Goal: Task Accomplishment & Management: Use online tool/utility

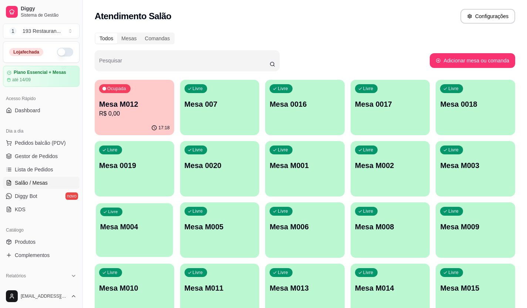
click at [130, 230] on p "Mesa M004" at bounding box center [134, 227] width 68 height 10
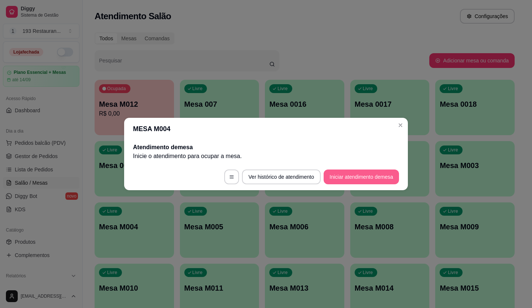
click at [351, 177] on button "Iniciar atendimento de mesa" at bounding box center [361, 177] width 75 height 15
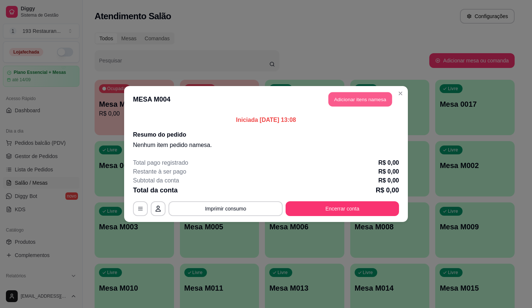
click at [350, 103] on button "Adicionar itens na mesa" at bounding box center [361, 99] width 64 height 14
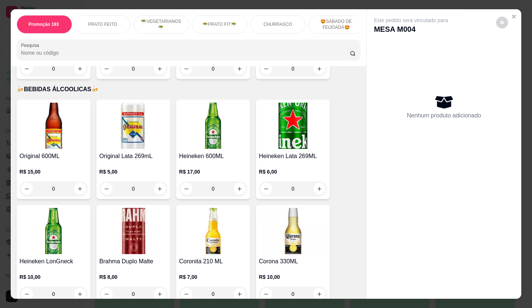
scroll to position [2476, 0]
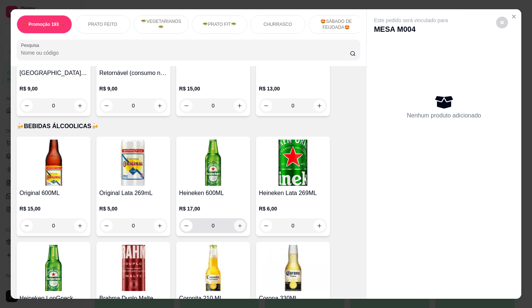
click at [237, 223] on icon "increase-product-quantity" at bounding box center [240, 226] width 6 height 6
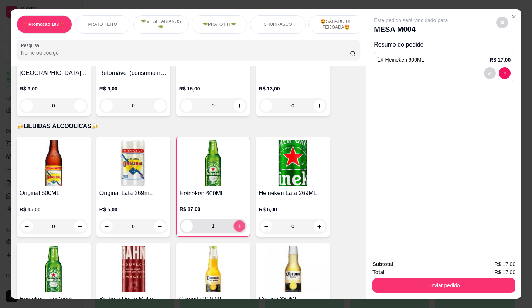
click at [237, 224] on icon "increase-product-quantity" at bounding box center [240, 227] width 6 height 6
type input "2"
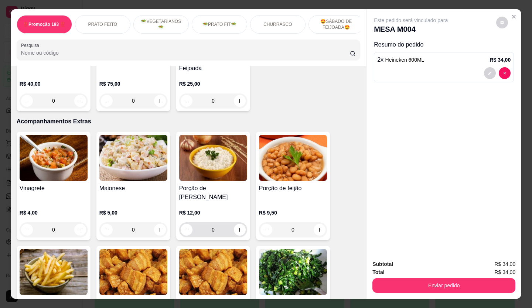
scroll to position [1293, 0]
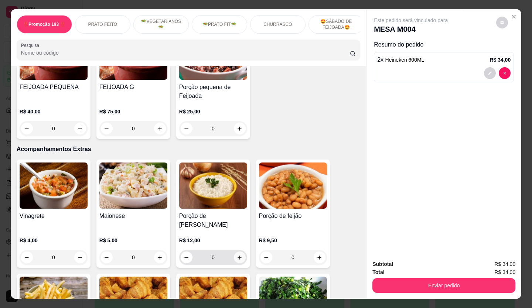
click at [238, 255] on icon "increase-product-quantity" at bounding box center [240, 258] width 6 height 6
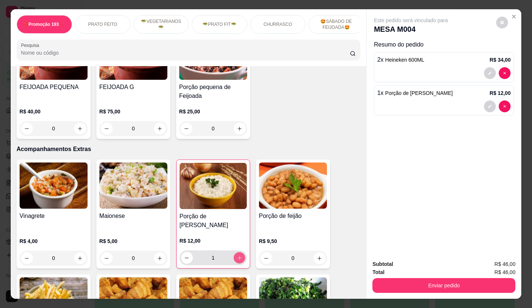
click at [238, 255] on icon "increase-product-quantity" at bounding box center [240, 258] width 6 height 6
type input "2"
click at [157, 256] on icon "increase-product-quantity" at bounding box center [160, 259] width 6 height 6
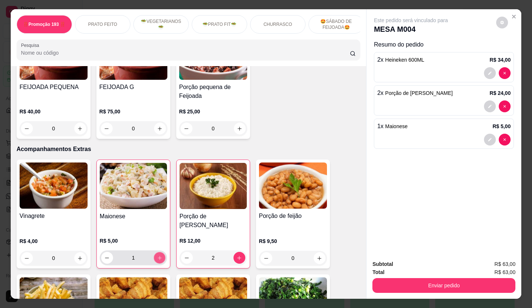
click at [157, 255] on icon "increase-product-quantity" at bounding box center [160, 258] width 6 height 6
type input "2"
click at [79, 256] on icon "increase-product-quantity" at bounding box center [80, 258] width 4 height 4
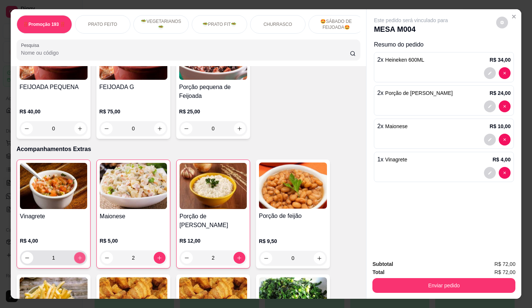
click at [79, 255] on icon "increase-product-quantity" at bounding box center [80, 258] width 6 height 6
type input "2"
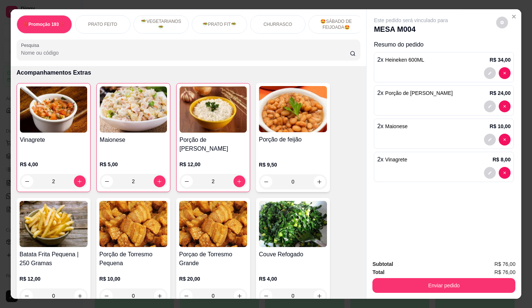
scroll to position [1367, 0]
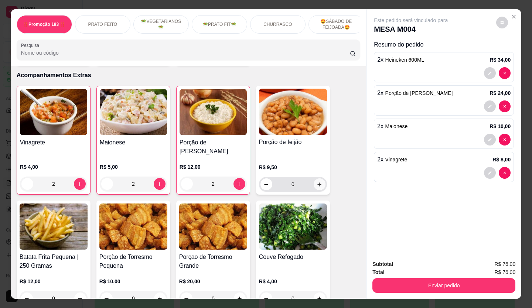
click at [318, 182] on icon "increase-product-quantity" at bounding box center [320, 185] width 6 height 6
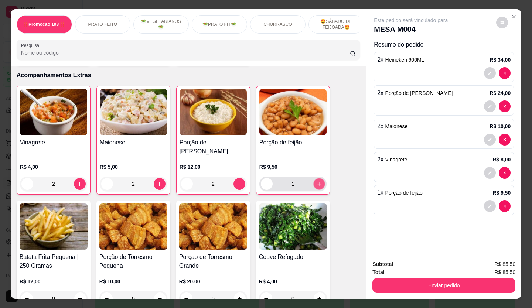
click at [318, 181] on icon "increase-product-quantity" at bounding box center [320, 184] width 6 height 6
type input "2"
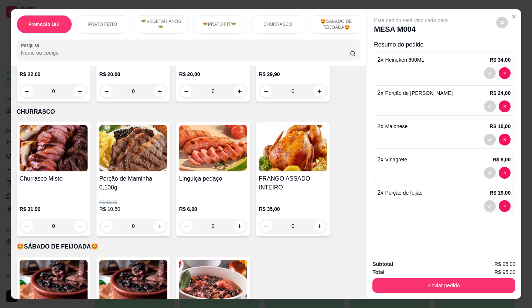
scroll to position [1035, 0]
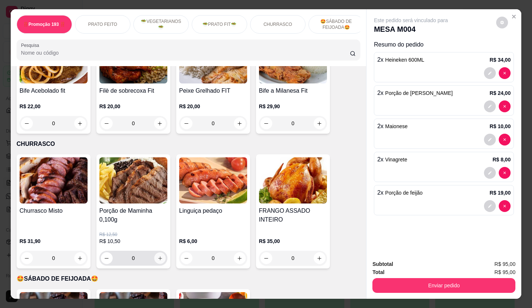
click at [158, 256] on icon "increase-product-quantity" at bounding box center [160, 259] width 6 height 6
type input "1"
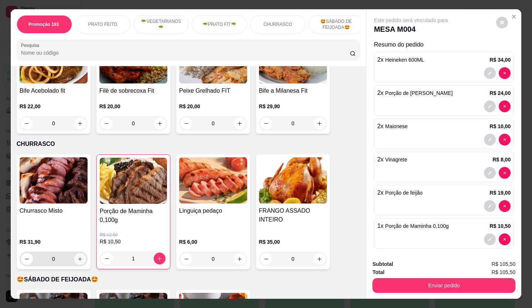
click at [78, 256] on icon "increase-product-quantity" at bounding box center [80, 259] width 6 height 6
click at [24, 253] on button "decrease-product-quantity" at bounding box center [27, 259] width 12 height 12
click at [24, 253] on button "decrease-product-quantity" at bounding box center [26, 258] width 11 height 11
type input "0"
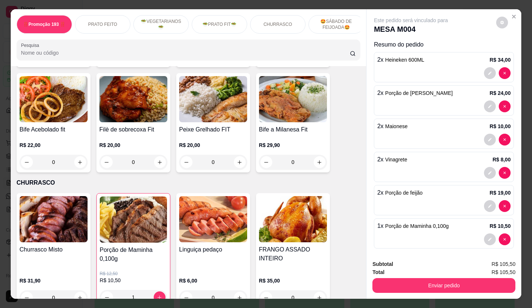
scroll to position [998, 0]
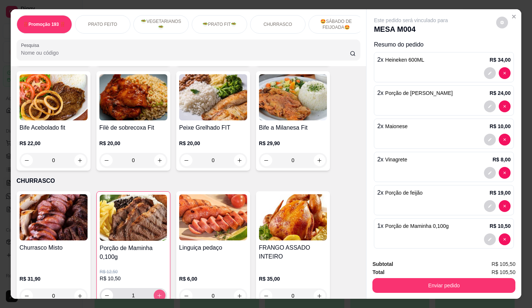
click at [158, 290] on button "increase-product-quantity" at bounding box center [160, 296] width 12 height 12
type input "2"
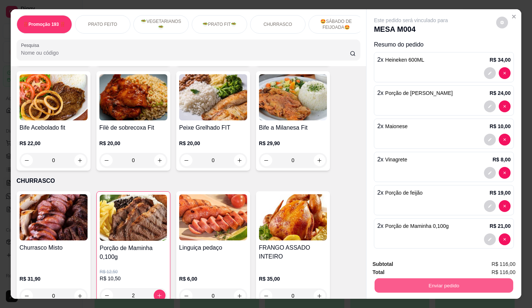
click at [466, 282] on button "Enviar pedido" at bounding box center [444, 286] width 139 height 14
click at [419, 264] on button "Não registrar e enviar pedido" at bounding box center [419, 265] width 77 height 14
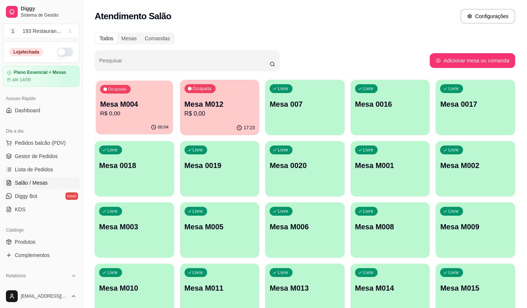
click at [132, 111] on p "R$ 0,00" at bounding box center [134, 113] width 68 height 8
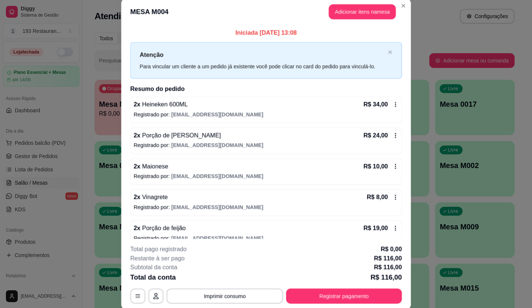
click at [132, 111] on div "2 x Heineken 600ML R$ 34,00 Registrado por: [EMAIL_ADDRESS][DOMAIN_NAME]" at bounding box center [266, 110] width 272 height 26
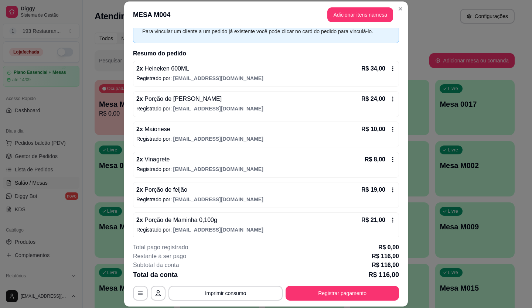
scroll to position [41, 0]
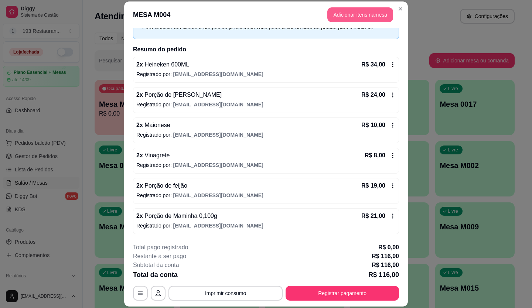
click at [353, 16] on button "Adicionar itens na mesa" at bounding box center [360, 14] width 66 height 15
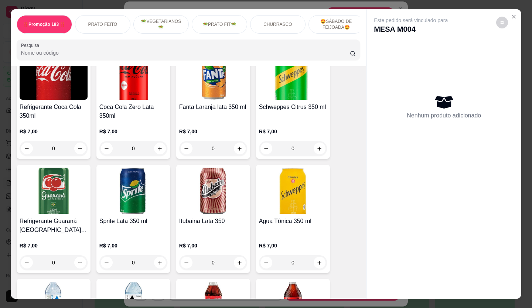
scroll to position [2106, 0]
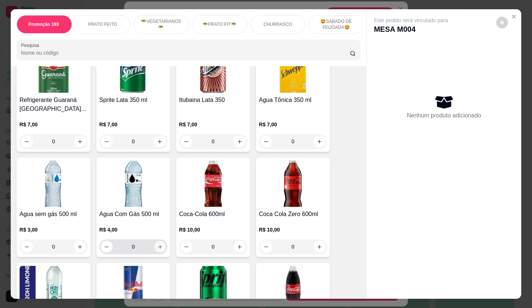
click at [157, 244] on icon "increase-product-quantity" at bounding box center [160, 247] width 6 height 6
type input "1"
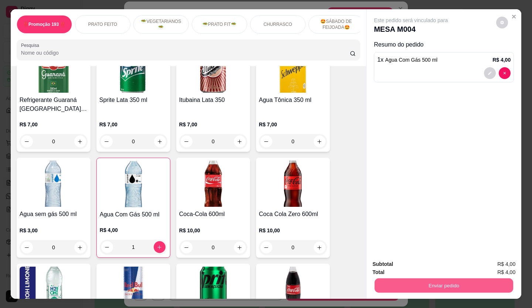
click at [414, 282] on button "Enviar pedido" at bounding box center [444, 286] width 139 height 14
click at [414, 263] on button "Não registrar e enviar pedido" at bounding box center [419, 265] width 77 height 14
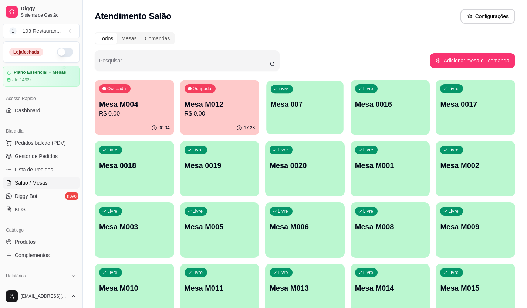
click at [268, 124] on div "Livre Mesa 007" at bounding box center [304, 103] width 77 height 45
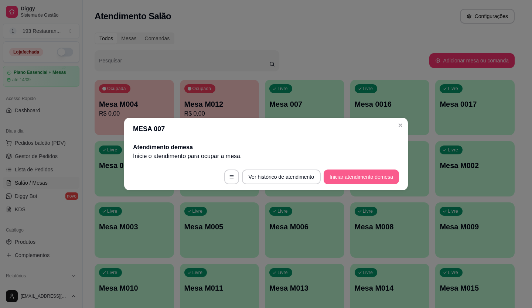
click at [347, 174] on button "Iniciar atendimento de mesa" at bounding box center [361, 177] width 75 height 15
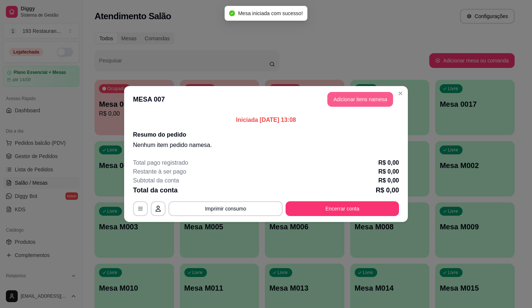
click at [353, 100] on button "Adicionar itens na mesa" at bounding box center [360, 99] width 66 height 15
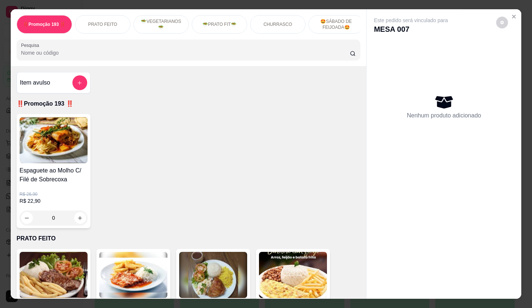
scroll to position [1182, 0]
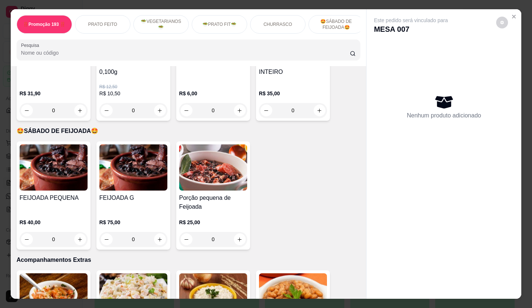
click at [337, 142] on div "FEIJOADA PEQUENA R$ 40,00 0 FEIJOADA G R$ 75,00 0 Porção pequena de Feijoada R$…" at bounding box center [189, 196] width 344 height 108
click at [290, 158] on div "FEIJOADA PEQUENA R$ 40,00 0 FEIJOADA G R$ 75,00 0 Porção pequena de Feijoada R$…" at bounding box center [189, 196] width 344 height 108
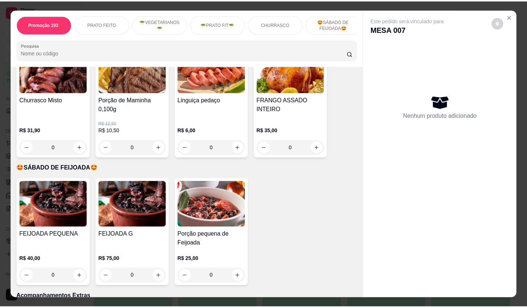
scroll to position [1072, 0]
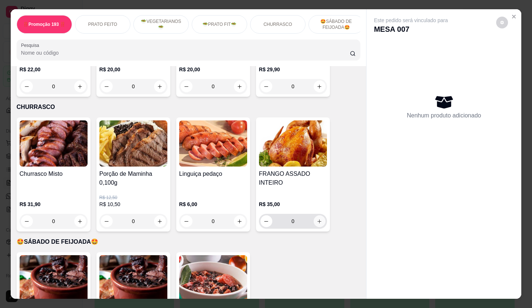
click at [317, 219] on icon "increase-product-quantity" at bounding box center [320, 222] width 6 height 6
type input "1"
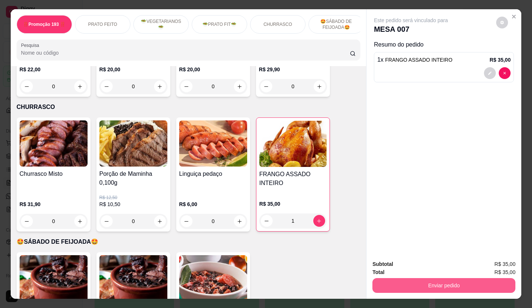
click at [440, 280] on button "Enviar pedido" at bounding box center [443, 285] width 143 height 15
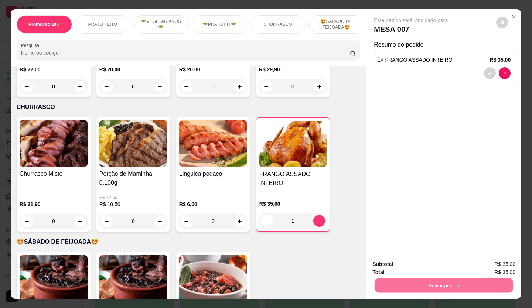
click at [481, 264] on button "Sim, quero registrar" at bounding box center [489, 265] width 53 height 14
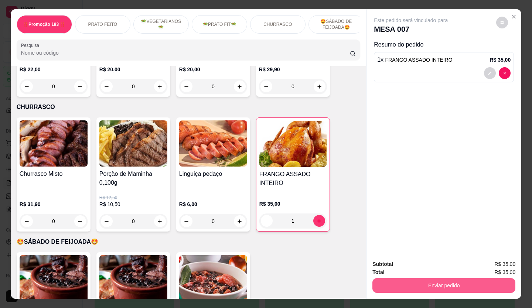
click at [415, 284] on button "Enviar pedido" at bounding box center [443, 285] width 143 height 15
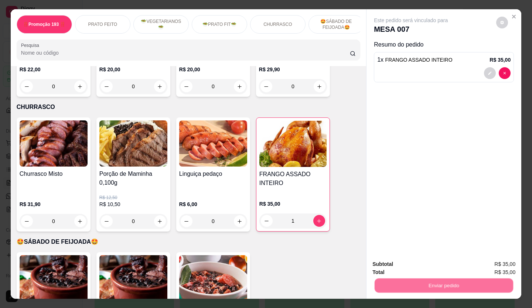
click at [407, 269] on button "Não registrar e enviar pedido" at bounding box center [419, 265] width 77 height 14
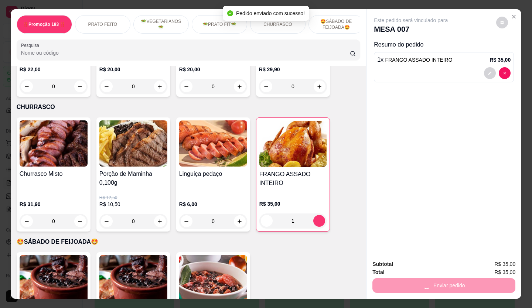
click at [406, 264] on button "Não registrar e enviar pedido" at bounding box center [419, 265] width 77 height 14
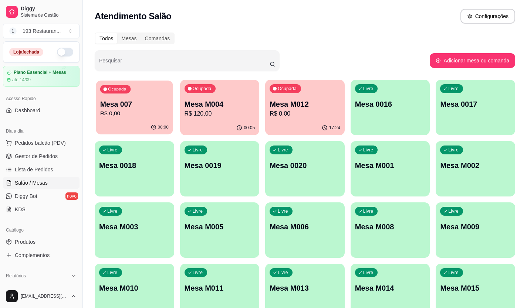
click at [132, 106] on p "Mesa 007" at bounding box center [134, 104] width 68 height 10
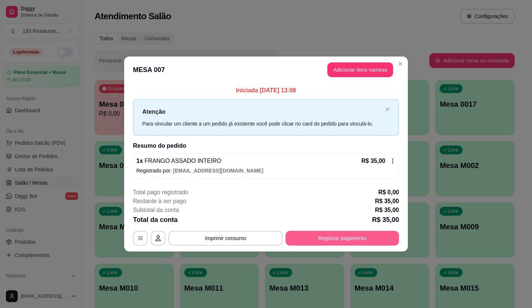
click at [322, 239] on button "Registrar pagamento" at bounding box center [342, 238] width 113 height 15
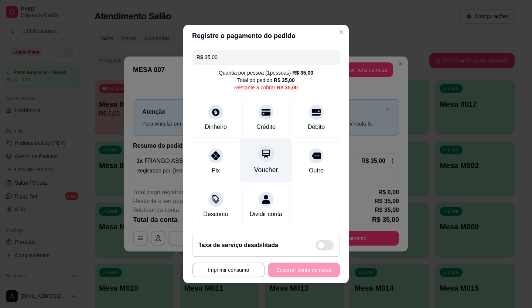
click at [257, 158] on div "Voucher" at bounding box center [266, 160] width 52 height 43
type input "R$ 0,00"
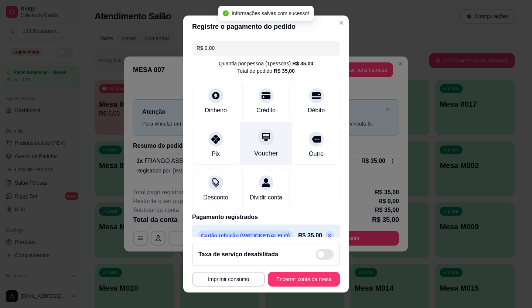
click at [261, 149] on div "Voucher" at bounding box center [266, 154] width 24 height 10
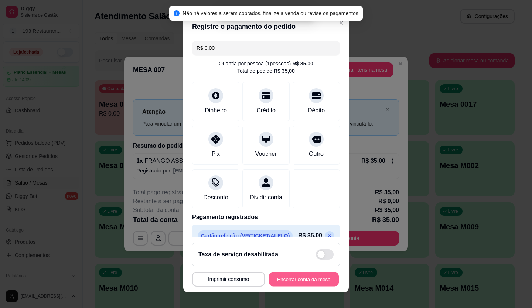
click at [300, 278] on button "Encerrar conta da mesa" at bounding box center [304, 279] width 70 height 14
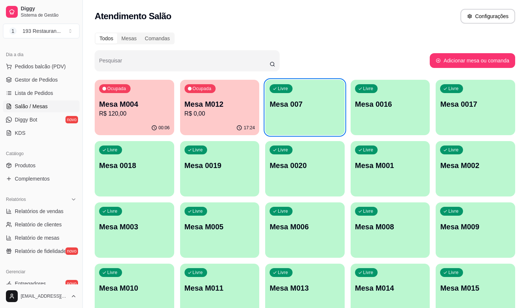
scroll to position [148, 0]
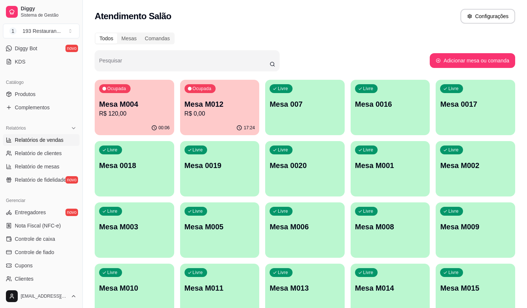
click at [59, 140] on span "Relatórios de vendas" at bounding box center [39, 139] width 49 height 7
select select "ALL"
select select "0"
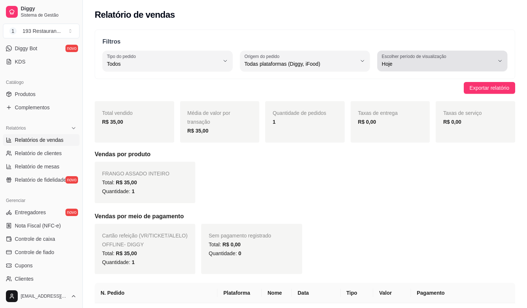
click at [435, 56] on label "Escolher período de visualização" at bounding box center [414, 56] width 67 height 6
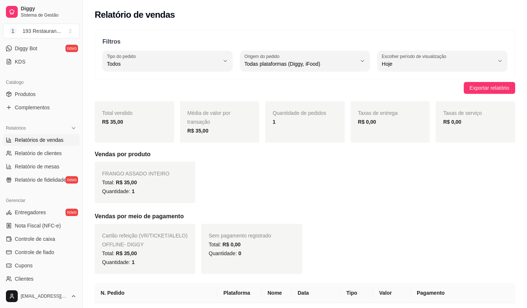
click at [49, 192] on div "Gerenciar Entregadores novo Nota Fiscal (NFC-e) Controle de caixa Controle de f…" at bounding box center [41, 253] width 82 height 123
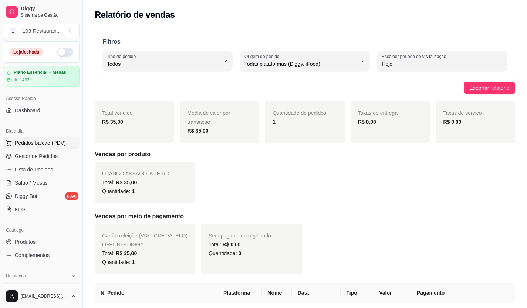
click at [46, 140] on span "Pedidos balcão (PDV)" at bounding box center [40, 142] width 51 height 7
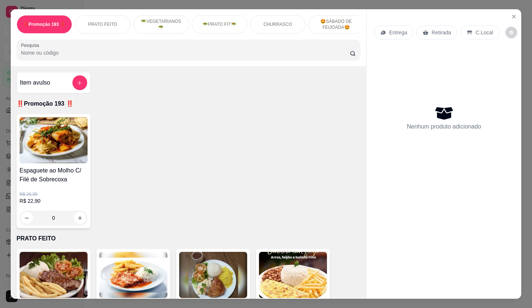
click at [427, 26] on div "Retirada" at bounding box center [436, 32] width 41 height 14
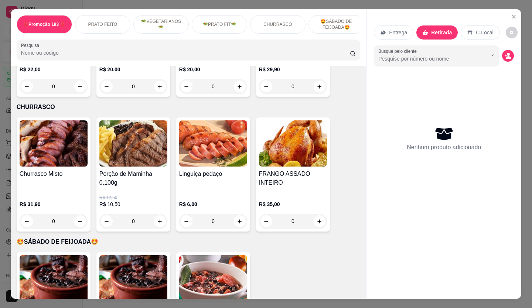
scroll to position [1109, 0]
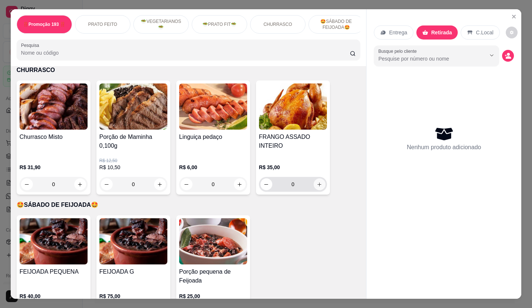
click at [318, 182] on icon "increase-product-quantity" at bounding box center [320, 185] width 6 height 6
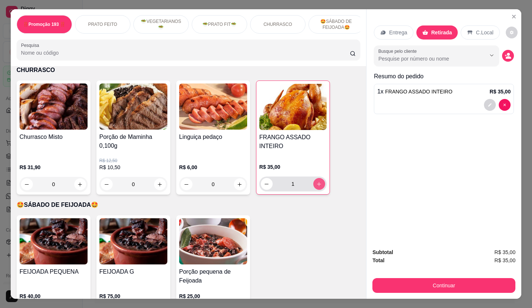
click at [318, 181] on icon "increase-product-quantity" at bounding box center [319, 184] width 6 height 6
click at [318, 181] on icon "increase-product-quantity" at bounding box center [320, 184] width 6 height 6
type input "3"
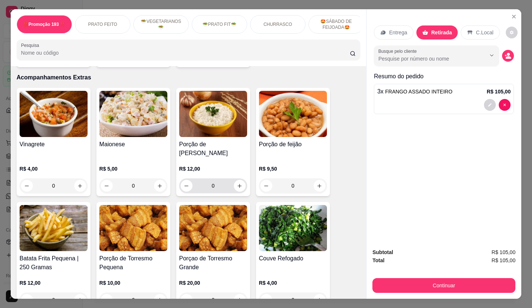
scroll to position [1367, 0]
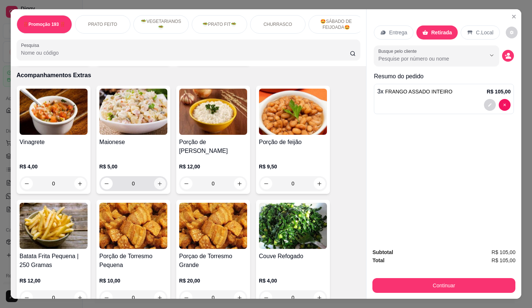
click at [157, 181] on icon "increase-product-quantity" at bounding box center [160, 184] width 6 height 6
type input "1"
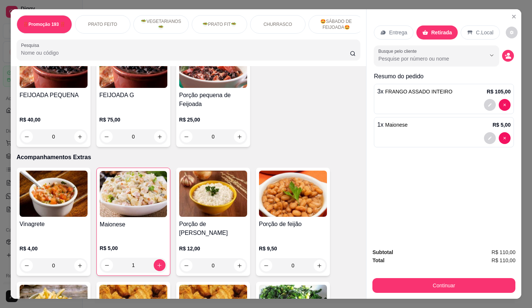
scroll to position [1293, 0]
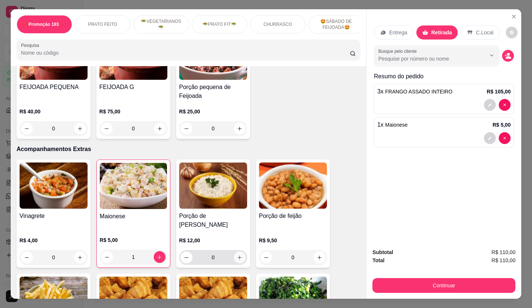
click at [238, 255] on icon "increase-product-quantity" at bounding box center [240, 258] width 6 height 6
type input "1"
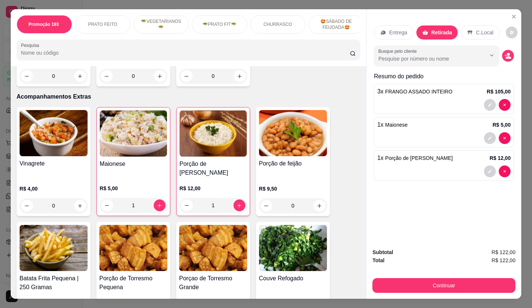
scroll to position [1367, 0]
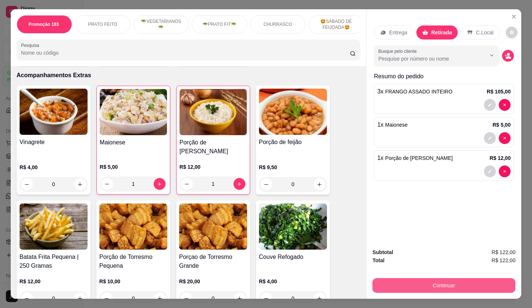
click at [418, 284] on button "Continuar" at bounding box center [443, 285] width 143 height 15
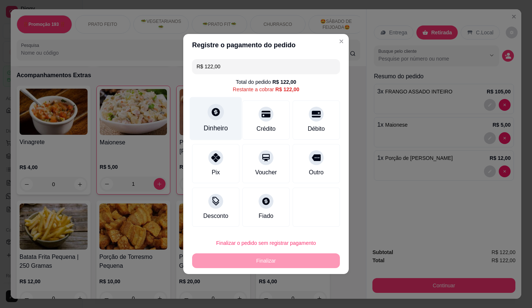
click at [215, 117] on div at bounding box center [216, 112] width 16 height 16
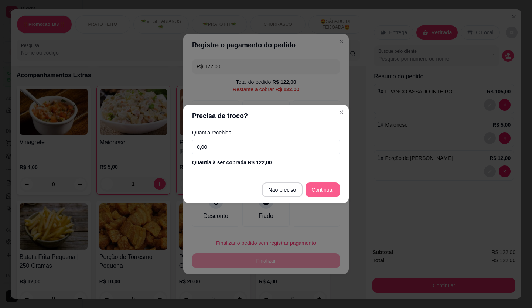
type input "R$ 0,00"
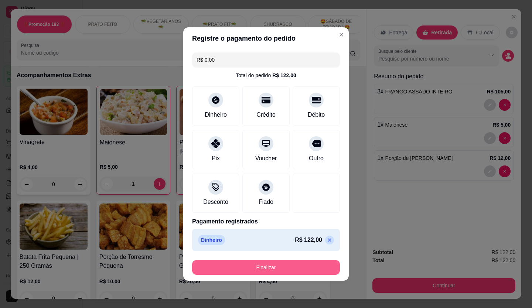
click at [307, 265] on button "Finalizar" at bounding box center [266, 267] width 148 height 15
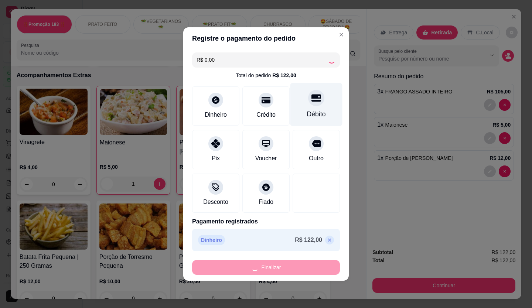
type input "0"
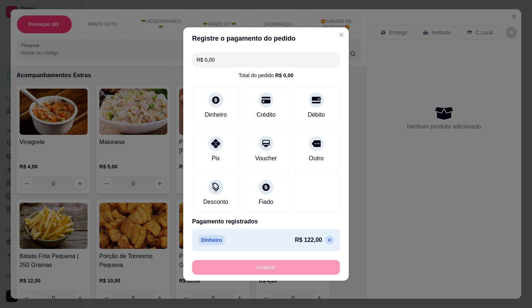
type input "-R$ 122,00"
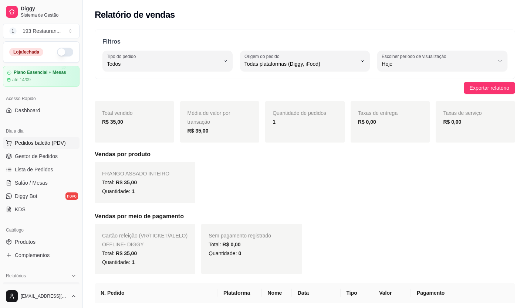
click at [16, 140] on span "Pedidos balcão (PDV)" at bounding box center [40, 142] width 51 height 7
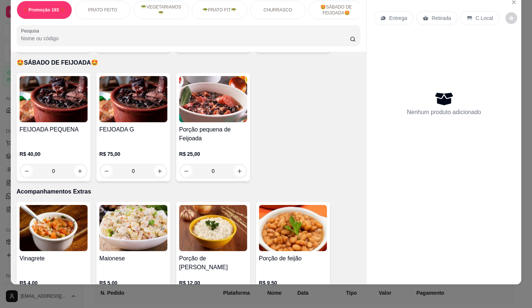
scroll to position [1089, 0]
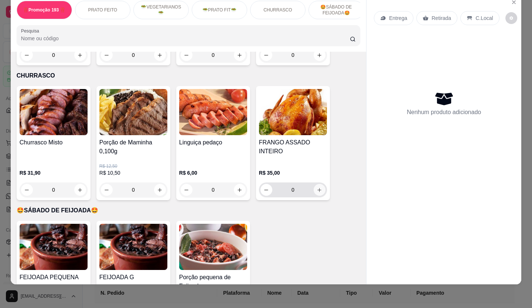
click at [317, 187] on icon "increase-product-quantity" at bounding box center [320, 190] width 6 height 6
click at [318, 188] on icon "increase-product-quantity" at bounding box center [320, 190] width 4 height 4
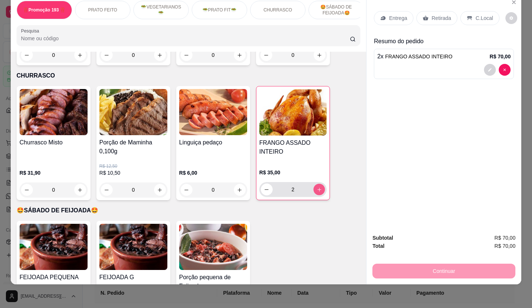
click at [317, 188] on icon "increase-product-quantity" at bounding box center [319, 190] width 4 height 4
type input "6"
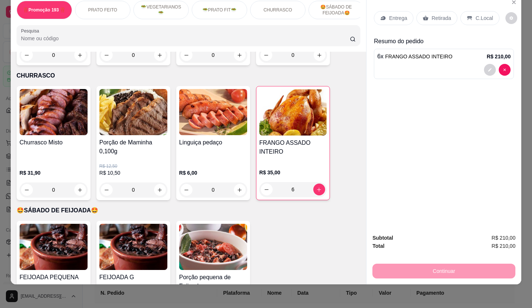
click at [439, 14] on p "Retirada" at bounding box center [442, 17] width 20 height 7
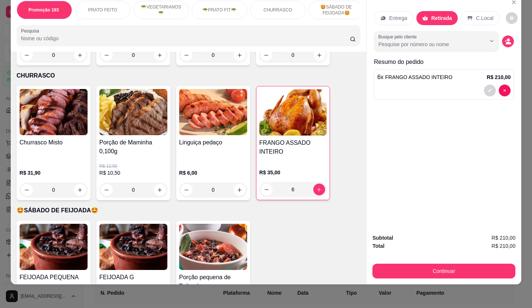
click at [495, 266] on button "Continuar" at bounding box center [443, 271] width 143 height 15
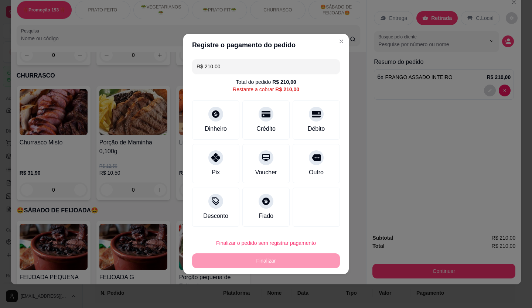
drag, startPoint x: 225, startPoint y: 67, endPoint x: 157, endPoint y: 68, distance: 68.4
click at [157, 68] on div "Registre o pagamento do pedido R$ 210,00 Total do pedido R$ 210,00 Restante a c…" at bounding box center [266, 154] width 532 height 308
click at [255, 119] on div "Crédito" at bounding box center [266, 118] width 52 height 43
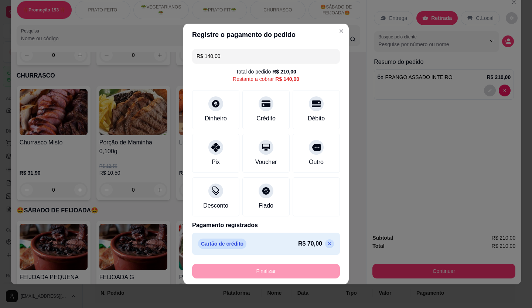
drag, startPoint x: 249, startPoint y: 55, endPoint x: 148, endPoint y: 81, distance: 104.3
click at [148, 81] on div "Registre o pagamento do pedido R$ 140,00 Total do pedido R$ 210,00 Restante a c…" at bounding box center [266, 154] width 532 height 308
click at [262, 153] on div at bounding box center [266, 145] width 16 height 16
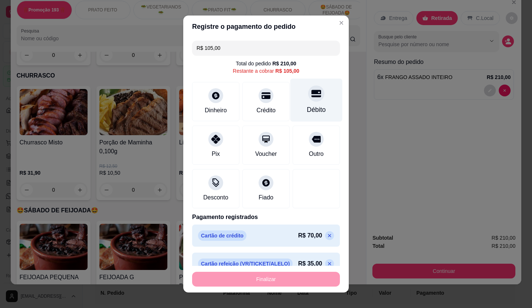
click at [311, 95] on div at bounding box center [316, 93] width 16 height 16
type input "R$ 0,00"
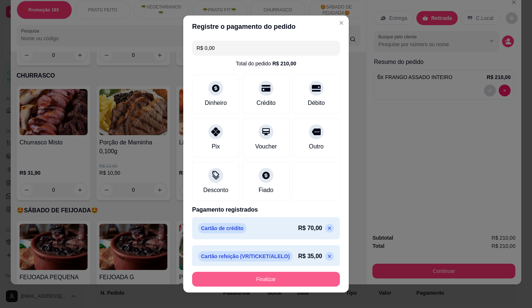
click at [293, 278] on button "Finalizar" at bounding box center [266, 279] width 148 height 15
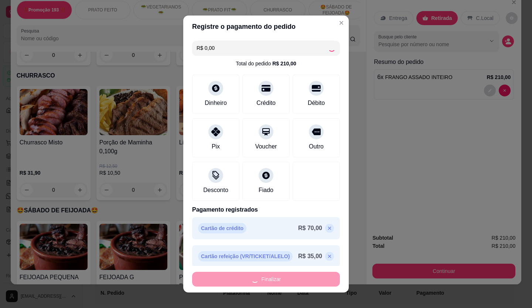
type input "0"
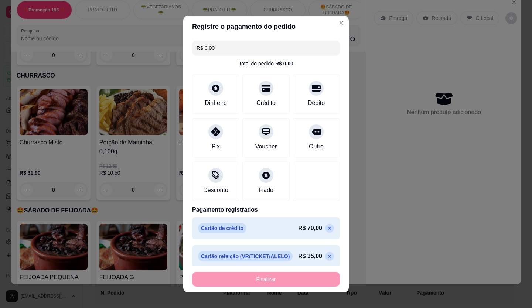
type input "-R$ 210,00"
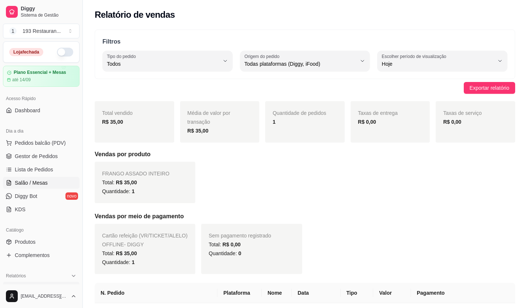
click at [37, 183] on span "Salão / Mesas" at bounding box center [31, 182] width 33 height 7
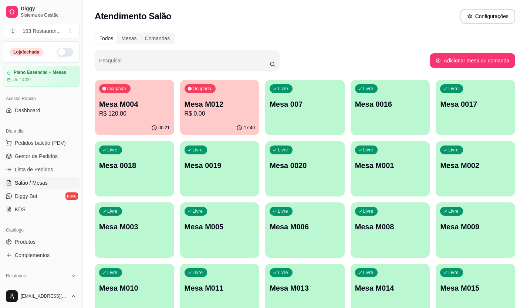
click at [105, 109] on p "Mesa M004" at bounding box center [134, 104] width 71 height 10
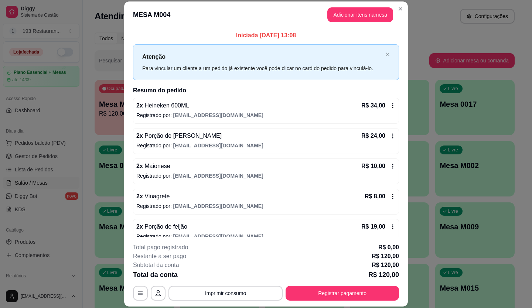
click at [390, 105] on icon at bounding box center [393, 106] width 6 height 6
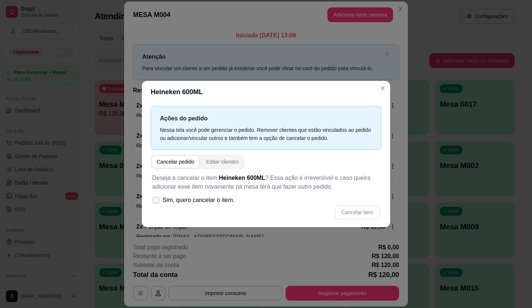
click at [188, 198] on span "Sim, quero cancelar o item." at bounding box center [199, 200] width 72 height 9
click at [157, 202] on input "Sim, quero cancelar o item." at bounding box center [154, 204] width 5 height 5
checkbox input "true"
click at [357, 212] on button "Cancelar item" at bounding box center [357, 212] width 45 height 15
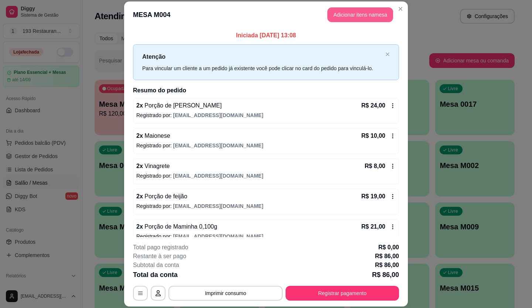
click at [370, 16] on button "Adicionar itens na mesa" at bounding box center [360, 14] width 66 height 15
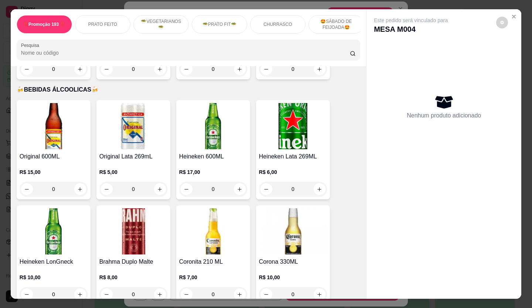
scroll to position [2448, 0]
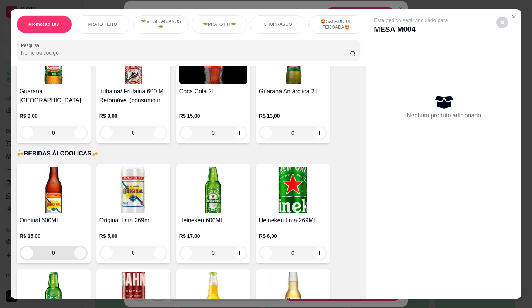
click at [78, 251] on icon "increase-product-quantity" at bounding box center [80, 254] width 6 height 6
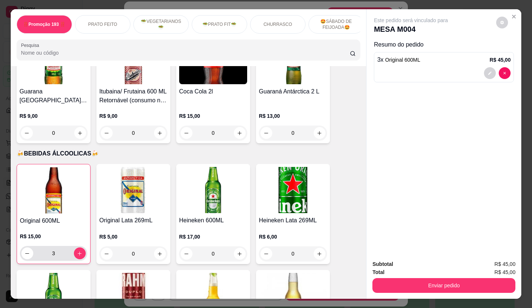
click at [33, 246] on input "3" at bounding box center [53, 253] width 41 height 15
click at [24, 251] on icon "decrease-product-quantity" at bounding box center [27, 254] width 6 height 6
type input "2"
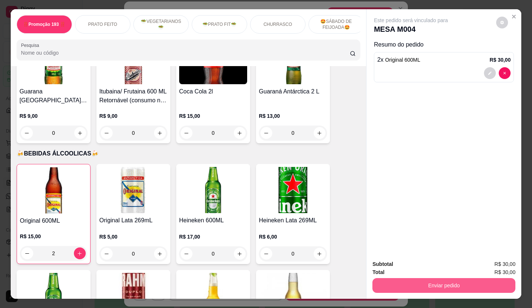
click at [454, 285] on button "Enviar pedido" at bounding box center [443, 285] width 143 height 15
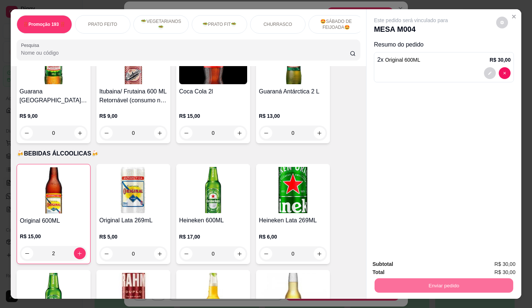
click at [439, 265] on button "Não registrar e enviar pedido" at bounding box center [419, 265] width 75 height 14
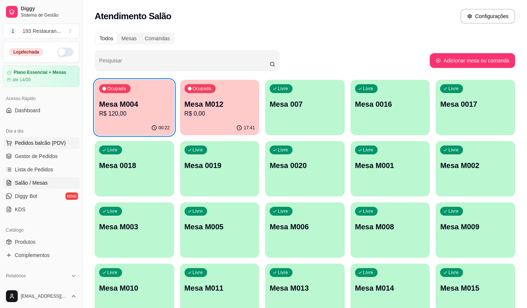
click at [30, 140] on span "Pedidos balcão (PDV)" at bounding box center [40, 142] width 51 height 7
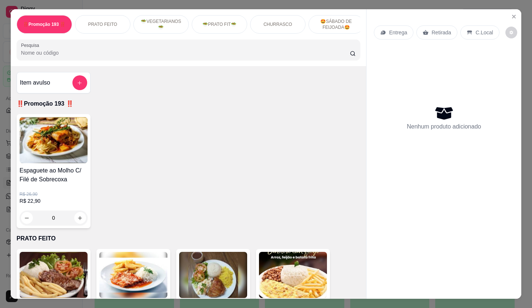
click at [442, 29] on p "Retirada" at bounding box center [442, 32] width 20 height 7
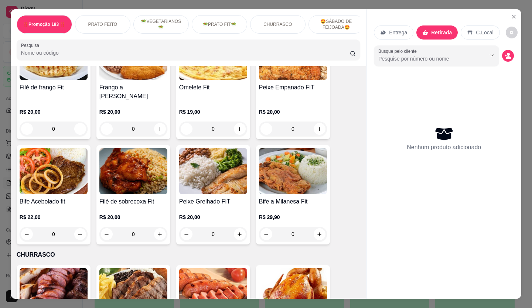
scroll to position [1072, 0]
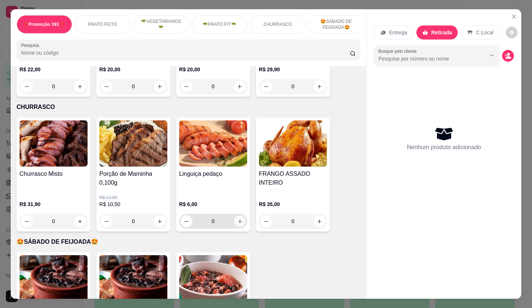
click at [234, 216] on button "increase-product-quantity" at bounding box center [239, 221] width 11 height 11
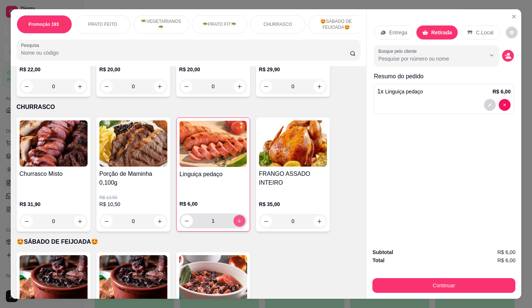
click at [236, 218] on icon "increase-product-quantity" at bounding box center [239, 221] width 6 height 6
click at [237, 218] on icon "increase-product-quantity" at bounding box center [240, 221] width 6 height 6
click at [184, 218] on icon "decrease-product-quantity" at bounding box center [187, 221] width 6 height 6
type input "3"
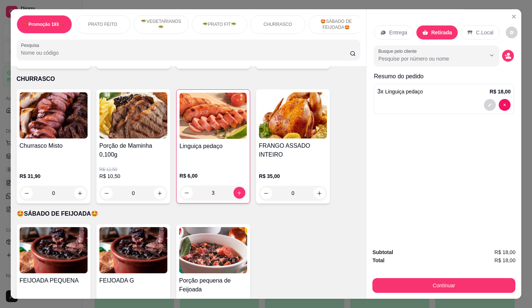
scroll to position [1109, 0]
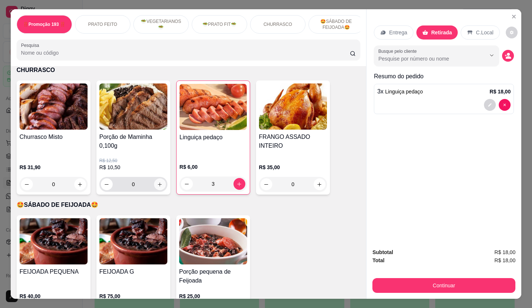
click at [157, 182] on icon "increase-product-quantity" at bounding box center [160, 185] width 6 height 6
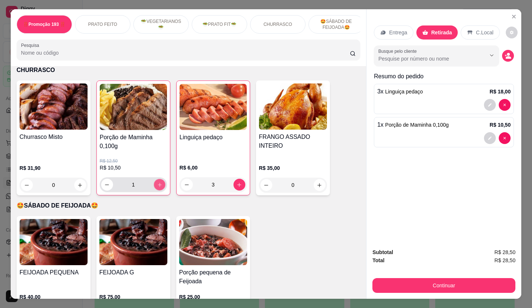
click at [157, 179] on button "increase-product-quantity" at bounding box center [159, 184] width 11 height 11
click at [154, 179] on button "increase-product-quantity" at bounding box center [159, 184] width 11 height 11
type input "3"
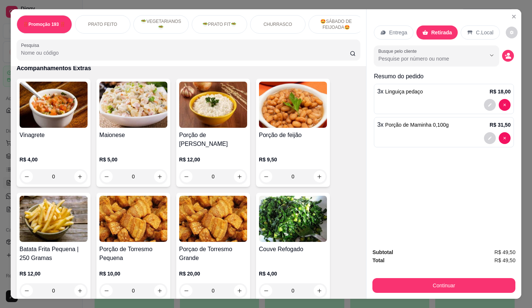
scroll to position [1404, 0]
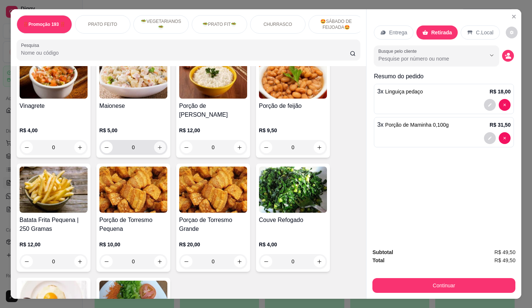
click at [157, 145] on icon "increase-product-quantity" at bounding box center [160, 148] width 6 height 6
type input "1"
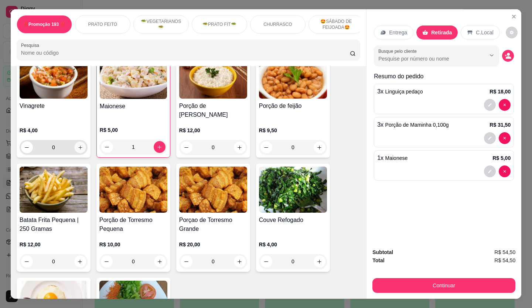
click at [79, 145] on icon "increase-product-quantity" at bounding box center [81, 148] width 6 height 6
type input "1"
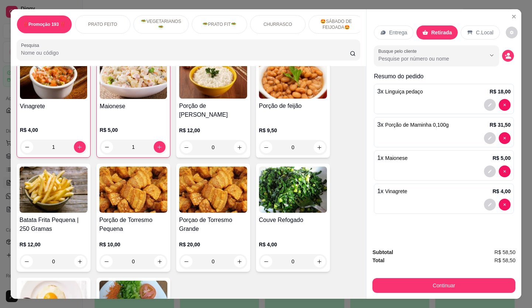
scroll to position [1405, 0]
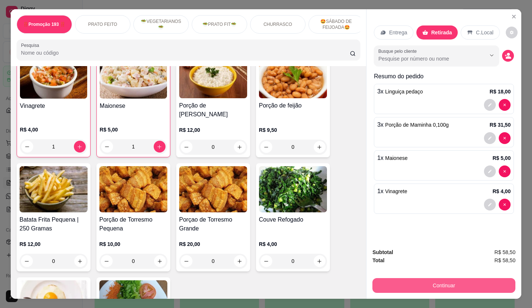
click at [417, 280] on button "Continuar" at bounding box center [443, 285] width 143 height 15
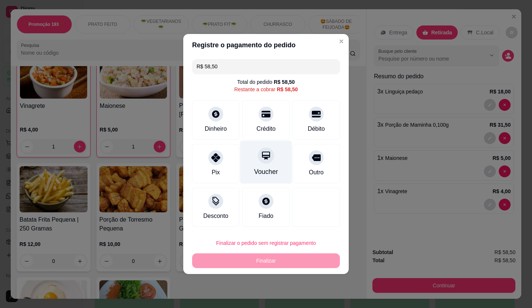
click at [261, 157] on icon at bounding box center [266, 156] width 10 height 10
type input "R$ 0,00"
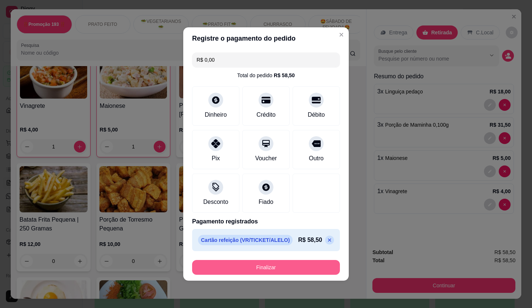
click at [287, 263] on button "Finalizar" at bounding box center [266, 267] width 148 height 15
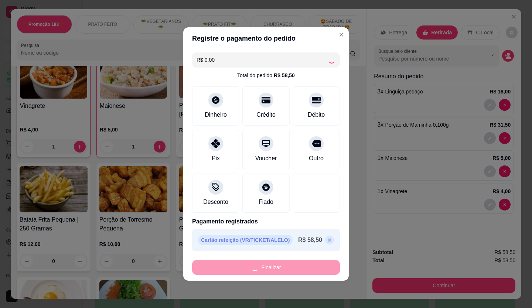
type input "0"
type input "-R$ 58,50"
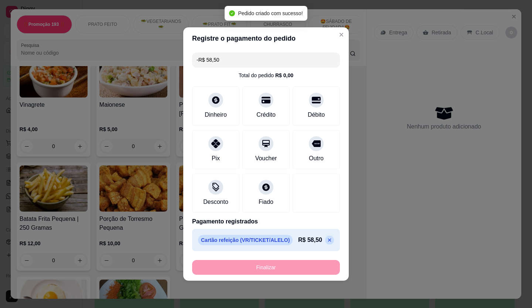
scroll to position [1403, 0]
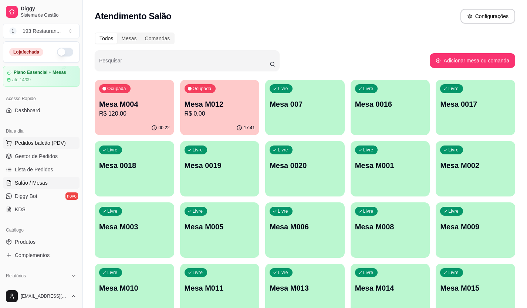
click at [28, 138] on button "Pedidos balcão (PDV)" at bounding box center [41, 143] width 76 height 12
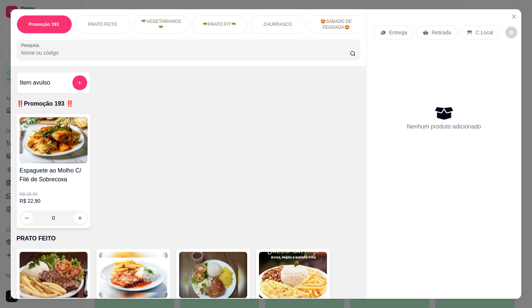
click at [434, 30] on p "Retirada" at bounding box center [442, 32] width 20 height 7
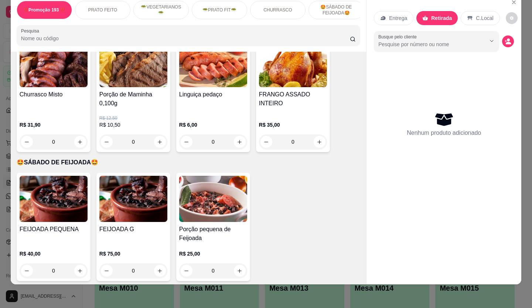
scroll to position [1109, 0]
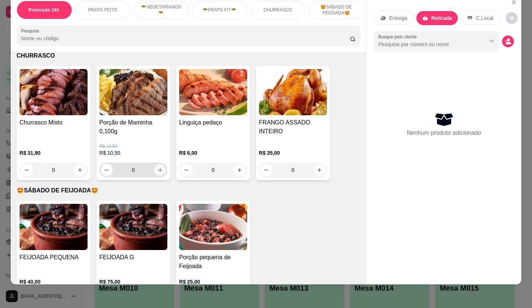
click at [157, 164] on button "increase-product-quantity" at bounding box center [159, 169] width 11 height 11
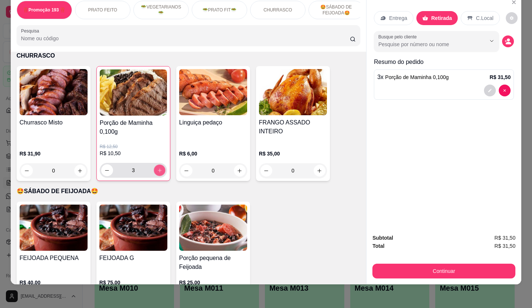
click at [157, 165] on button "increase-product-quantity" at bounding box center [159, 170] width 11 height 11
click at [157, 164] on button "increase-product-quantity" at bounding box center [160, 170] width 12 height 12
type input "5"
click at [239, 168] on icon "increase-product-quantity" at bounding box center [240, 171] width 6 height 6
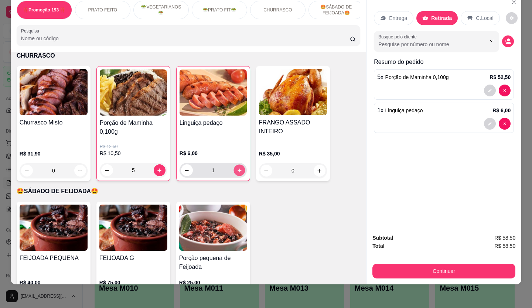
click at [239, 168] on icon "increase-product-quantity" at bounding box center [240, 171] width 6 height 6
type input "2"
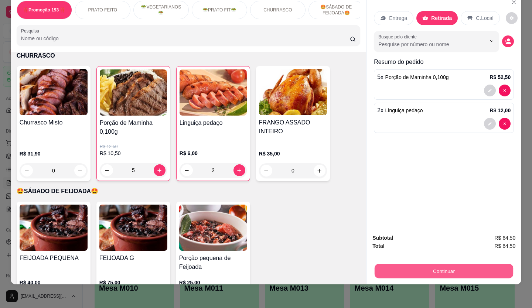
click at [407, 264] on button "Continuar" at bounding box center [444, 271] width 139 height 14
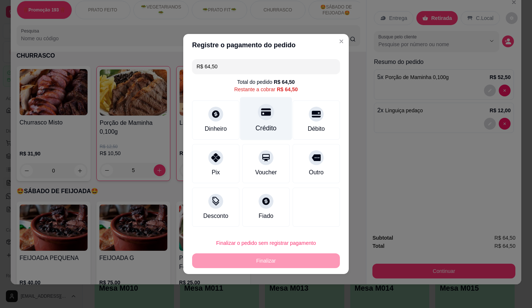
click at [276, 118] on div "Crédito" at bounding box center [266, 118] width 52 height 43
type input "R$ 0,00"
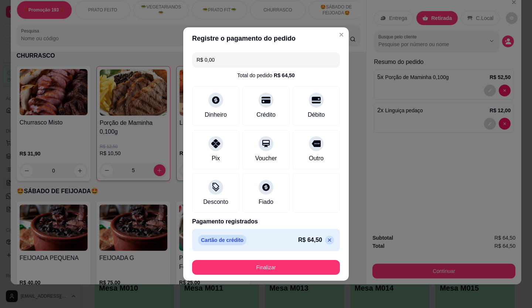
click at [319, 265] on button "Finalizar" at bounding box center [266, 267] width 148 height 15
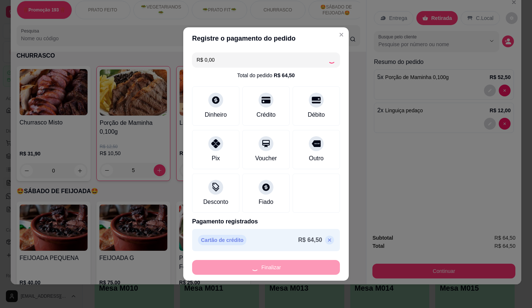
type input "0"
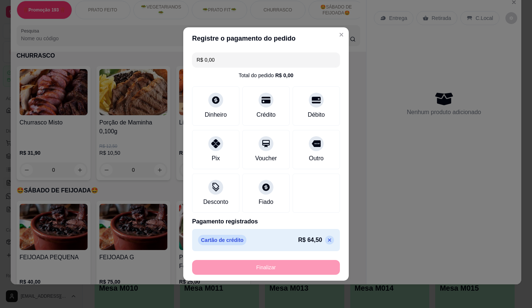
type input "-R$ 64,50"
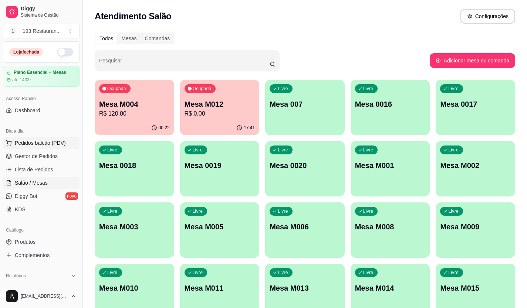
click at [48, 140] on span "Pedidos balcão (PDV)" at bounding box center [40, 142] width 51 height 7
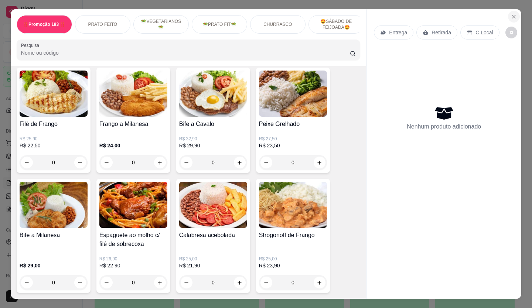
scroll to position [333, 0]
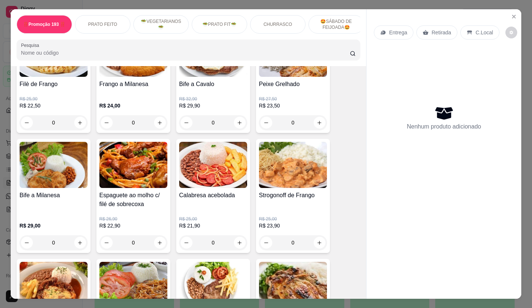
click at [440, 35] on div "Retirada" at bounding box center [436, 32] width 41 height 14
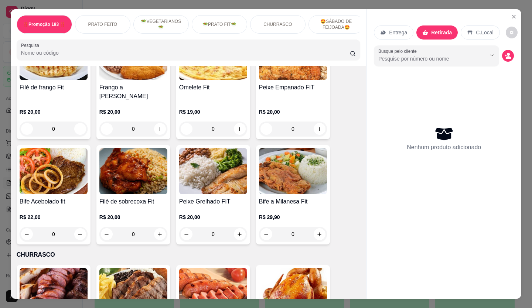
scroll to position [1146, 0]
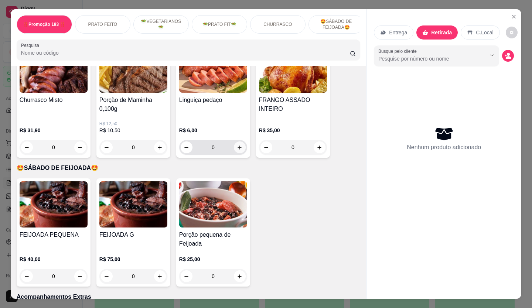
click at [238, 145] on icon "increase-product-quantity" at bounding box center [240, 148] width 6 height 6
type input "1"
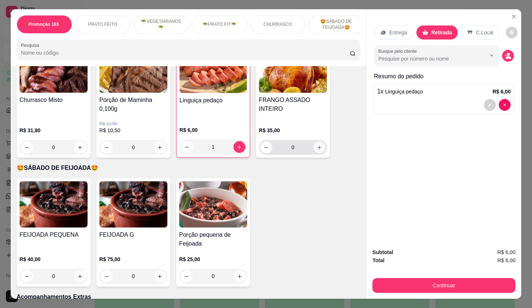
click at [318, 145] on icon "increase-product-quantity" at bounding box center [320, 148] width 6 height 6
type input "1"
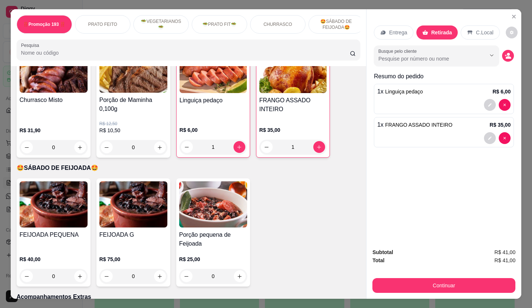
click at [238, 144] on icon "increase-product-quantity" at bounding box center [239, 147] width 6 height 6
click at [238, 145] on icon "increase-product-quantity" at bounding box center [240, 147] width 4 height 4
click at [239, 141] on button "increase-product-quantity" at bounding box center [240, 147] width 12 height 12
type input "4"
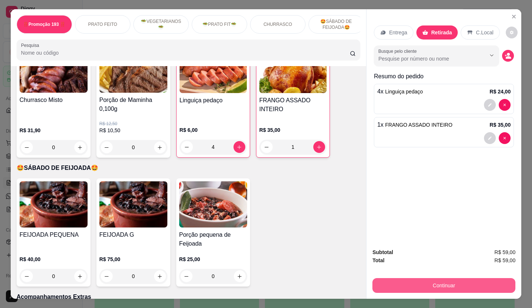
click at [428, 278] on button "Continuar" at bounding box center [443, 285] width 143 height 15
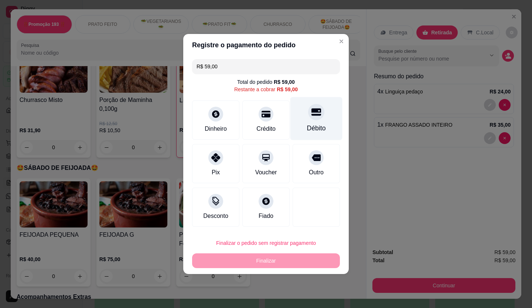
click at [310, 122] on div "Débito" at bounding box center [316, 118] width 52 height 43
type input "R$ 0,00"
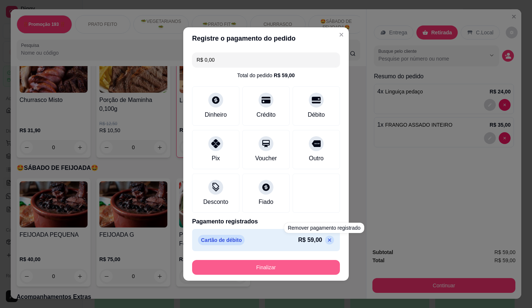
click at [312, 265] on button "Finalizar" at bounding box center [266, 267] width 148 height 15
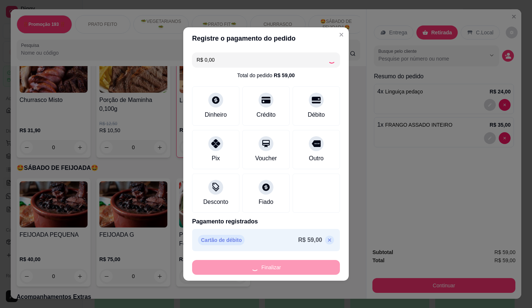
type input "0"
type input "-R$ 59,00"
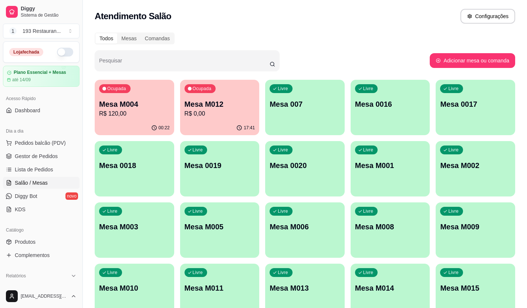
click at [41, 136] on div "Dia a dia" at bounding box center [41, 131] width 76 height 12
click at [51, 144] on span "Pedidos balcão (PDV)" at bounding box center [40, 142] width 51 height 7
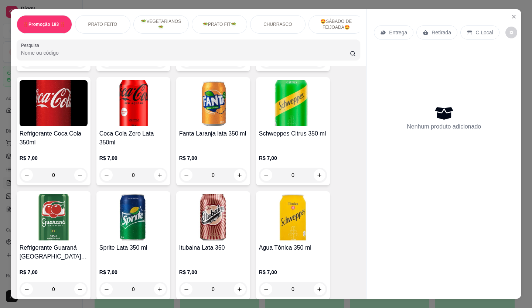
scroll to position [2180, 0]
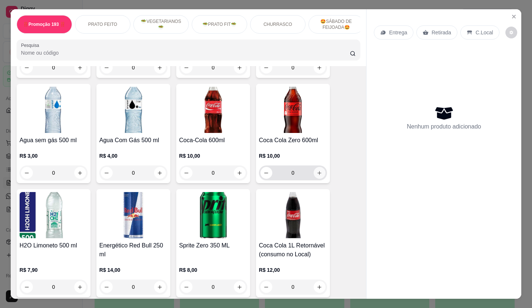
click at [317, 170] on icon "increase-product-quantity" at bounding box center [320, 173] width 6 height 6
type input "1"
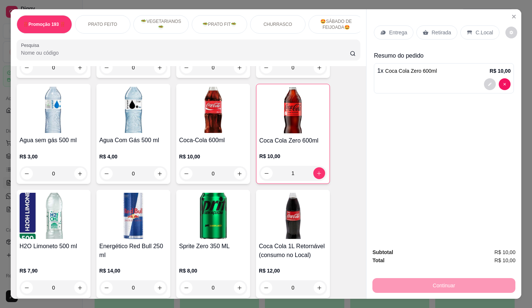
click at [441, 33] on p "Retirada" at bounding box center [442, 32] width 20 height 7
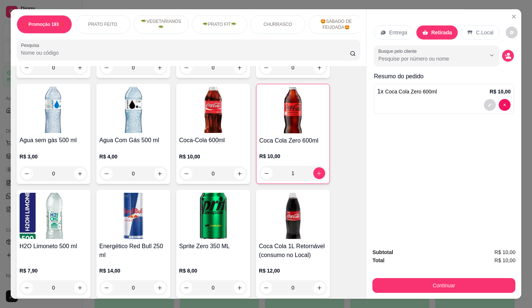
click at [443, 278] on button "Continuar" at bounding box center [443, 285] width 143 height 15
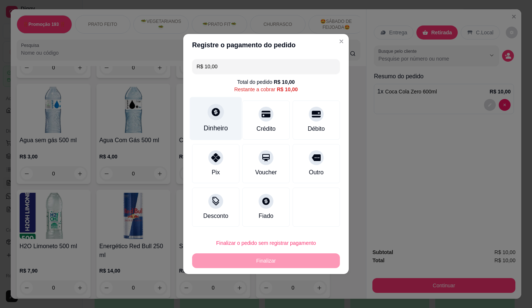
click at [210, 120] on div "Dinheiro" at bounding box center [216, 118] width 52 height 43
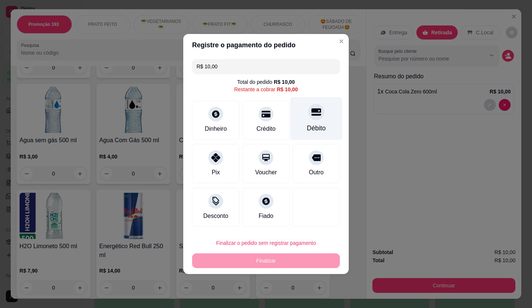
click at [315, 112] on icon at bounding box center [317, 112] width 10 height 7
type input "R$ 0,00"
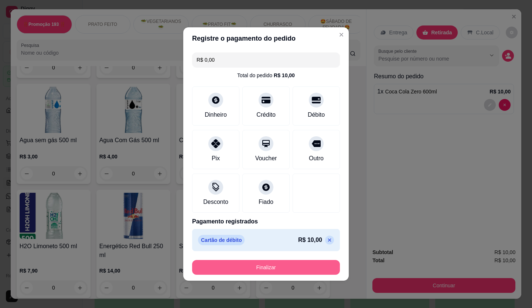
click at [296, 268] on button "Finalizar" at bounding box center [266, 267] width 148 height 15
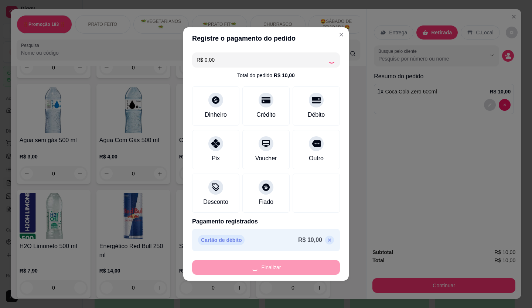
type input "0"
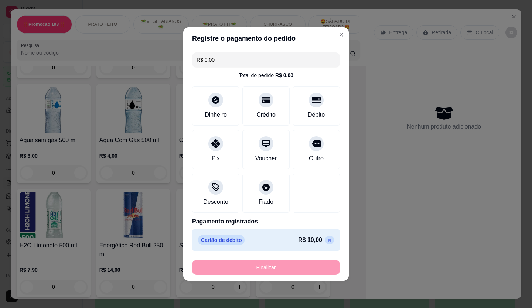
type input "-R$ 10,00"
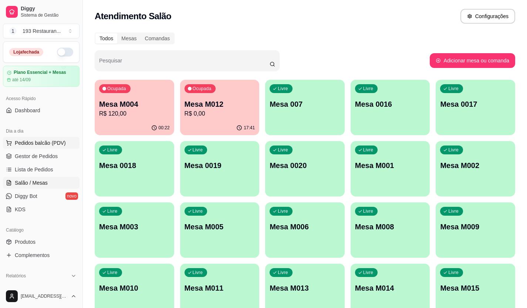
click at [53, 140] on span "Pedidos balcão (PDV)" at bounding box center [40, 142] width 51 height 7
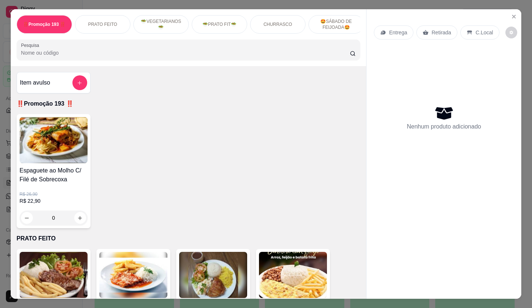
click at [423, 30] on icon at bounding box center [426, 32] width 6 height 5
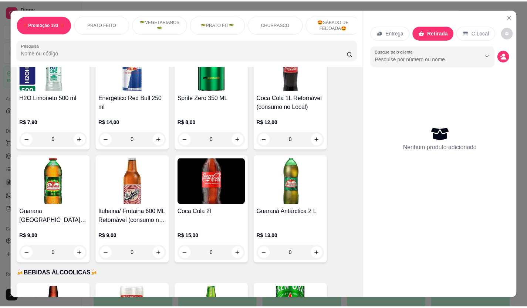
scroll to position [2217, 0]
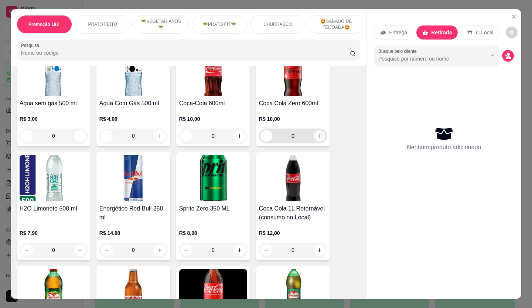
click at [318, 134] on icon "increase-product-quantity" at bounding box center [320, 136] width 4 height 4
type input "1"
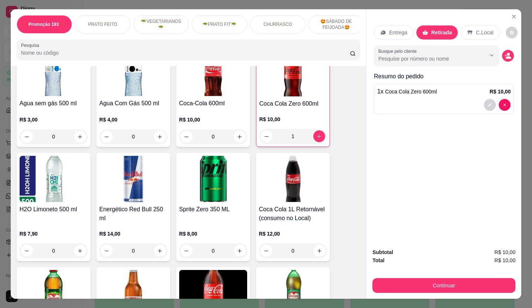
click at [467, 284] on button "Continuar" at bounding box center [443, 285] width 143 height 15
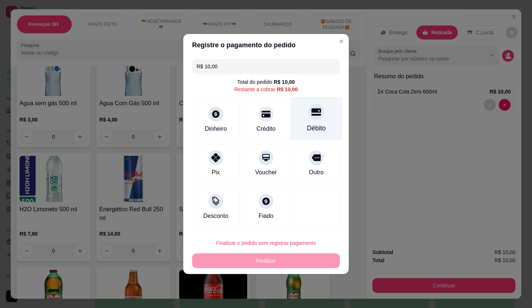
drag, startPoint x: 304, startPoint y: 118, endPoint x: 313, endPoint y: 112, distance: 10.5
click at [314, 110] on icon at bounding box center [317, 112] width 10 height 10
type input "R$ 0,00"
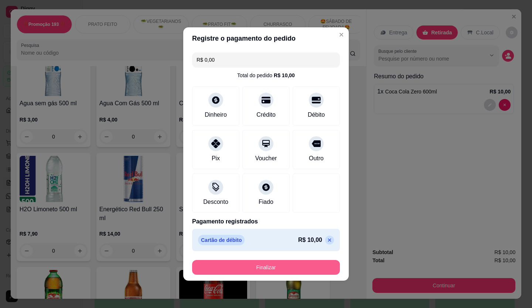
click at [265, 265] on button "Finalizar" at bounding box center [266, 267] width 148 height 15
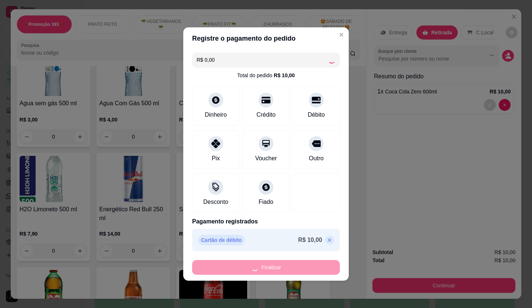
type input "0"
type input "-R$ 10,00"
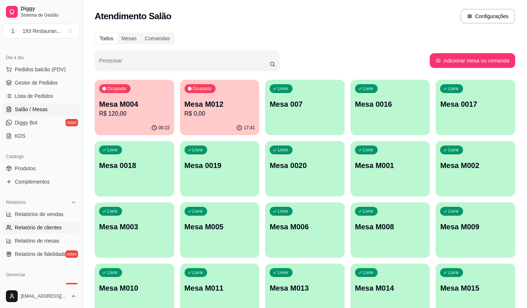
scroll to position [74, 0]
click at [40, 217] on link "Relatórios de vendas" at bounding box center [41, 214] width 76 height 12
select select "ALL"
select select "0"
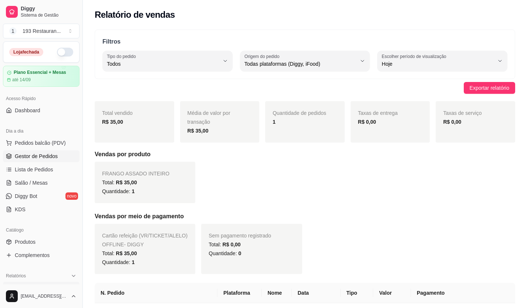
click at [57, 156] on link "Gestor de Pedidos" at bounding box center [41, 156] width 76 height 12
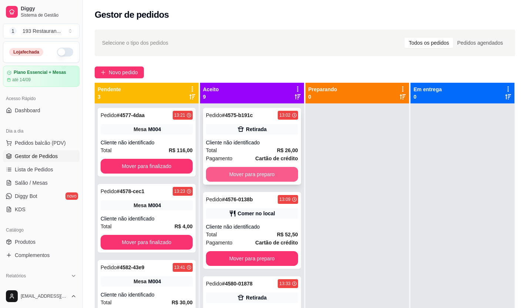
click at [255, 176] on button "Mover para preparo" at bounding box center [252, 174] width 92 height 15
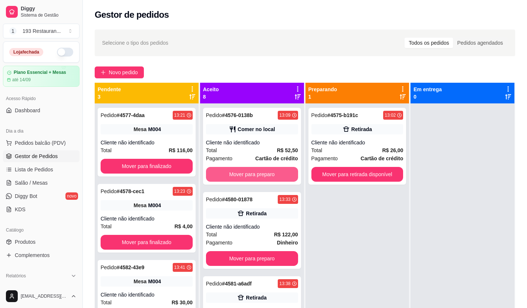
click at [255, 176] on button "Mover para preparo" at bounding box center [252, 174] width 92 height 15
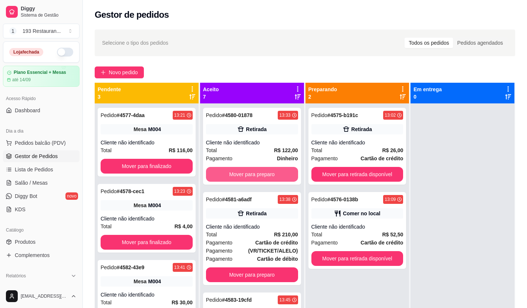
click at [255, 176] on button "Mover para preparo" at bounding box center [252, 174] width 92 height 15
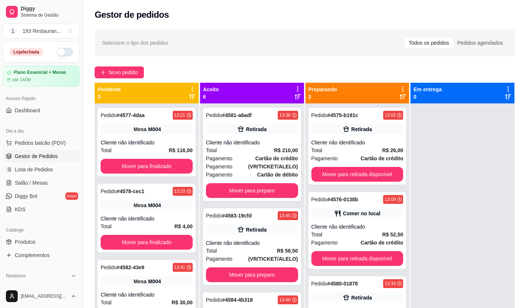
click at [257, 176] on strong "Cartão de débito" at bounding box center [277, 175] width 41 height 6
click at [263, 187] on button "Mover para preparo" at bounding box center [251, 191] width 89 height 14
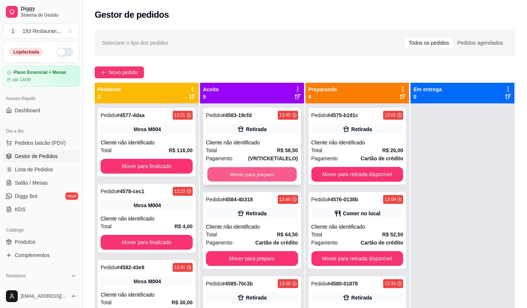
click at [267, 173] on button "Mover para preparo" at bounding box center [251, 174] width 89 height 14
click at [267, 172] on button "Mover para preparo" at bounding box center [252, 174] width 92 height 15
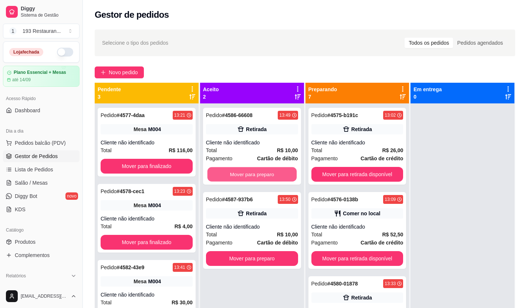
click at [267, 172] on button "Mover para preparo" at bounding box center [251, 174] width 89 height 14
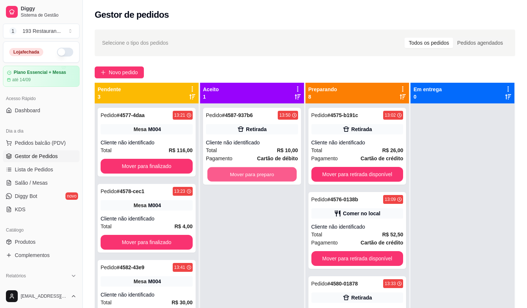
click at [267, 172] on button "Mover para preparo" at bounding box center [251, 174] width 89 height 14
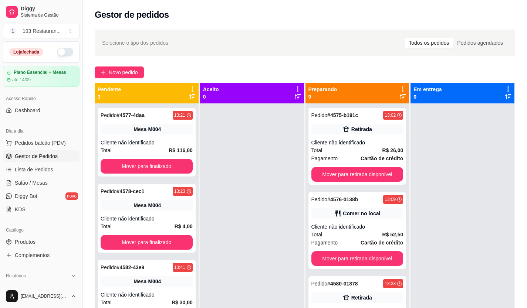
click at [268, 173] on div at bounding box center [252, 257] width 104 height 308
click at [324, 171] on button "Mover para retirada disponível" at bounding box center [357, 174] width 92 height 15
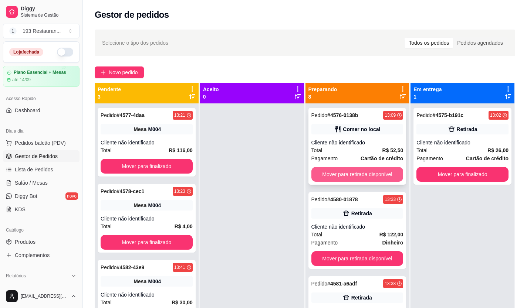
click at [325, 175] on button "Mover para retirada disponível" at bounding box center [357, 174] width 92 height 15
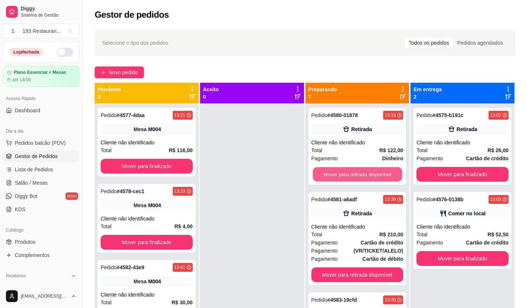
click at [325, 175] on button "Mover para retirada disponível" at bounding box center [356, 174] width 89 height 14
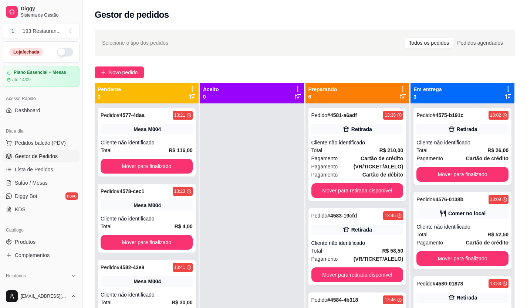
click at [325, 175] on span "Pagamento" at bounding box center [324, 175] width 27 height 8
click at [350, 194] on button "Mover para retirada disponível" at bounding box center [356, 191] width 89 height 14
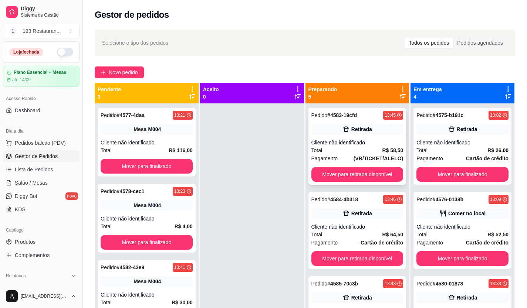
click at [347, 181] on div "Pedido # 4583-19cfd 13:45 Retirada Cliente não identificado Total R$ 58,50 Paga…" at bounding box center [357, 146] width 98 height 77
click at [359, 176] on button "Mover para retirada disponível" at bounding box center [356, 174] width 89 height 14
click at [360, 177] on button "Mover para retirada disponível" at bounding box center [357, 174] width 92 height 15
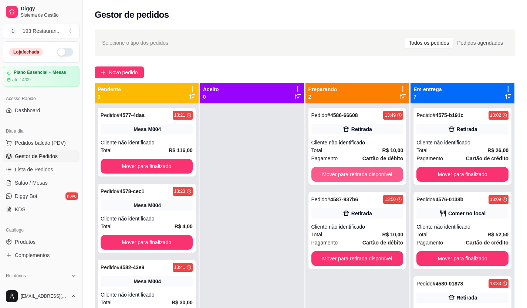
click at [360, 176] on button "Mover para retirada disponível" at bounding box center [357, 174] width 92 height 15
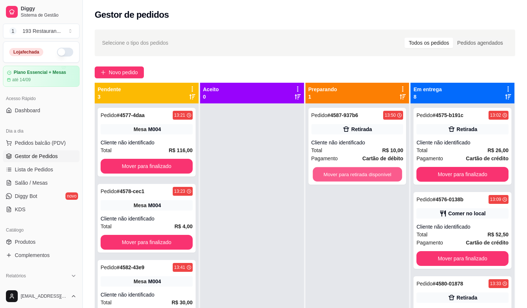
click at [361, 176] on button "Mover para retirada disponível" at bounding box center [356, 174] width 89 height 14
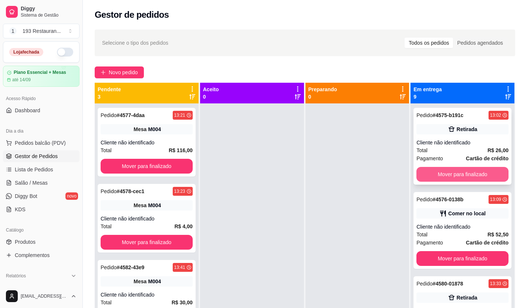
click at [442, 173] on button "Mover para finalizado" at bounding box center [462, 174] width 92 height 15
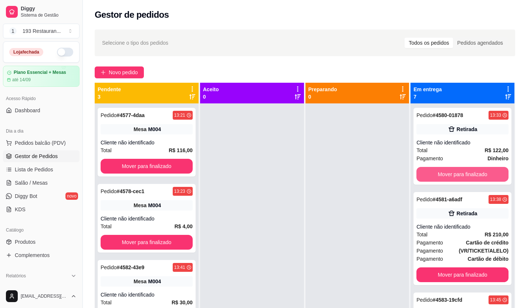
click at [442, 174] on button "Mover para finalizado" at bounding box center [462, 174] width 92 height 15
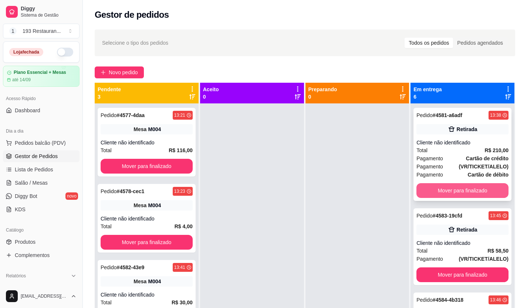
click at [445, 187] on button "Mover para finalizado" at bounding box center [462, 190] width 92 height 15
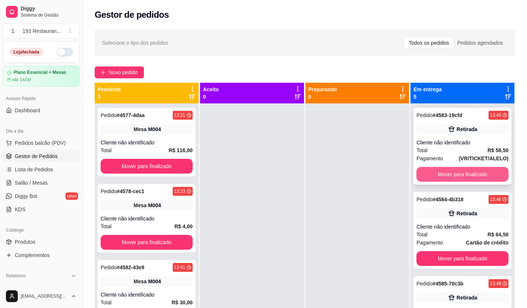
click at [453, 176] on button "Mover para finalizado" at bounding box center [462, 174] width 92 height 15
click at [452, 175] on button "Mover para finalizado" at bounding box center [462, 174] width 92 height 15
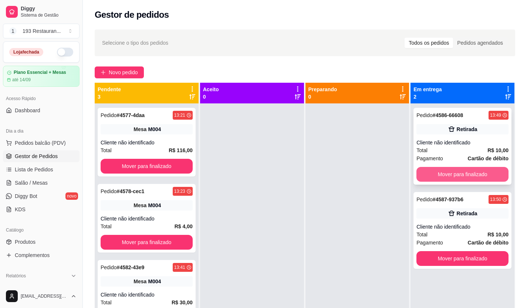
click at [452, 174] on button "Mover para finalizado" at bounding box center [462, 174] width 92 height 15
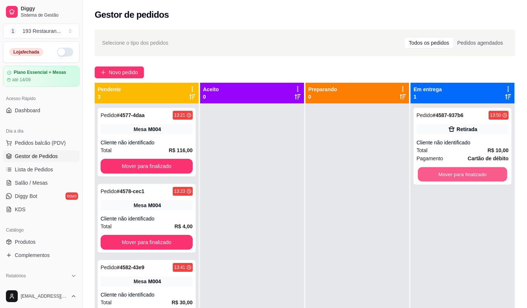
click at [452, 174] on button "Mover para finalizado" at bounding box center [462, 174] width 89 height 14
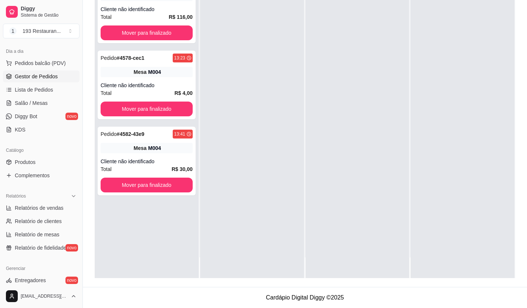
scroll to position [148, 0]
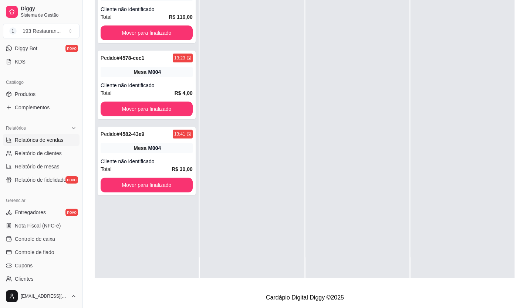
click at [46, 138] on span "Relatórios de vendas" at bounding box center [39, 139] width 49 height 7
select select "ALL"
select select "0"
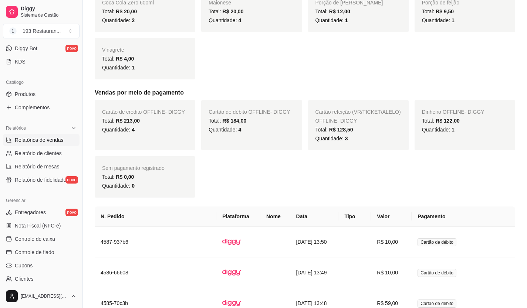
scroll to position [202, 0]
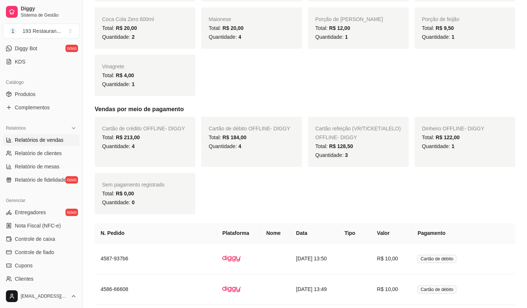
drag, startPoint x: 511, startPoint y: 148, endPoint x: 530, endPoint y: 157, distance: 21.3
click at [511, 149] on div "Filtros ALL Tipo do pedido Todos Entrega Retirada Mesa Consumo local Tipo do pe…" at bounding box center [305, 202] width 444 height 759
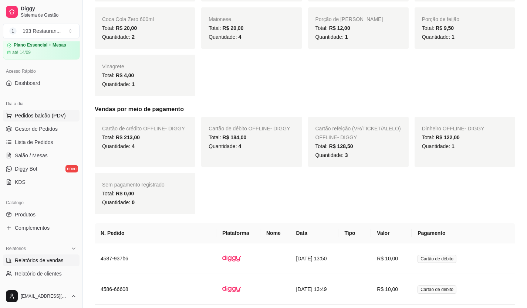
scroll to position [0, 0]
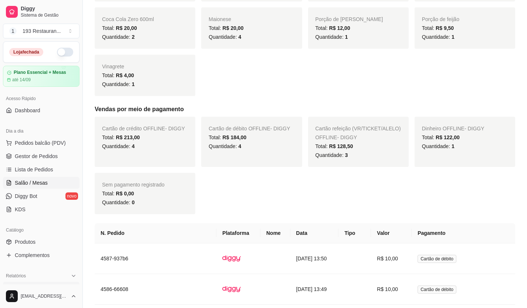
click at [42, 181] on span "Salão / Mesas" at bounding box center [31, 182] width 33 height 7
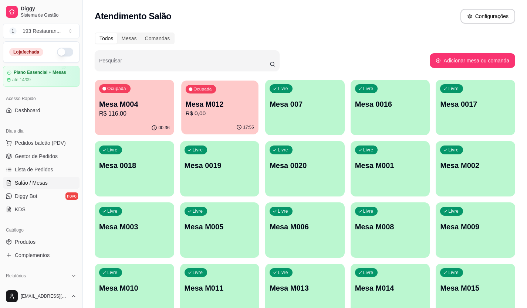
click at [216, 115] on p "R$ 0,00" at bounding box center [219, 113] width 68 height 8
click at [128, 104] on p "Mesa M004" at bounding box center [134, 104] width 68 height 10
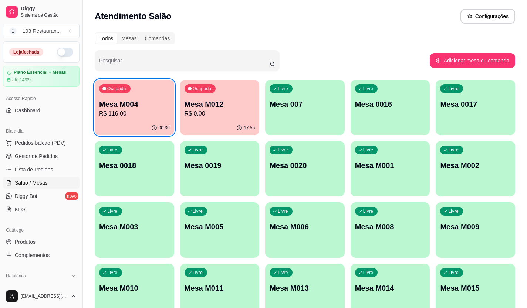
click at [208, 103] on p "Mesa M012" at bounding box center [219, 104] width 71 height 10
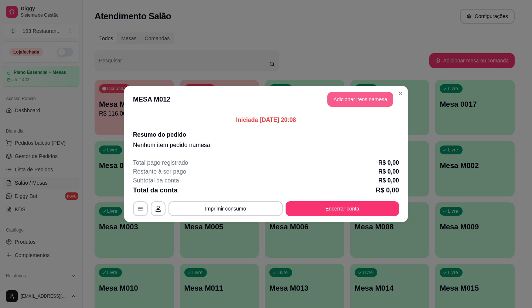
click at [363, 99] on button "Adicionar itens na mesa" at bounding box center [360, 99] width 66 height 15
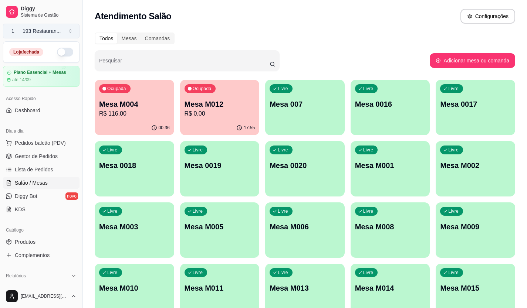
click at [48, 32] on div "193 Restauran ..." at bounding box center [42, 30] width 38 height 7
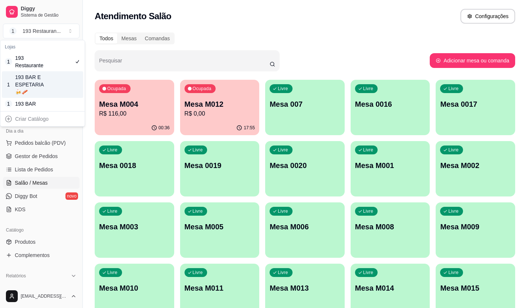
click at [40, 81] on div "193 BAR E ESPETARIA🍻🥓" at bounding box center [31, 85] width 33 height 22
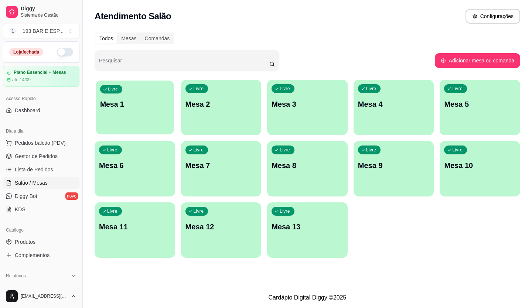
click at [125, 104] on p "Mesa 1" at bounding box center [134, 104] width 69 height 10
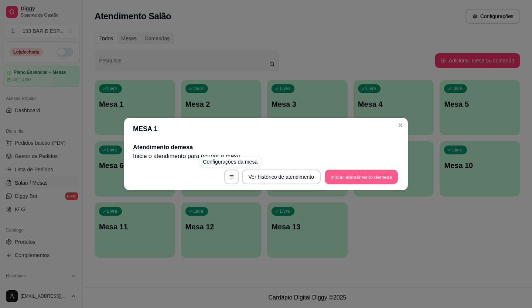
click at [349, 180] on button "Iniciar atendimento de mesa" at bounding box center [361, 177] width 73 height 14
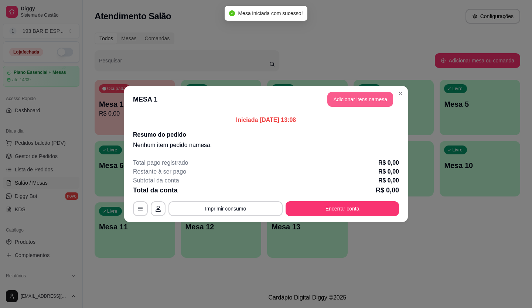
click at [372, 93] on button "Adicionar itens na mesa" at bounding box center [360, 99] width 66 height 15
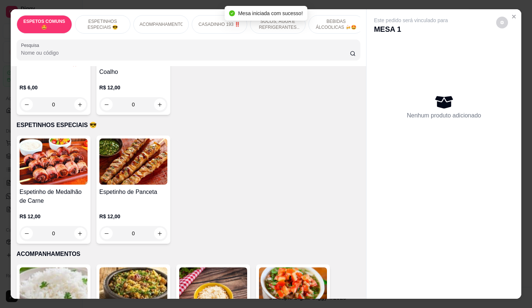
scroll to position [443, 0]
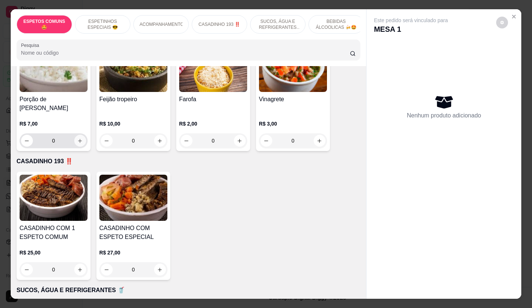
click at [77, 138] on icon "increase-product-quantity" at bounding box center [80, 141] width 6 height 6
type input "1"
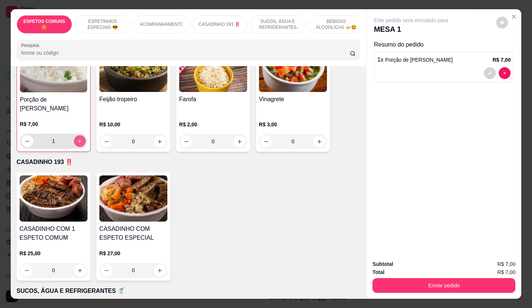
scroll to position [444, 0]
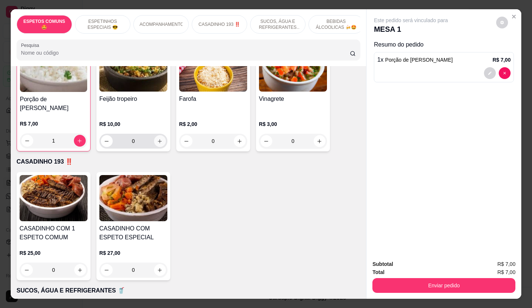
click at [157, 139] on button "increase-product-quantity" at bounding box center [160, 141] width 12 height 12
type input "1"
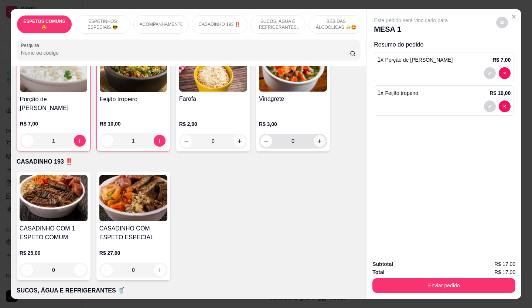
click at [317, 139] on icon "increase-product-quantity" at bounding box center [320, 142] width 6 height 6
type input "1"
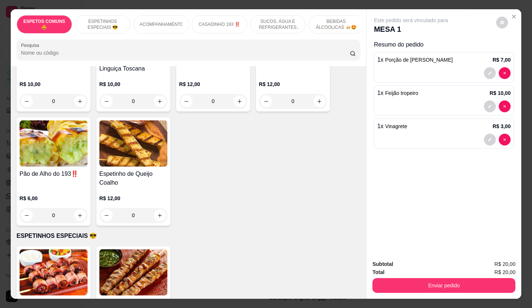
scroll to position [37, 0]
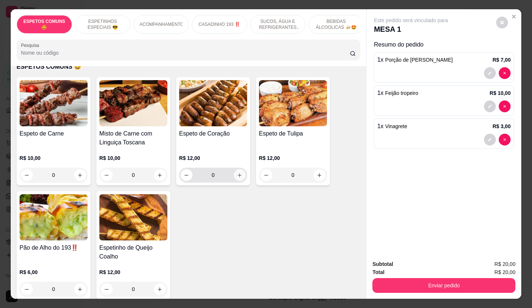
click at [237, 178] on icon "increase-product-quantity" at bounding box center [240, 176] width 6 height 6
type input "1"
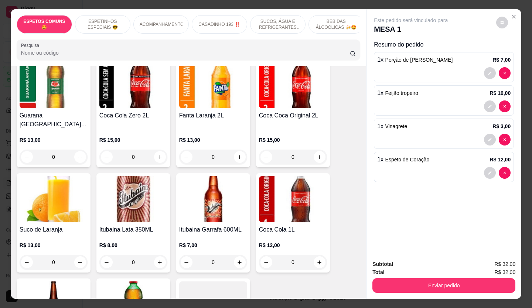
scroll to position [1109, 0]
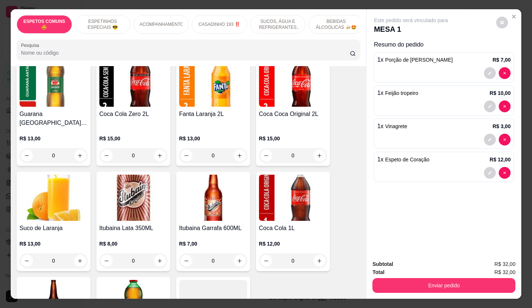
click at [78, 253] on div "0" at bounding box center [54, 260] width 68 height 15
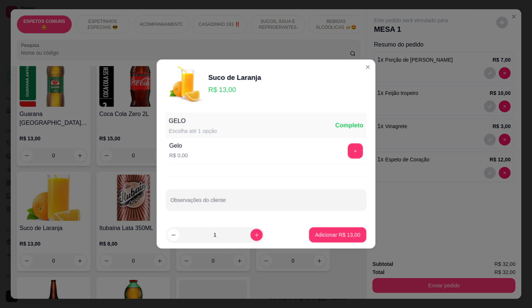
click at [78, 253] on div "0" at bounding box center [54, 260] width 68 height 15
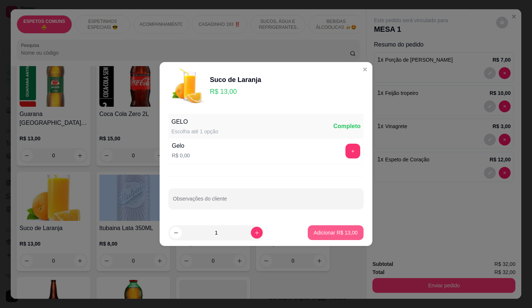
click at [320, 238] on button "Adicionar R$ 13,00" at bounding box center [336, 232] width 56 height 15
type input "1"
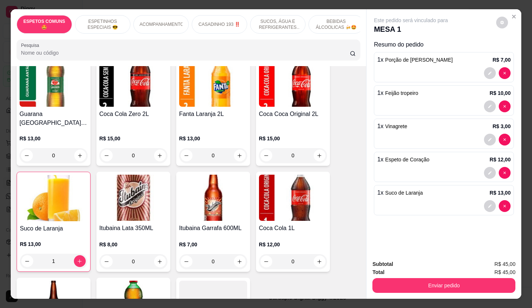
click at [78, 254] on div "1" at bounding box center [53, 261] width 67 height 15
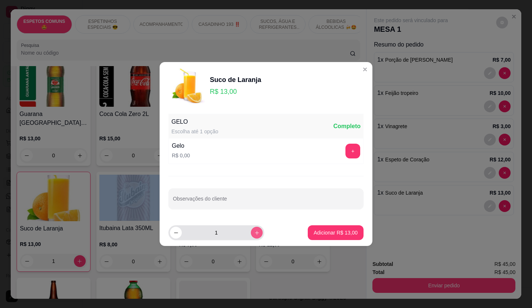
click at [251, 234] on button "increase-product-quantity" at bounding box center [257, 233] width 12 height 12
click at [171, 233] on button "decrease-product-quantity" at bounding box center [176, 233] width 12 height 12
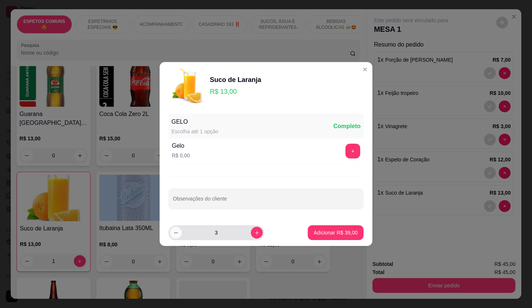
type input "2"
click at [334, 236] on button "Adicionar R$ 26,00" at bounding box center [336, 232] width 56 height 15
type input "3"
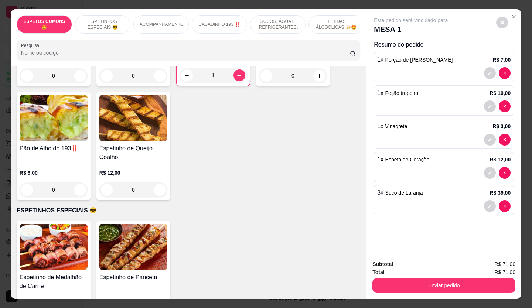
scroll to position [0, 0]
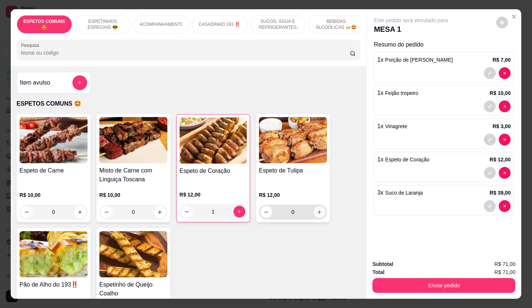
click at [317, 214] on icon "increase-product-quantity" at bounding box center [320, 213] width 6 height 6
type input "1"
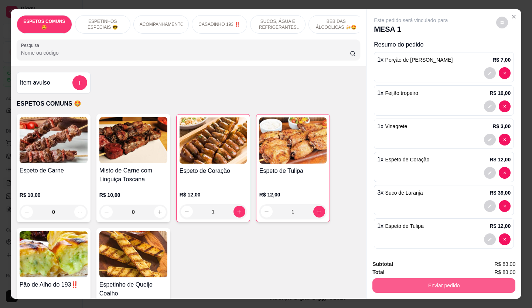
click at [458, 285] on button "Enviar pedido" at bounding box center [443, 285] width 143 height 15
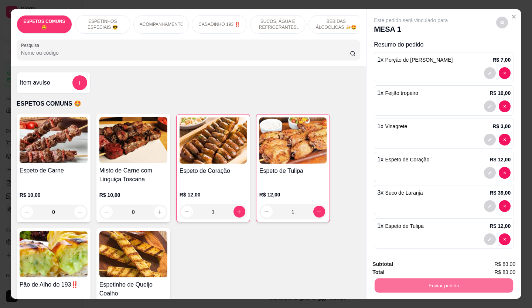
click at [422, 261] on button "Não registrar e enviar pedido" at bounding box center [419, 265] width 77 height 14
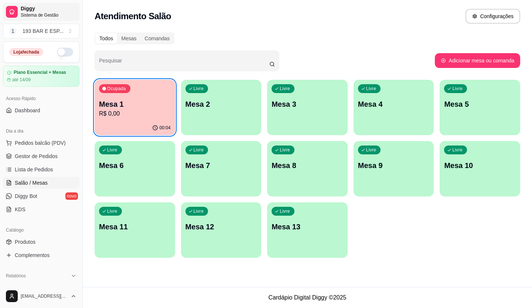
click at [30, 20] on link "Diggy Sistema de Gestão" at bounding box center [41, 12] width 76 height 18
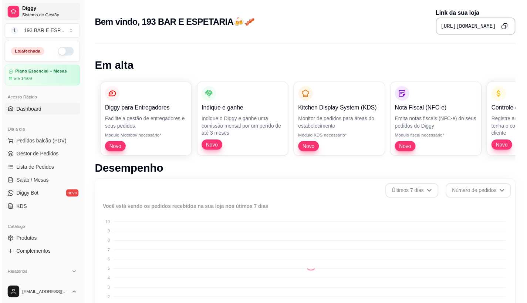
scroll to position [354, 0]
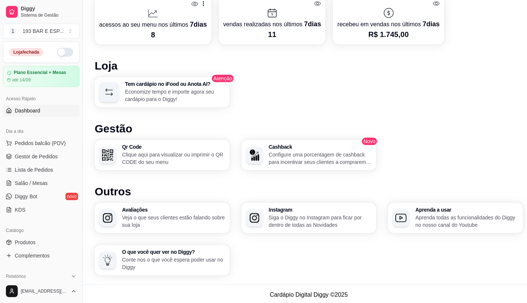
click at [33, 31] on div "193 BAR E ESP ..." at bounding box center [43, 30] width 41 height 7
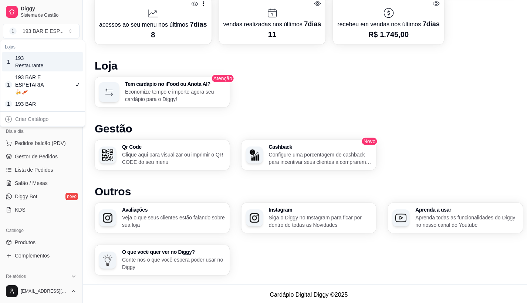
click at [51, 60] on div "1 193 Restaurante" at bounding box center [42, 61] width 81 height 19
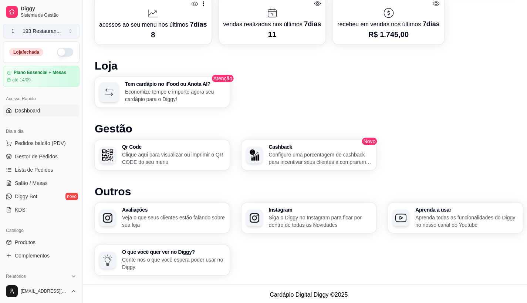
click at [44, 34] on div "193 Restauran ..." at bounding box center [42, 30] width 38 height 7
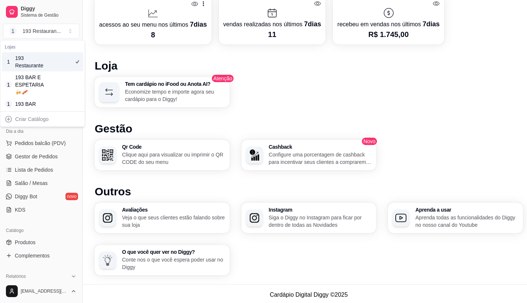
click at [44, 61] on div "193 Restaurante" at bounding box center [31, 61] width 33 height 15
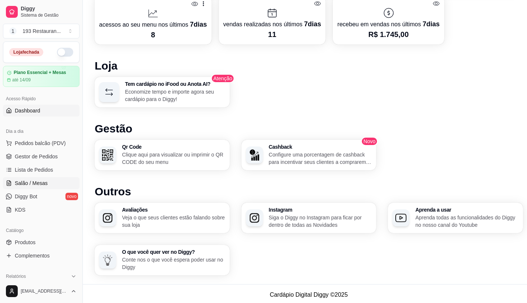
drag, startPoint x: 43, startPoint y: 184, endPoint x: 47, endPoint y: 184, distance: 4.1
click at [43, 185] on span "Salão / Mesas" at bounding box center [31, 182] width 33 height 7
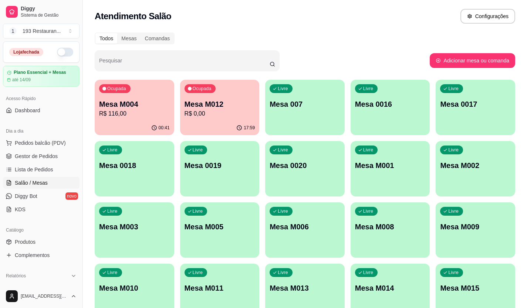
click at [116, 105] on p "Mesa M004" at bounding box center [134, 104] width 71 height 10
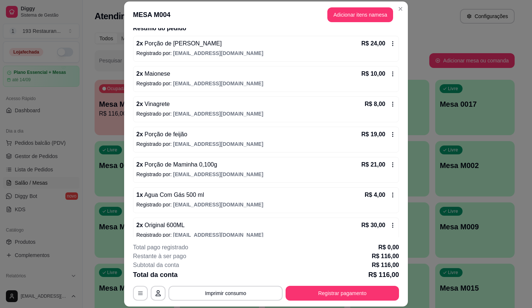
scroll to position [74, 0]
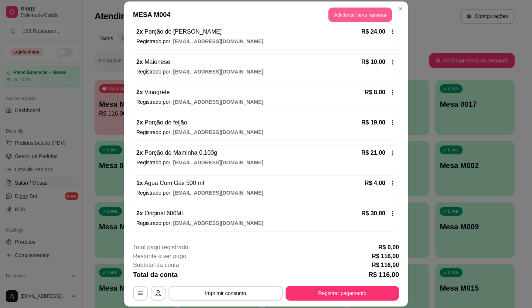
click at [358, 18] on button "Adicionar itens na mesa" at bounding box center [361, 15] width 64 height 14
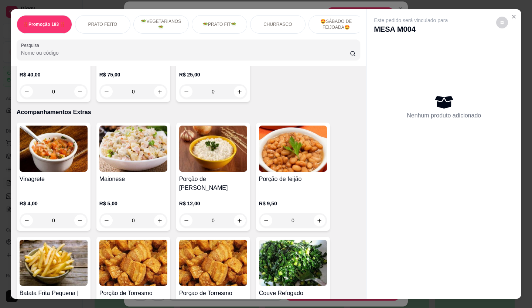
scroll to position [1367, 0]
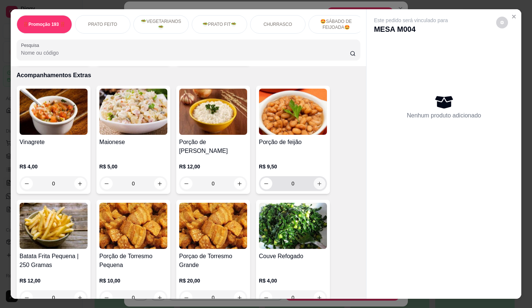
click at [317, 181] on icon "increase-product-quantity" at bounding box center [320, 184] width 6 height 6
type input "1"
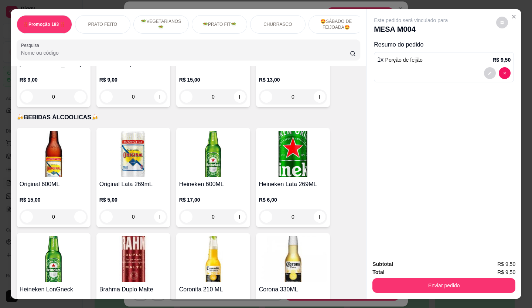
scroll to position [2475, 0]
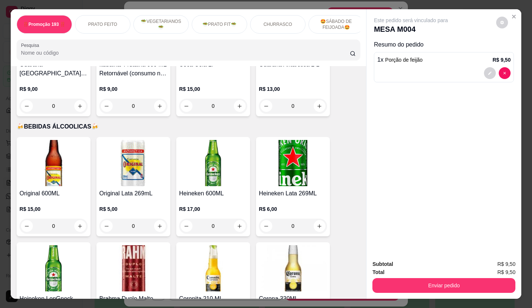
click at [78, 224] on icon "increase-product-quantity" at bounding box center [80, 227] width 6 height 6
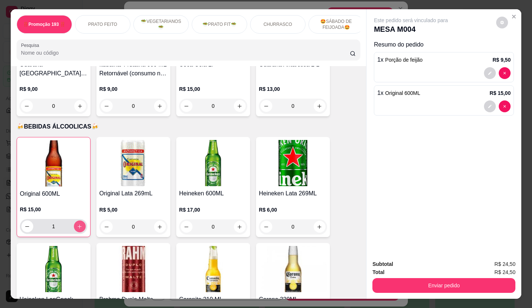
type input "1"
click at [459, 293] on div "Subtotal R$ 24,50 Total R$ 24,50 Enviar pedido" at bounding box center [444, 276] width 155 height 45
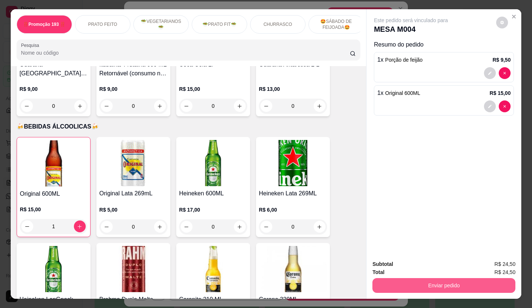
click at [456, 286] on button "Enviar pedido" at bounding box center [443, 285] width 143 height 15
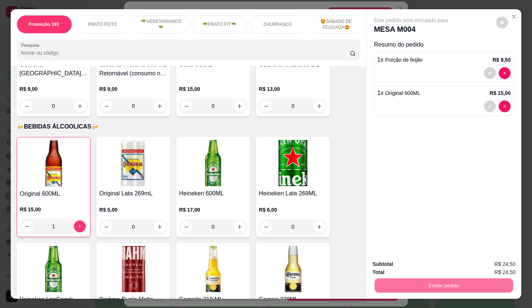
click at [420, 265] on button "Não registrar e enviar pedido" at bounding box center [419, 265] width 77 height 14
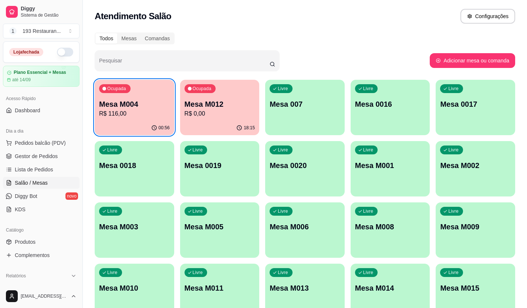
click at [404, 258] on div "button" at bounding box center [389, 253] width 79 height 9
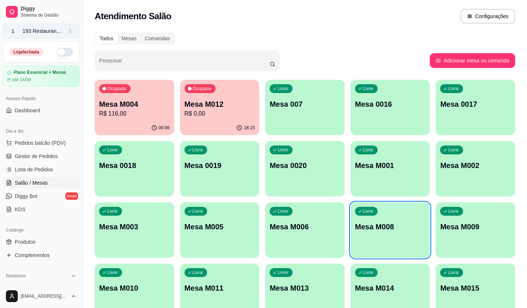
click at [49, 31] on div "193 Restauran ..." at bounding box center [42, 30] width 38 height 7
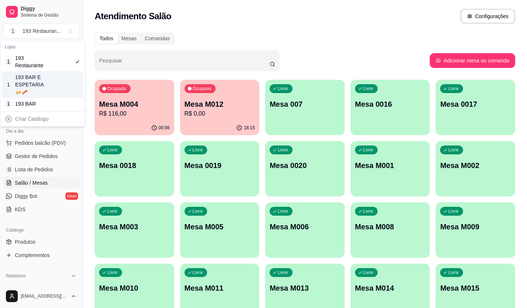
click at [50, 79] on div "1 193 BAR E ESPETARIA🍻🥓" at bounding box center [42, 84] width 81 height 27
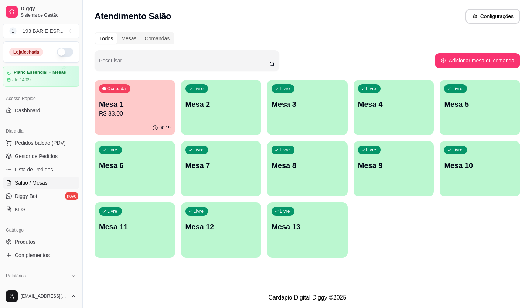
click at [130, 100] on div "Ocupada Mesa 1 R$ 83,00" at bounding box center [135, 100] width 81 height 41
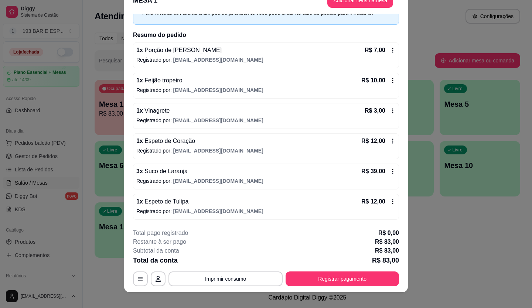
scroll to position [22, 0]
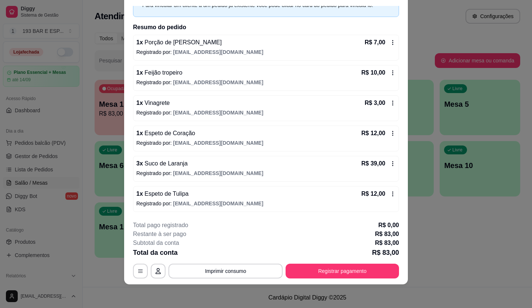
click at [390, 161] on icon at bounding box center [393, 164] width 6 height 6
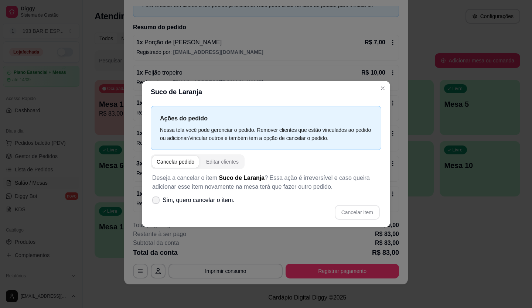
click at [157, 207] on label "Sim, quero cancelar o item." at bounding box center [193, 200] width 88 height 15
click at [157, 207] on input "Sim, quero cancelar o item." at bounding box center [154, 204] width 5 height 5
checkbox input "true"
click at [366, 220] on div "Deseja a cancelar o item Suco de Laranja ? Essa ação é irreversível e caso quei…" at bounding box center [266, 196] width 231 height 55
click at [364, 214] on button "Cancelar item" at bounding box center [357, 212] width 45 height 15
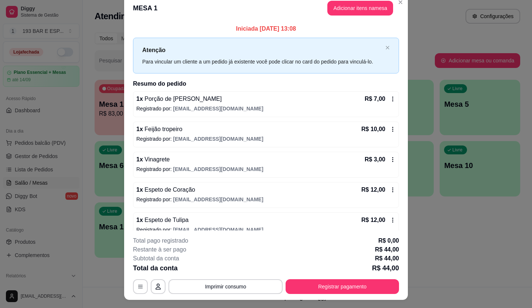
scroll to position [0, 0]
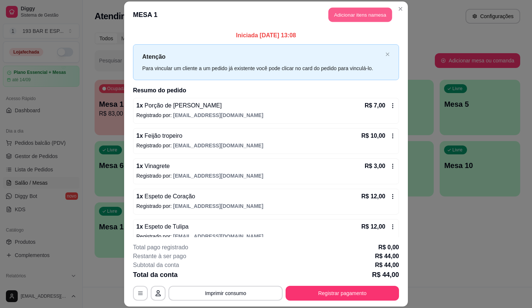
click at [353, 14] on button "Adicionar itens na mesa" at bounding box center [361, 15] width 64 height 14
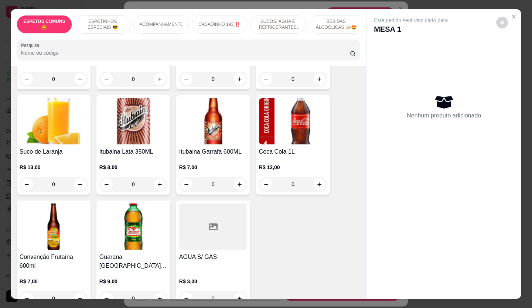
scroll to position [1256, 0]
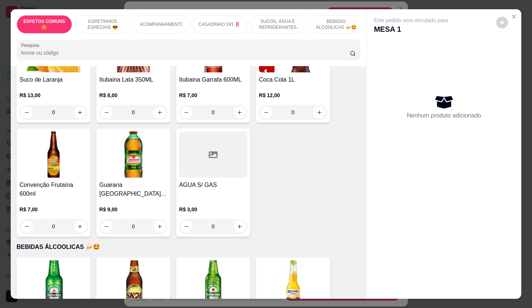
click at [76, 105] on div "0" at bounding box center [54, 112] width 68 height 15
click at [78, 105] on div "0" at bounding box center [54, 112] width 68 height 15
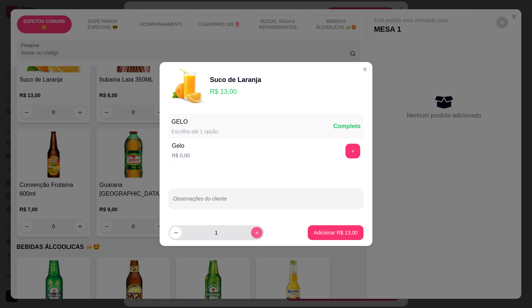
click at [251, 227] on button "increase-product-quantity" at bounding box center [256, 232] width 11 height 11
type input "2"
click at [329, 230] on p "Adicionar R$ 26,00" at bounding box center [336, 232] width 44 height 7
type input "2"
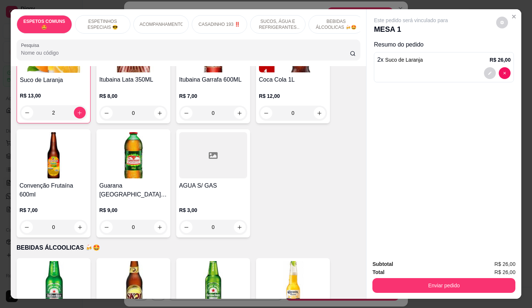
scroll to position [1257, 0]
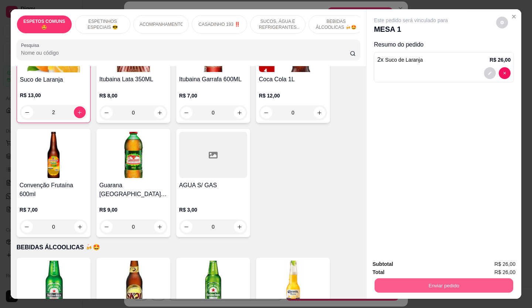
click at [418, 279] on button "Enviar pedido" at bounding box center [444, 286] width 139 height 14
click at [405, 265] on button "Não registrar e enviar pedido" at bounding box center [419, 265] width 77 height 14
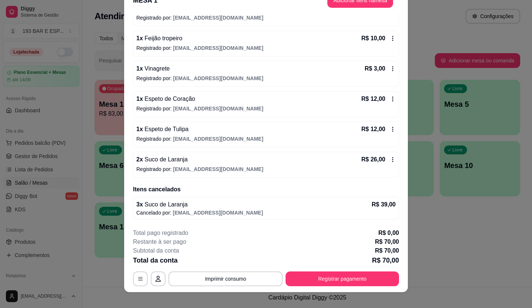
scroll to position [22, 0]
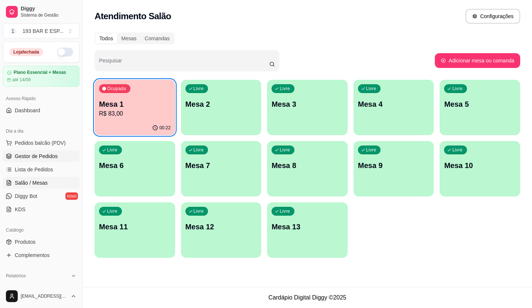
click at [32, 157] on span "Gestor de Pedidos" at bounding box center [36, 156] width 43 height 7
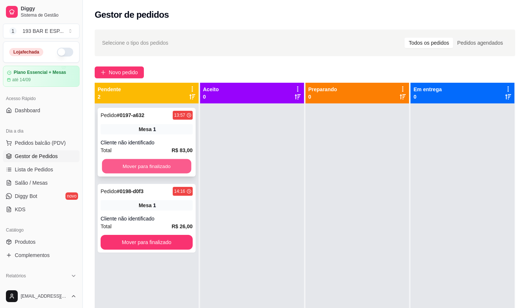
click at [152, 161] on button "Mover para finalizado" at bounding box center [146, 166] width 89 height 14
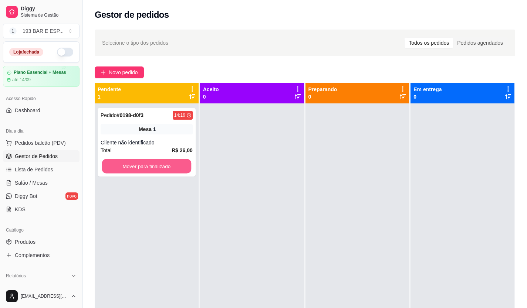
click at [151, 166] on button "Mover para finalizado" at bounding box center [146, 166] width 89 height 14
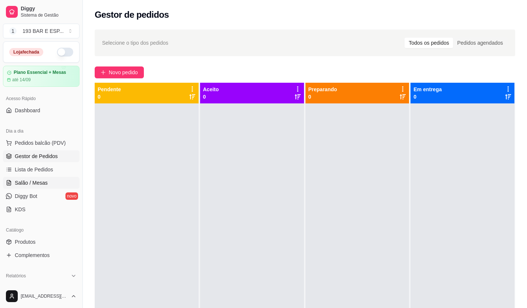
click at [42, 183] on span "Salão / Mesas" at bounding box center [31, 182] width 33 height 7
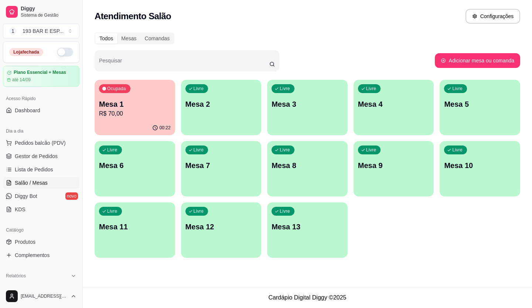
click at [123, 99] on div "Ocupada Mesa 1 R$ 70,00" at bounding box center [135, 100] width 81 height 41
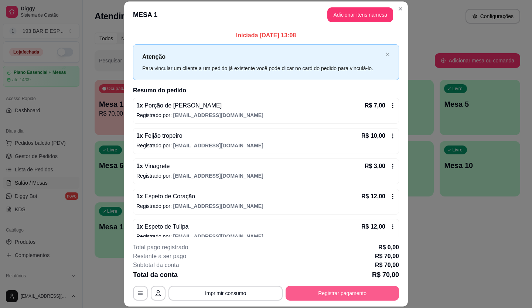
click at [300, 297] on button "Registrar pagamento" at bounding box center [342, 293] width 113 height 15
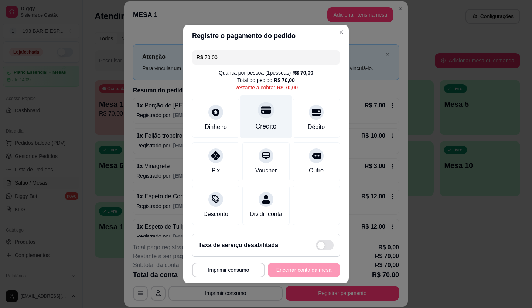
click at [265, 108] on icon at bounding box center [266, 110] width 10 height 7
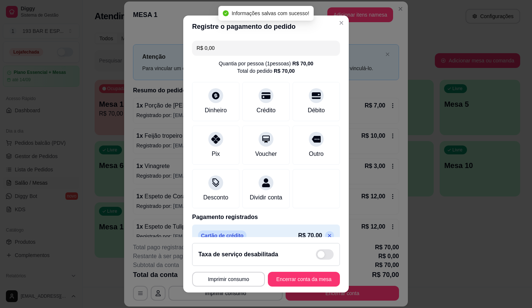
type input "R$ 0,00"
click at [293, 278] on button "Encerrar conta da mesa" at bounding box center [304, 279] width 72 height 15
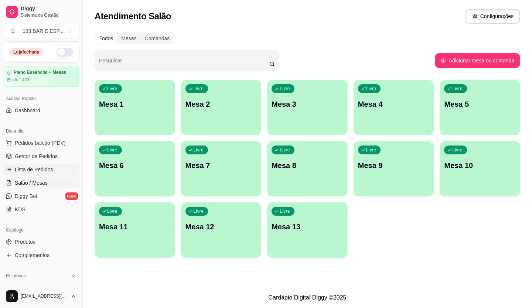
click at [40, 167] on span "Lista de Pedidos" at bounding box center [34, 169] width 38 height 7
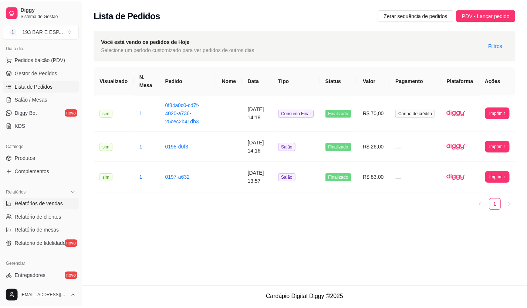
scroll to position [111, 0]
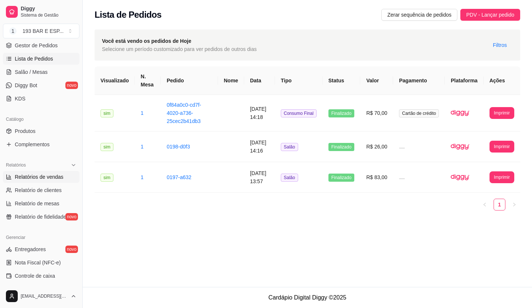
click at [36, 177] on span "Relatórios de vendas" at bounding box center [39, 176] width 49 height 7
select select "ALL"
select select "0"
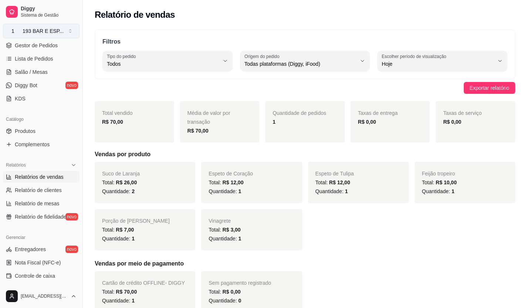
click at [71, 31] on button "1 193 BAR E ESP ..." at bounding box center [41, 31] width 76 height 15
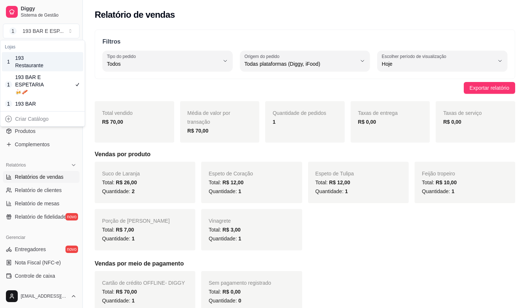
click at [53, 67] on div "1 193 Restaurante" at bounding box center [42, 61] width 81 height 19
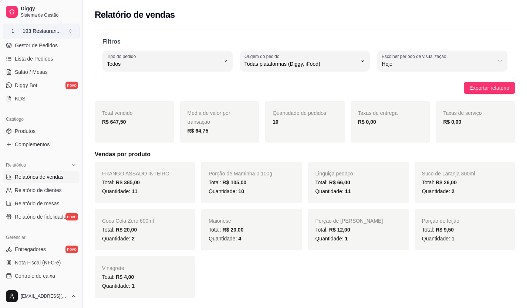
click at [64, 33] on button "1 193 Restauran ..." at bounding box center [41, 31] width 76 height 15
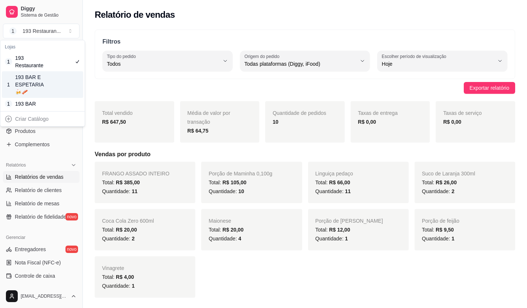
click at [48, 83] on div "193 BAR E ESPETARIA🍻🥓" at bounding box center [31, 85] width 33 height 22
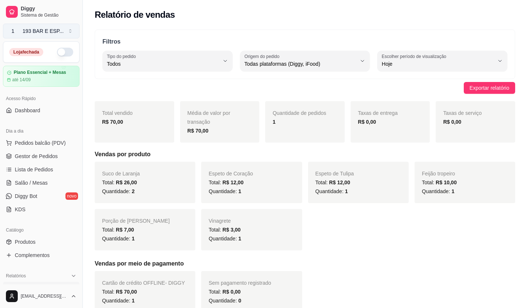
click at [57, 29] on div "193 BAR E ESP ..." at bounding box center [43, 30] width 41 height 7
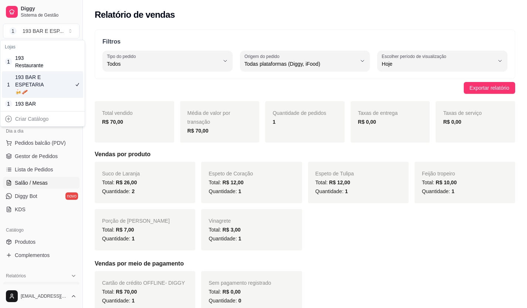
drag, startPoint x: 33, startPoint y: 178, endPoint x: 36, endPoint y: 174, distance: 5.2
click at [33, 178] on link "Salão / Mesas" at bounding box center [41, 183] width 76 height 12
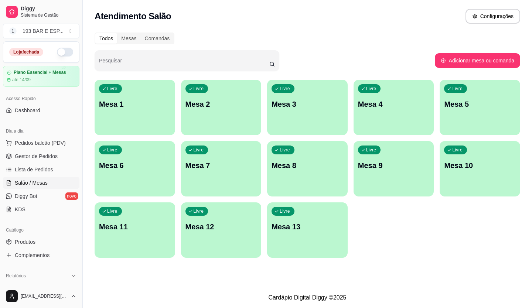
click at [116, 114] on div "Livre Mesa 1" at bounding box center [135, 103] width 81 height 47
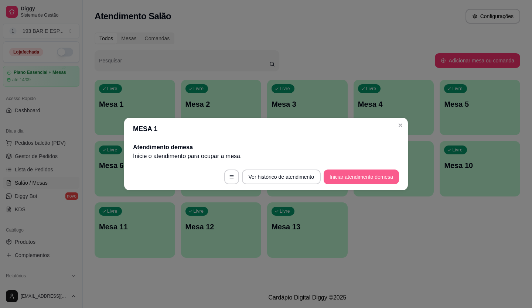
click at [331, 176] on button "Iniciar atendimento de mesa" at bounding box center [361, 177] width 75 height 15
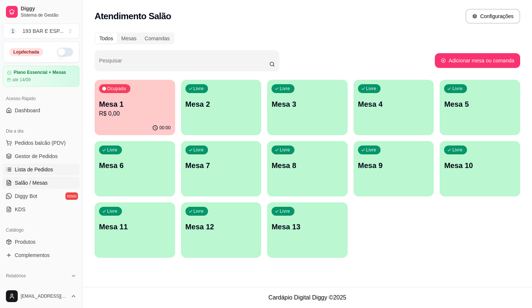
click at [38, 168] on span "Lista de Pedidos" at bounding box center [34, 169] width 38 height 7
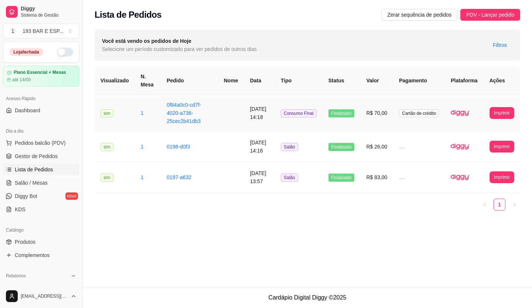
click at [270, 122] on td "[DATE] 14:18" at bounding box center [259, 113] width 31 height 37
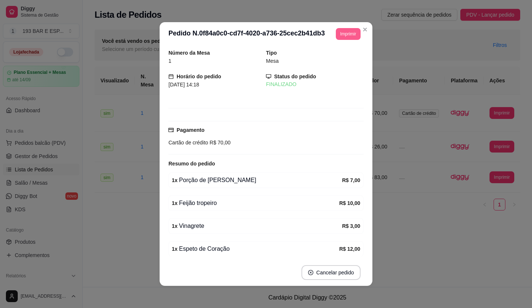
click at [342, 35] on button "Imprimir" at bounding box center [348, 34] width 25 height 12
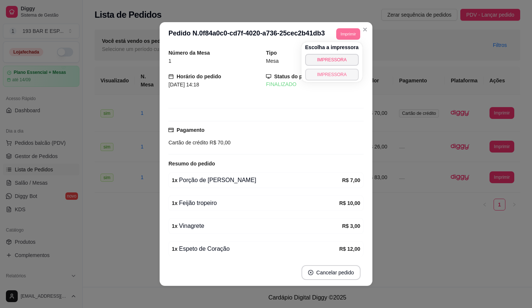
click at [322, 75] on button "IMPRESSORA" at bounding box center [332, 75] width 54 height 12
click at [347, 34] on button "Imprimir" at bounding box center [348, 33] width 24 height 11
click at [331, 62] on button "IMPRESSORA" at bounding box center [332, 59] width 52 height 11
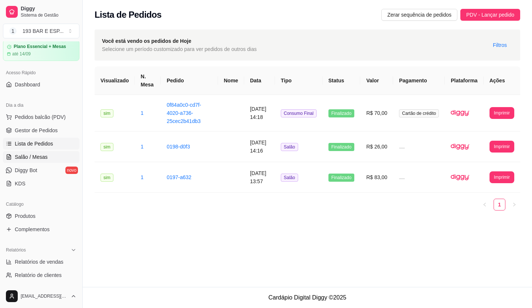
scroll to position [37, 0]
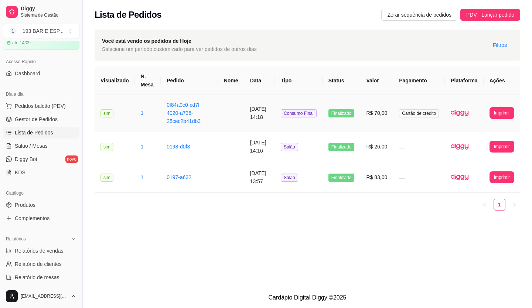
click at [271, 119] on td "[DATE] 14:18" at bounding box center [259, 113] width 31 height 37
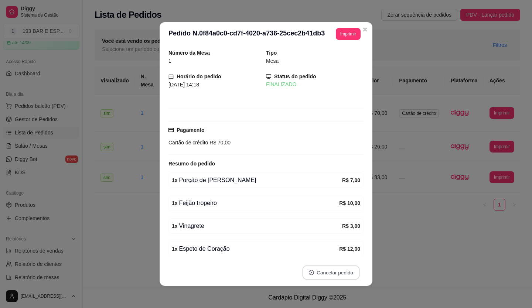
click at [335, 278] on button "Cancelar pedido" at bounding box center [330, 273] width 57 height 14
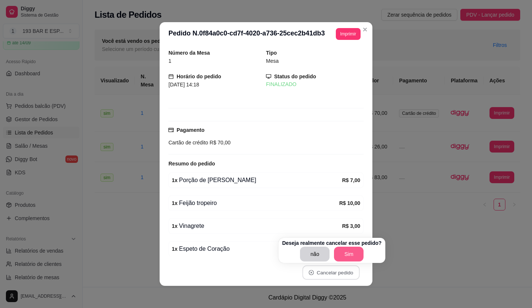
click at [350, 254] on button "Sim" at bounding box center [349, 254] width 30 height 15
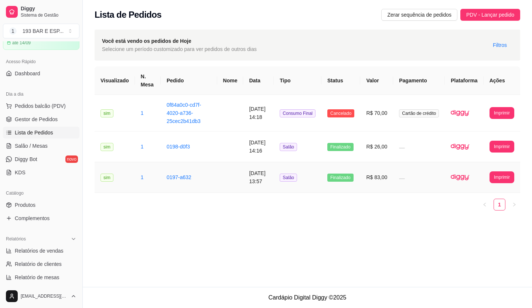
click at [268, 180] on td "[DATE] 13:57" at bounding box center [258, 177] width 31 height 31
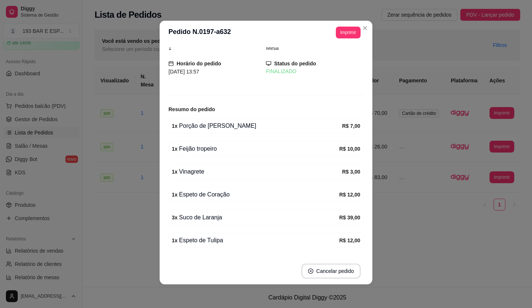
scroll to position [0, 0]
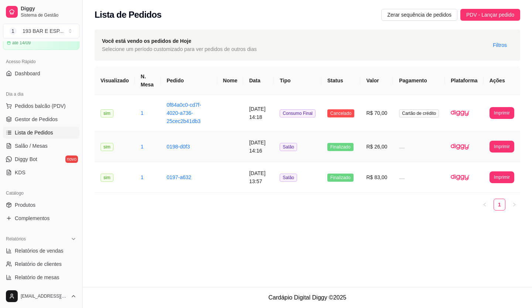
click at [274, 144] on td "[DATE] 14:16" at bounding box center [258, 147] width 31 height 31
click at [380, 153] on td "R$ 26,00" at bounding box center [376, 147] width 33 height 31
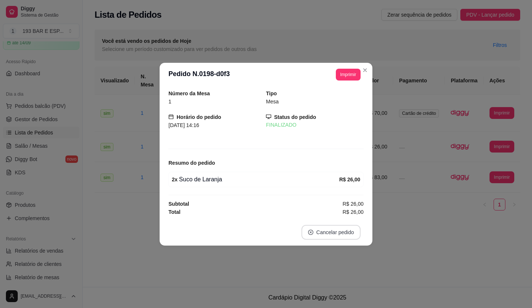
click at [337, 231] on button "Cancelar pedido" at bounding box center [331, 232] width 59 height 15
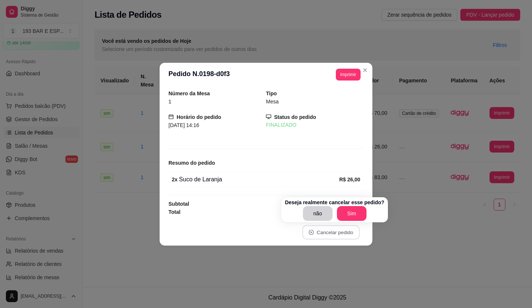
click at [352, 211] on button "Sim" at bounding box center [352, 213] width 30 height 15
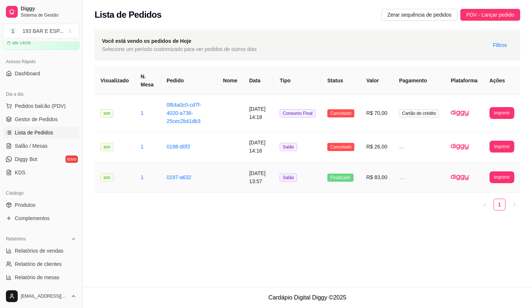
click at [334, 174] on span "Finalizado" at bounding box center [340, 178] width 26 height 8
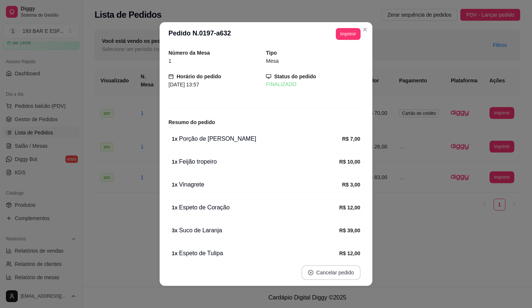
click at [337, 270] on button "Cancelar pedido" at bounding box center [331, 272] width 59 height 15
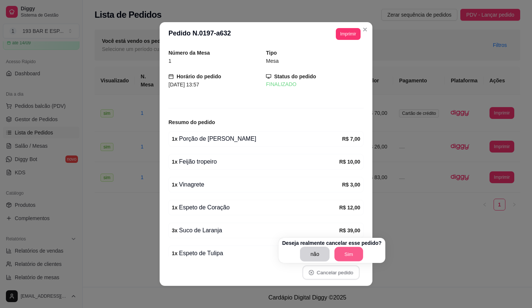
click at [348, 256] on button "Sim" at bounding box center [348, 254] width 29 height 14
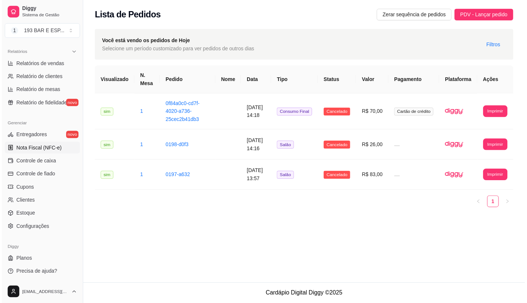
scroll to position [76, 0]
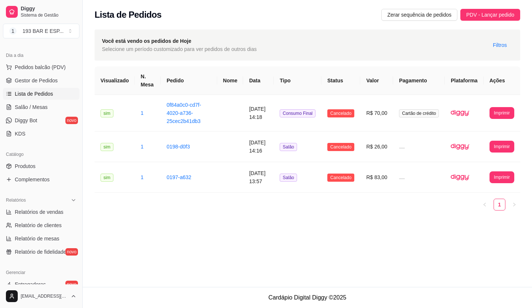
click at [38, 23] on div "Diggy Sistema de Gestão 1 193 BAR E ESP ..." at bounding box center [41, 20] width 82 height 41
click at [42, 32] on div "193 BAR E ESP ..." at bounding box center [43, 30] width 41 height 7
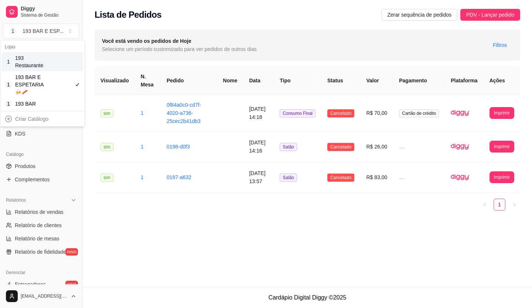
click at [51, 65] on div "1 193 Restaurante" at bounding box center [42, 61] width 81 height 19
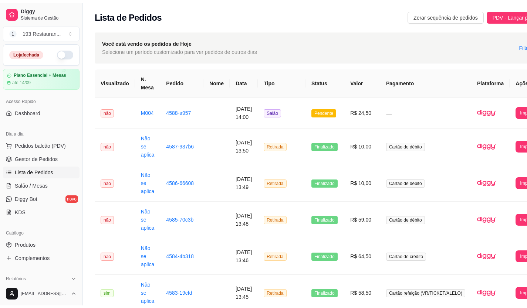
scroll to position [111, 0]
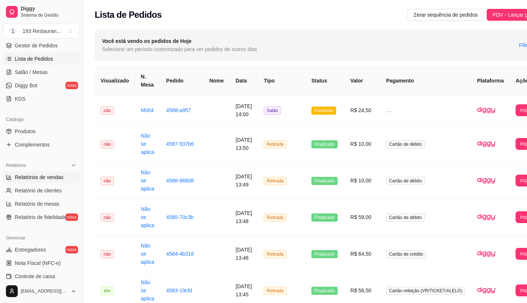
click at [34, 177] on span "Relatórios de vendas" at bounding box center [39, 176] width 49 height 7
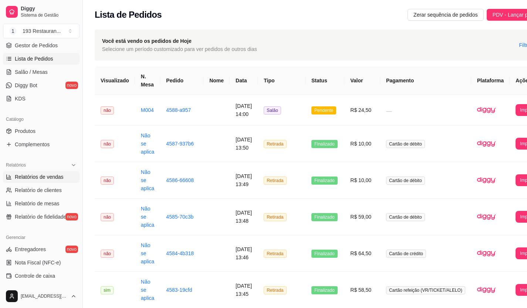
select select "ALL"
select select "0"
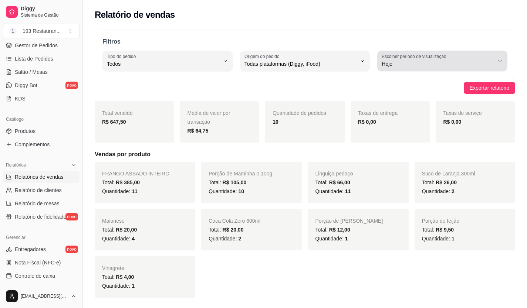
click at [496, 61] on button "Escolher período de visualização Hoje" at bounding box center [442, 61] width 130 height 21
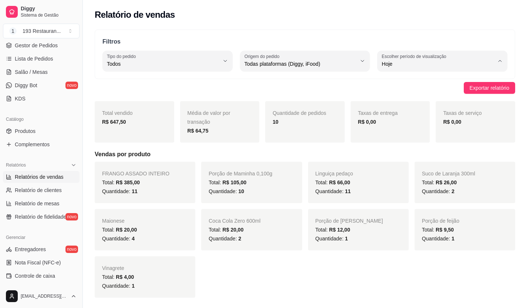
click at [401, 91] on li "Ontem" at bounding box center [441, 93] width 119 height 11
type input "1"
select select "1"
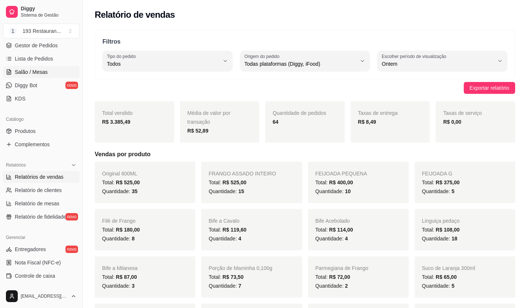
click at [41, 71] on span "Salão / Mesas" at bounding box center [31, 71] width 33 height 7
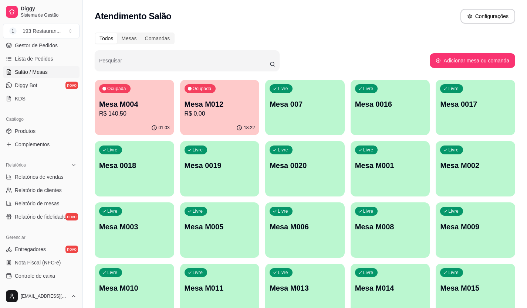
click at [132, 123] on div "01:03" at bounding box center [134, 128] width 79 height 14
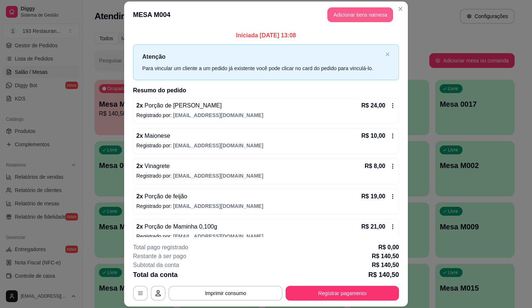
click at [353, 11] on button "Adicionar itens na mesa" at bounding box center [360, 14] width 66 height 15
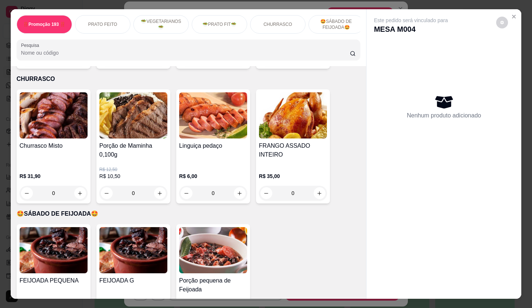
scroll to position [1109, 0]
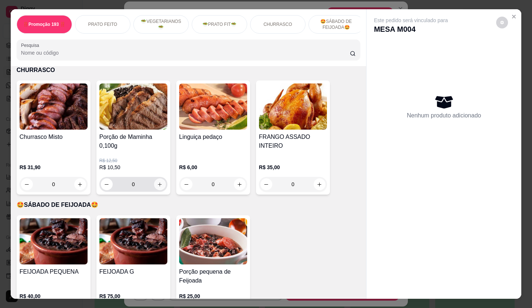
click at [157, 182] on icon "increase-product-quantity" at bounding box center [160, 185] width 6 height 6
type input "1"
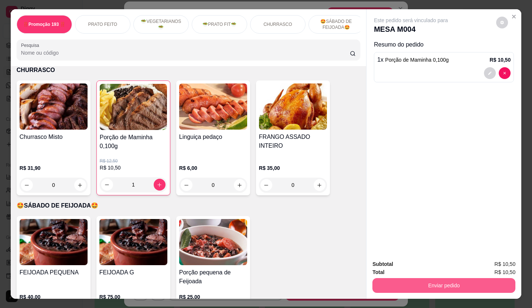
click at [488, 279] on button "Enviar pedido" at bounding box center [443, 285] width 143 height 15
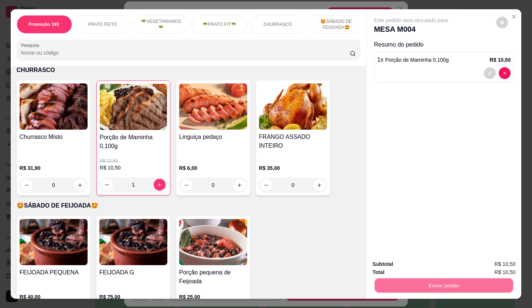
click at [407, 261] on button "Não registrar e enviar pedido" at bounding box center [419, 265] width 75 height 14
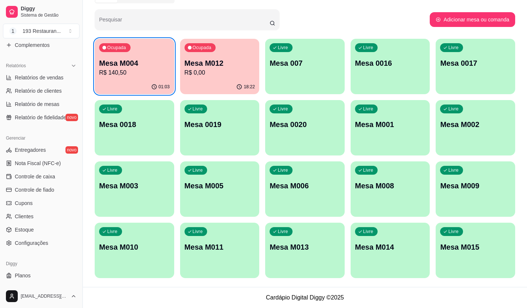
scroll to position [187, 0]
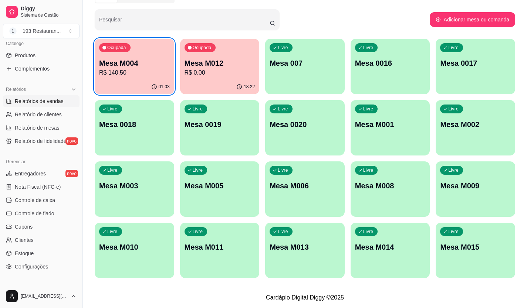
click at [47, 99] on span "Relatórios de vendas" at bounding box center [39, 101] width 49 height 7
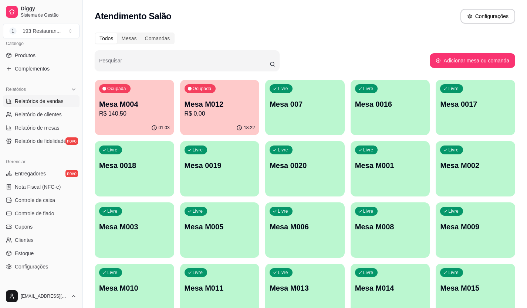
select select "ALL"
select select "0"
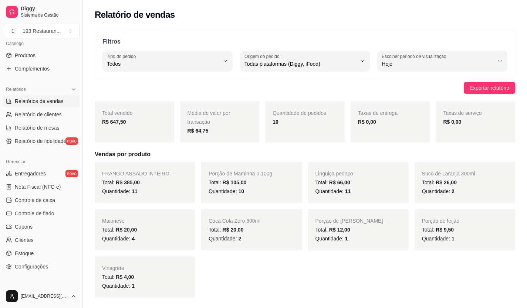
click at [498, 55] on button "Escolher período de visualização Hoje" at bounding box center [442, 61] width 130 height 21
click at [391, 95] on span "Ontem" at bounding box center [438, 93] width 106 height 7
type input "1"
select select "1"
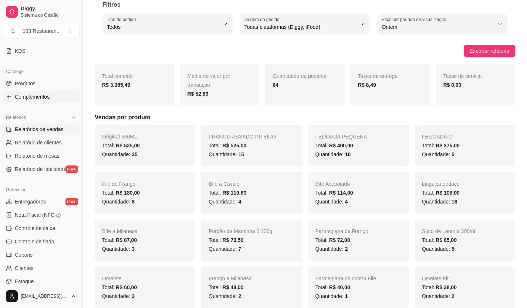
scroll to position [113, 0]
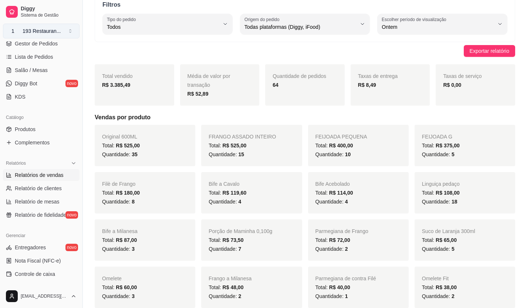
drag, startPoint x: 3, startPoint y: 71, endPoint x: 55, endPoint y: 31, distance: 65.6
click at [55, 31] on div "193 Restauran ..." at bounding box center [42, 30] width 38 height 7
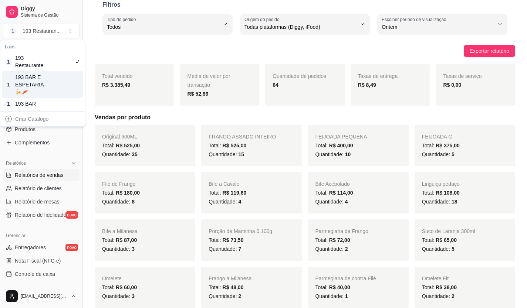
click at [55, 82] on div "1 193 BAR E ESPETARIA🍻🥓" at bounding box center [42, 84] width 81 height 27
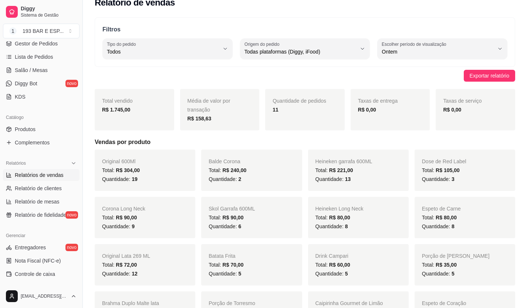
scroll to position [0, 0]
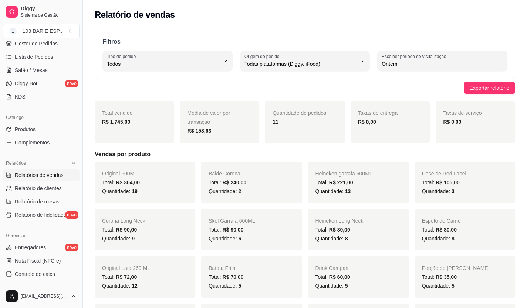
click at [502, 59] on icon "button" at bounding box center [500, 61] width 6 height 6
click at [408, 97] on span "Ontem" at bounding box center [438, 93] width 106 height 7
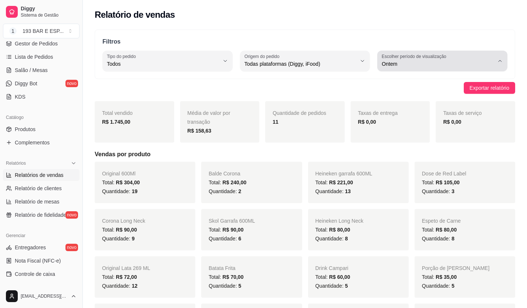
click at [500, 62] on icon "button" at bounding box center [500, 61] width 6 height 6
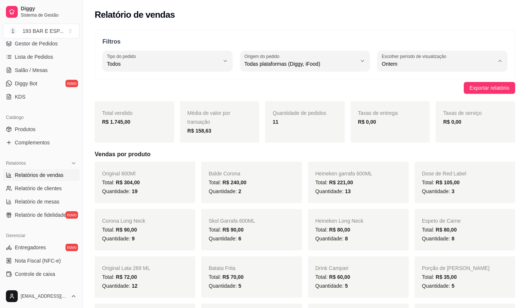
click at [432, 85] on li "Hoje" at bounding box center [441, 81] width 119 height 11
type input "0"
select select "0"
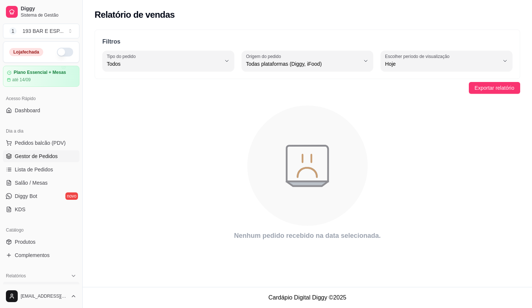
click at [39, 160] on link "Gestor de Pedidos" at bounding box center [41, 156] width 76 height 12
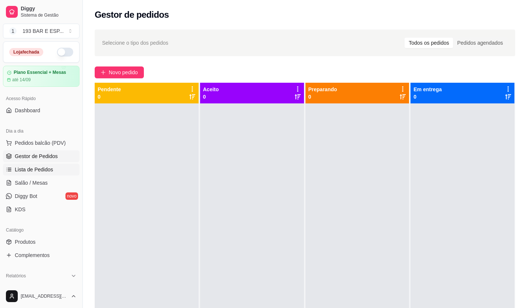
click at [40, 173] on link "Lista de Pedidos" at bounding box center [41, 170] width 76 height 12
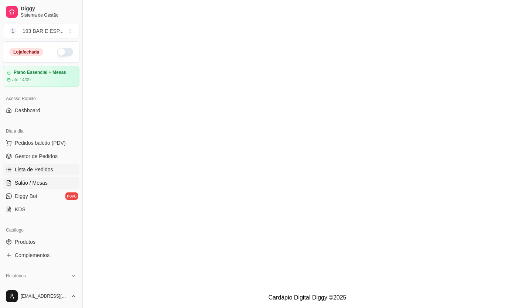
click at [38, 185] on span "Salão / Mesas" at bounding box center [31, 182] width 33 height 7
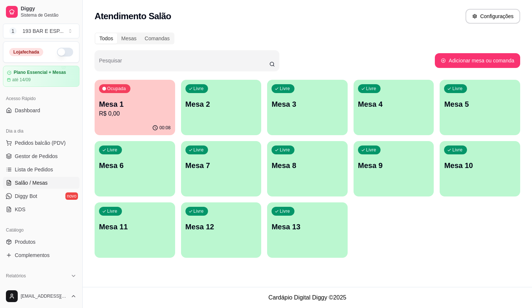
click at [139, 113] on p "R$ 0,00" at bounding box center [135, 113] width 72 height 9
click at [30, 243] on span "Produtos" at bounding box center [25, 241] width 21 height 7
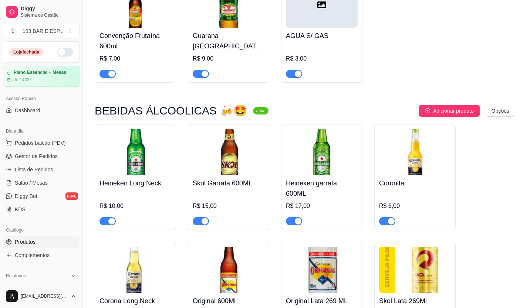
scroll to position [1376, 0]
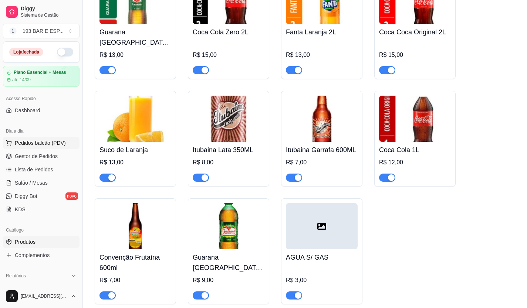
click at [46, 139] on button "Pedidos balcão (PDV)" at bounding box center [41, 143] width 76 height 12
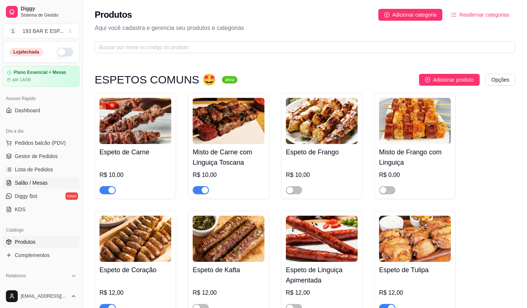
click at [32, 186] on span "Salão / Mesas" at bounding box center [31, 182] width 33 height 7
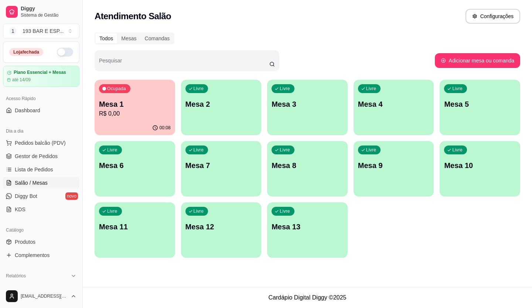
click at [124, 103] on p "Mesa 1" at bounding box center [135, 104] width 72 height 10
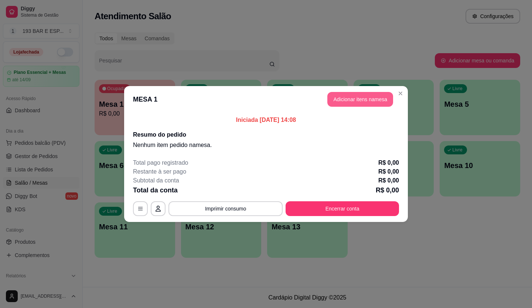
click at [350, 101] on button "Adicionar itens na mesa" at bounding box center [360, 99] width 66 height 15
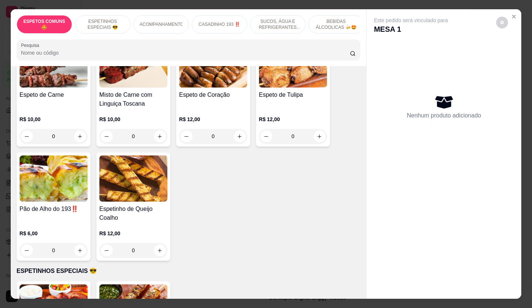
scroll to position [74, 0]
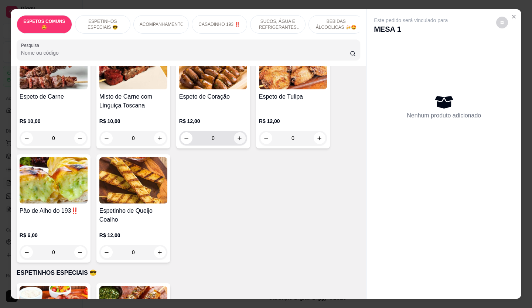
click at [237, 141] on icon "increase-product-quantity" at bounding box center [240, 139] width 6 height 6
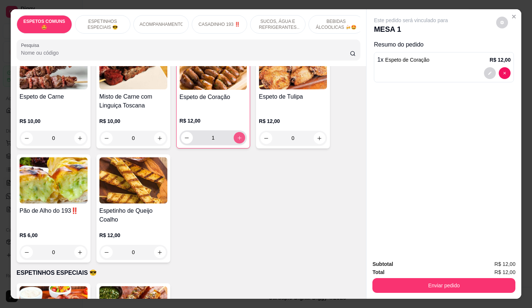
click at [237, 141] on icon "increase-product-quantity" at bounding box center [240, 138] width 6 height 6
type input "2"
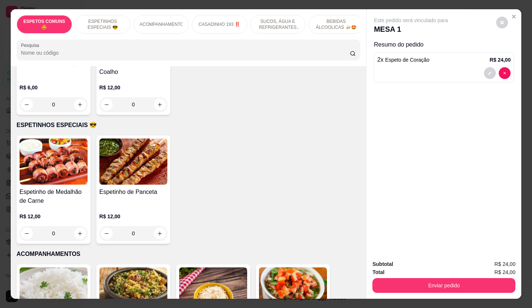
scroll to position [370, 0]
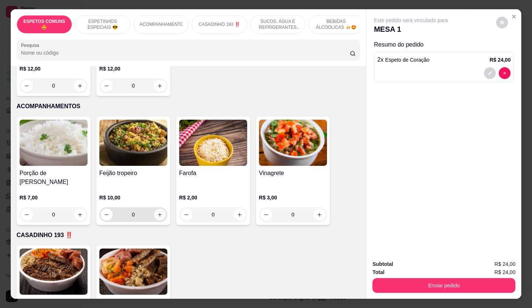
click at [157, 212] on icon "increase-product-quantity" at bounding box center [160, 215] width 6 height 6
type input "1"
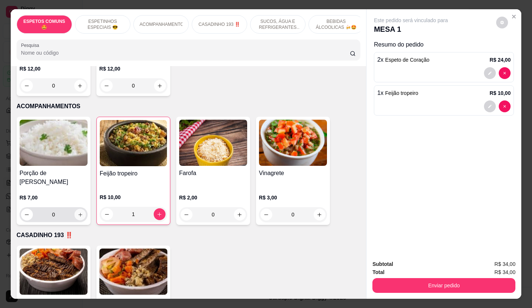
click at [78, 212] on icon "increase-product-quantity" at bounding box center [81, 215] width 6 height 6
type input "1"
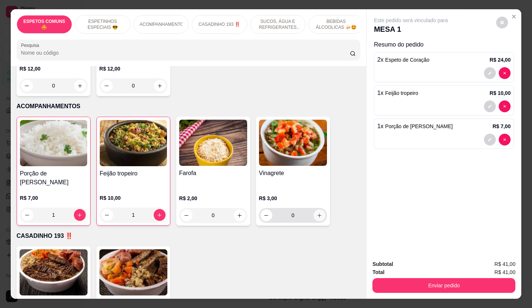
click at [317, 213] on icon "increase-product-quantity" at bounding box center [320, 216] width 6 height 6
type input "1"
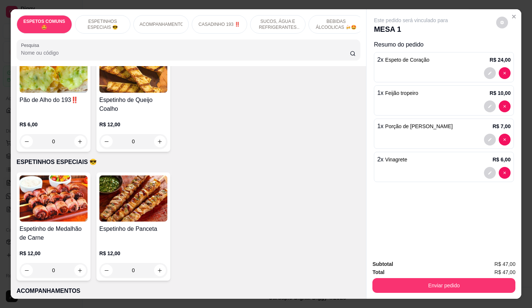
scroll to position [111, 0]
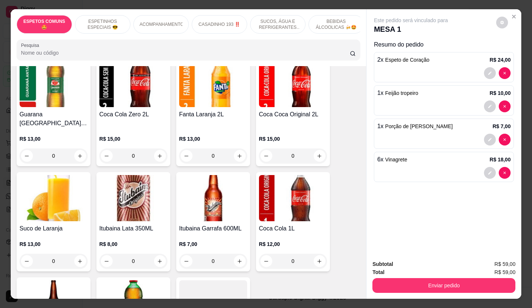
type input "7"
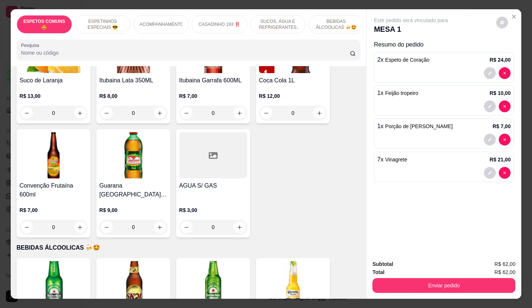
click at [78, 132] on img at bounding box center [54, 155] width 68 height 46
click at [77, 132] on img at bounding box center [54, 155] width 68 height 46
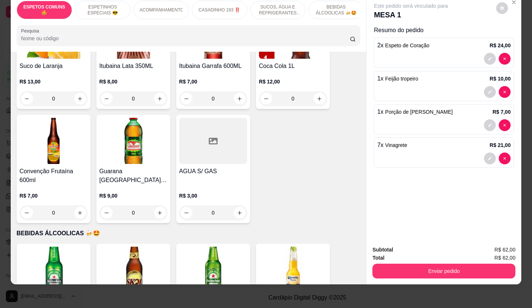
scroll to position [1182, 0]
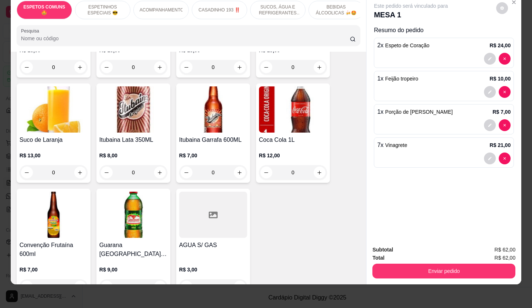
click at [77, 165] on div "0" at bounding box center [54, 172] width 68 height 15
click at [76, 165] on div "0" at bounding box center [54, 172] width 68 height 15
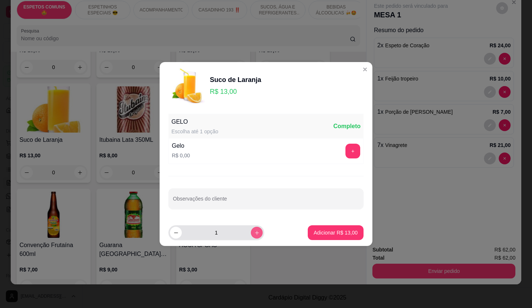
click at [251, 234] on button "increase-product-quantity" at bounding box center [257, 233] width 12 height 12
type input "2"
click at [343, 232] on p "Adicionar R$ 26,00" at bounding box center [336, 232] width 44 height 7
type input "2"
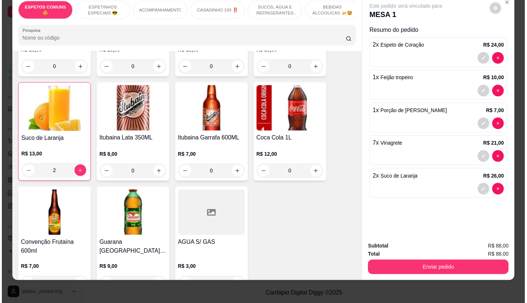
scroll to position [0, 0]
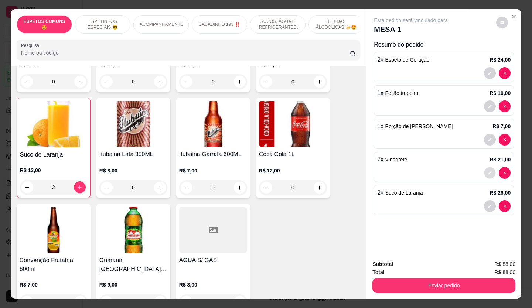
click at [489, 171] on icon "decrease-product-quantity" at bounding box center [490, 173] width 4 height 4
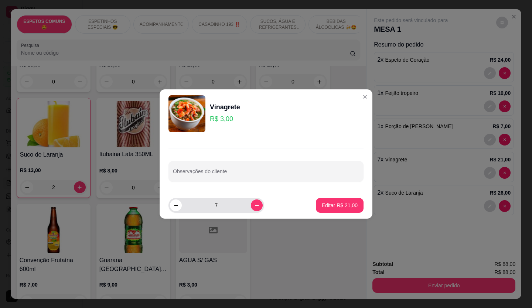
click at [184, 205] on input "7" at bounding box center [216, 205] width 69 height 15
click at [175, 207] on icon "decrease-product-quantity" at bounding box center [176, 206] width 6 height 6
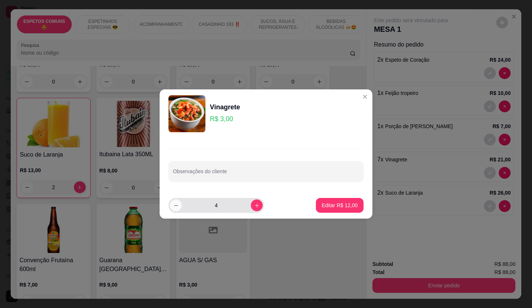
click at [175, 207] on icon "decrease-product-quantity" at bounding box center [176, 206] width 6 height 6
type input "1"
click at [341, 206] on p "Editar R$ 3,00" at bounding box center [340, 205] width 33 height 7
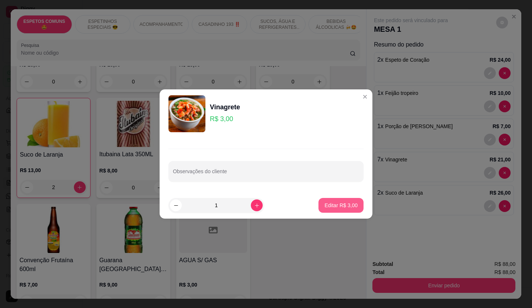
type input "1"
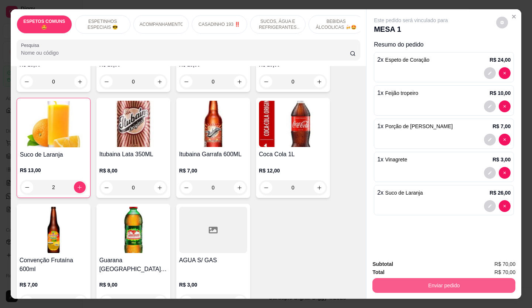
click at [428, 283] on button "Enviar pedido" at bounding box center [443, 285] width 143 height 15
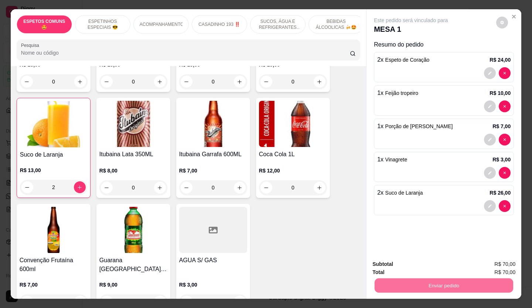
click at [409, 263] on button "Não registrar e enviar pedido" at bounding box center [419, 265] width 77 height 14
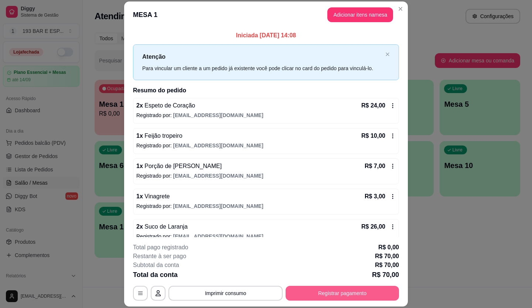
click at [331, 297] on button "Registrar pagamento" at bounding box center [342, 293] width 113 height 15
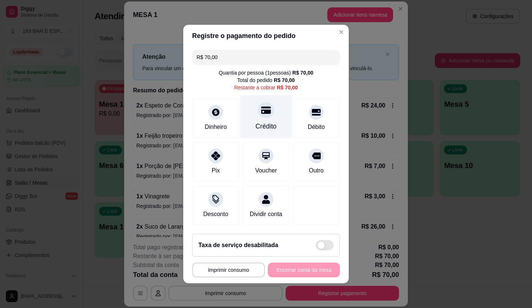
click at [258, 105] on div at bounding box center [266, 110] width 16 height 16
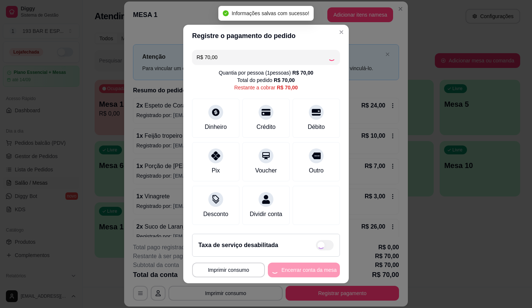
type input "R$ 0,00"
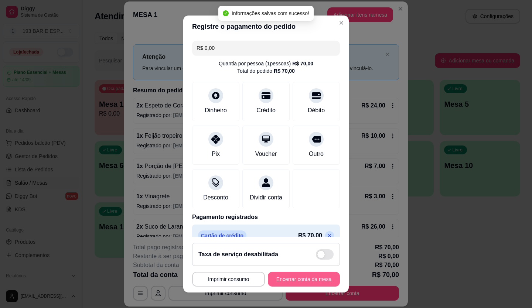
click at [297, 276] on button "Encerrar conta da mesa" at bounding box center [304, 279] width 72 height 15
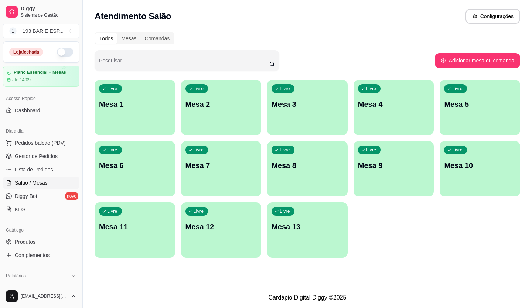
click at [137, 116] on div "Livre Mesa 1" at bounding box center [135, 103] width 81 height 47
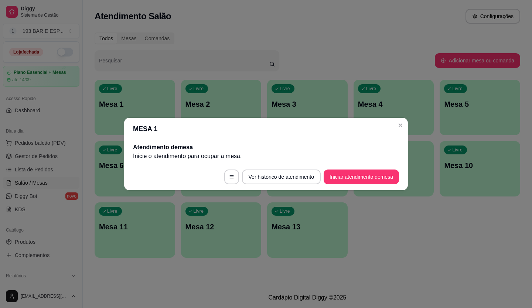
click at [374, 174] on button "Iniciar atendimento de mesa" at bounding box center [361, 177] width 75 height 15
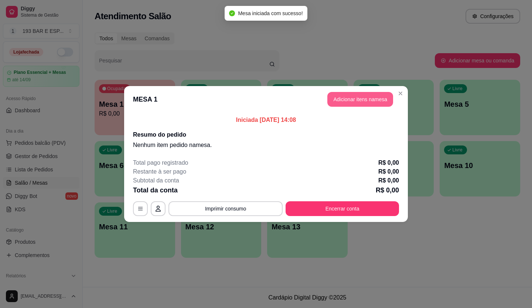
click at [353, 99] on button "Adicionar itens na mesa" at bounding box center [360, 99] width 66 height 15
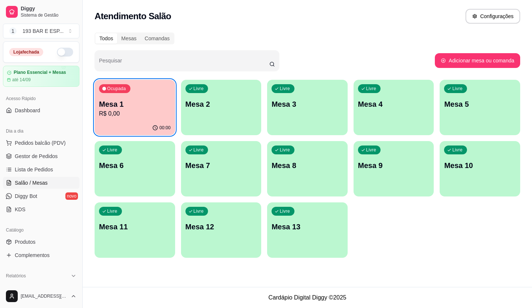
click at [51, 22] on div "Diggy Sistema de Gestão 1 193 BAR E ESP ..." at bounding box center [41, 20] width 82 height 41
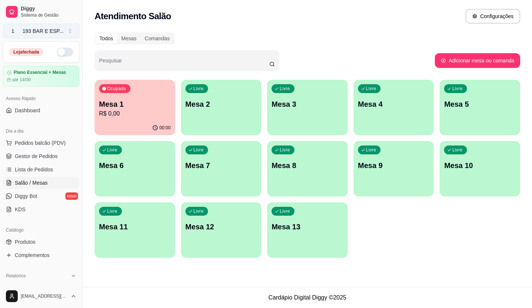
click at [53, 30] on div "193 BAR E ESP ..." at bounding box center [43, 30] width 41 height 7
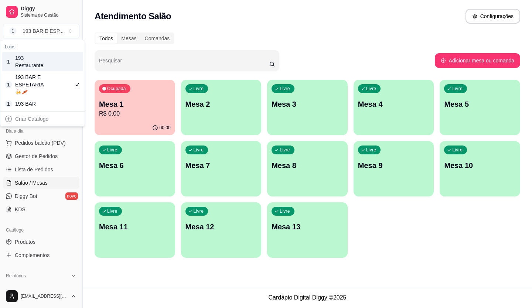
click at [48, 62] on div "193 Restaurante" at bounding box center [31, 61] width 33 height 15
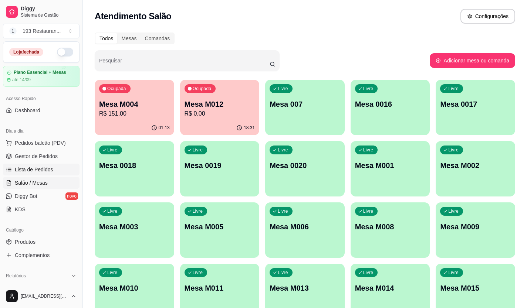
click at [40, 170] on span "Lista de Pedidos" at bounding box center [34, 169] width 38 height 7
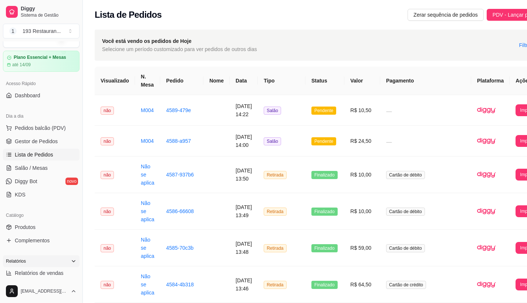
scroll to position [37, 0]
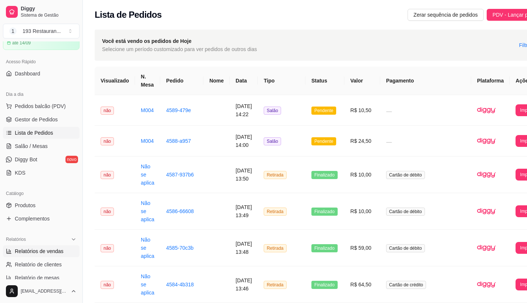
click at [31, 256] on link "Relatórios de vendas" at bounding box center [41, 251] width 76 height 12
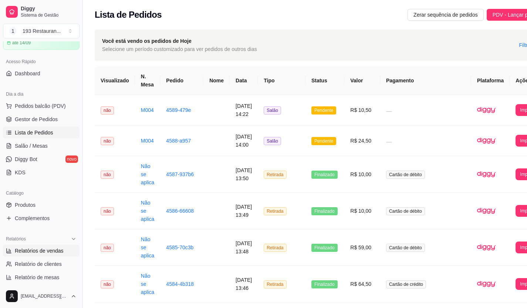
select select "ALL"
select select "0"
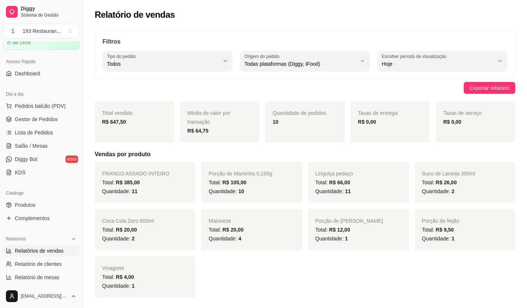
click at [506, 52] on div "Escolher período de visualização Hoje" at bounding box center [442, 61] width 130 height 21
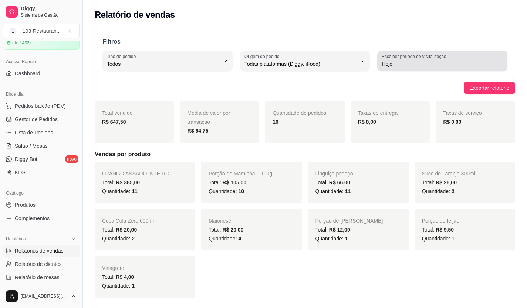
click at [492, 58] on div "Hoje" at bounding box center [437, 61] width 112 height 15
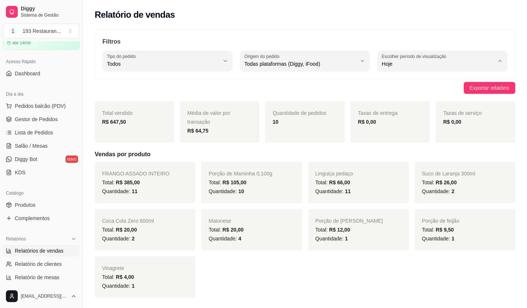
click at [420, 96] on span "Ontem" at bounding box center [438, 93] width 106 height 7
type input "1"
select select "1"
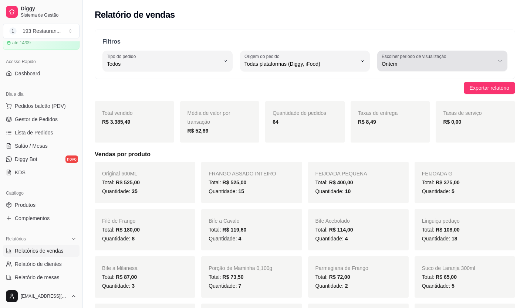
click at [492, 59] on div "Ontem" at bounding box center [437, 61] width 112 height 15
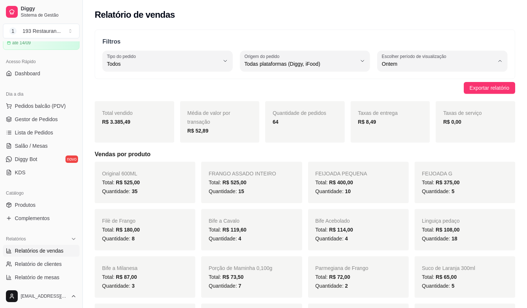
click at [428, 83] on span "Hoje" at bounding box center [438, 81] width 106 height 7
type input "0"
select select "0"
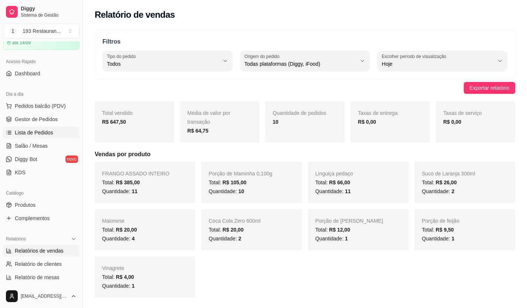
click at [39, 133] on span "Lista de Pedidos" at bounding box center [34, 132] width 38 height 7
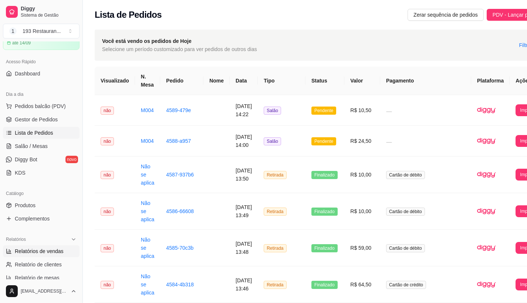
click at [37, 246] on link "Relatórios de vendas" at bounding box center [41, 251] width 76 height 12
select select "ALL"
select select "0"
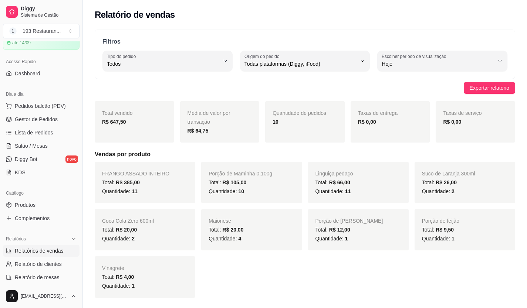
click at [486, 57] on div "Hoje" at bounding box center [437, 61] width 112 height 15
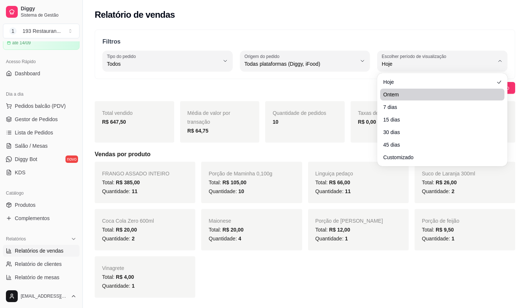
click at [394, 95] on span "Ontem" at bounding box center [438, 94] width 111 height 7
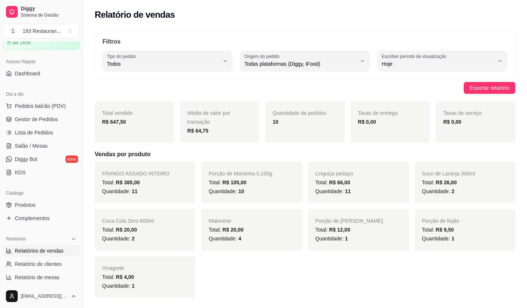
click at [409, 92] on span "Ontem" at bounding box center [438, 93] width 106 height 7
type input "1"
select select "1"
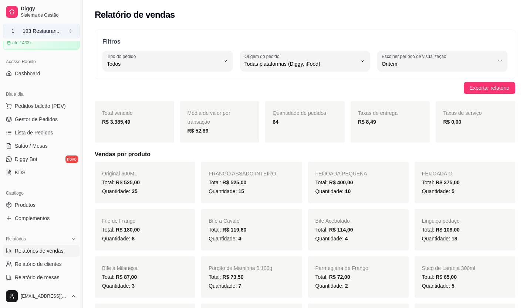
click at [70, 26] on button "1 193 Restauran ..." at bounding box center [41, 31] width 76 height 15
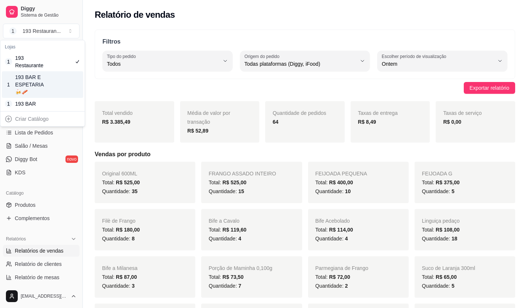
click at [59, 77] on div "1 193 BAR E ESPETARIA🍻🥓" at bounding box center [42, 84] width 81 height 27
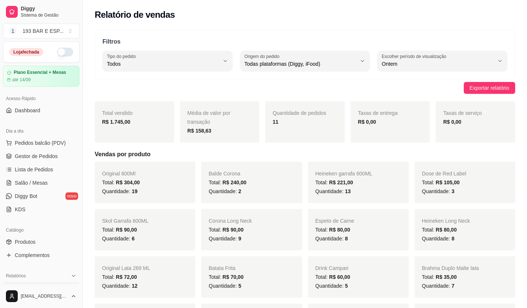
click at [486, 67] on span "Ontem" at bounding box center [437, 63] width 112 height 7
click at [406, 85] on span "Hoje" at bounding box center [438, 81] width 106 height 7
type input "0"
select select "0"
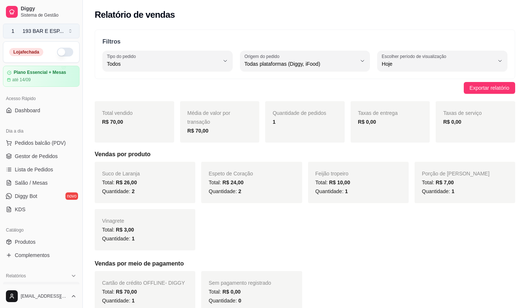
click at [36, 26] on button "1 193 BAR E ESP ..." at bounding box center [41, 31] width 76 height 15
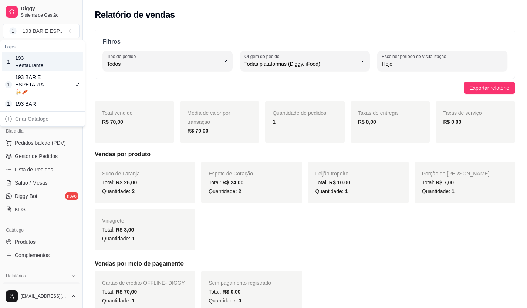
click at [33, 63] on div "193 Restaurante" at bounding box center [31, 61] width 33 height 15
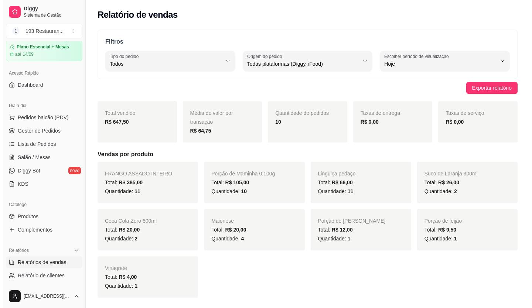
scroll to position [37, 0]
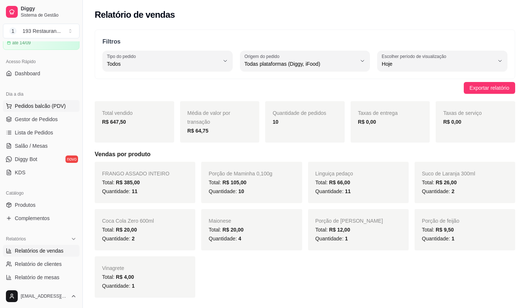
click at [47, 107] on span "Pedidos balcão (PDV)" at bounding box center [40, 105] width 51 height 7
click at [50, 149] on link "Salão / Mesas" at bounding box center [41, 146] width 76 height 12
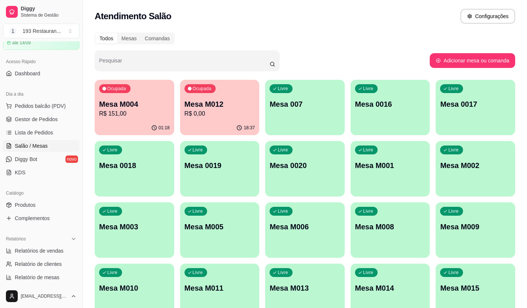
click at [138, 109] on p "Mesa M004" at bounding box center [134, 104] width 71 height 10
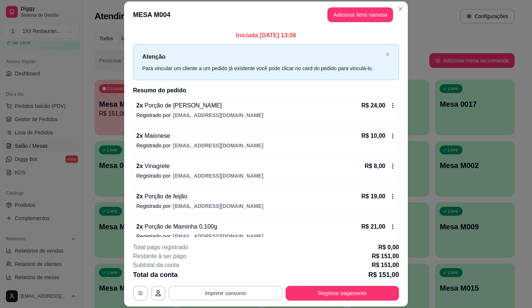
click at [219, 297] on button "Imprimir consumo" at bounding box center [225, 293] width 114 height 15
click at [229, 277] on button "CAIXA" at bounding box center [225, 275] width 52 height 11
click at [390, 106] on icon at bounding box center [393, 106] width 6 height 6
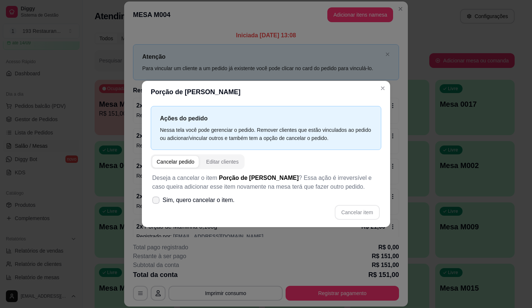
click at [203, 200] on span "Sim, quero cancelar o item." at bounding box center [199, 200] width 72 height 9
click at [157, 202] on input "Sim, quero cancelar o item." at bounding box center [154, 204] width 5 height 5
checkbox input "true"
click at [355, 210] on button "Cancelar item" at bounding box center [357, 212] width 45 height 15
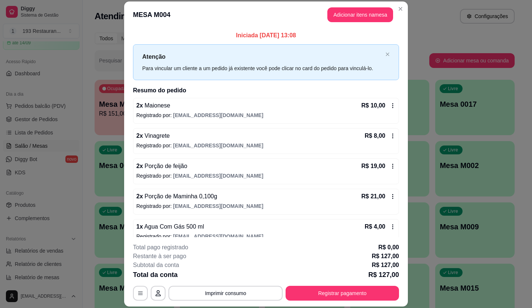
click at [392, 105] on icon at bounding box center [392, 105] width 1 height 5
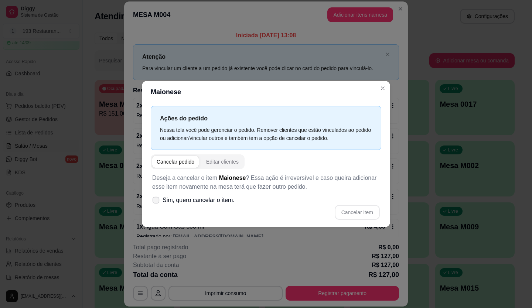
click at [154, 201] on icon at bounding box center [156, 200] width 6 height 4
click at [154, 202] on input "Sim, quero cancelar o item." at bounding box center [154, 204] width 5 height 5
checkbox input "true"
click at [350, 210] on button "Cancelar item" at bounding box center [357, 212] width 44 height 14
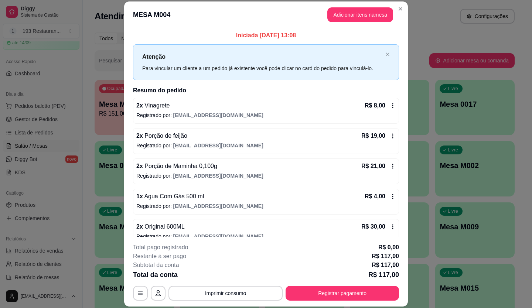
click at [390, 103] on icon at bounding box center [393, 106] width 6 height 6
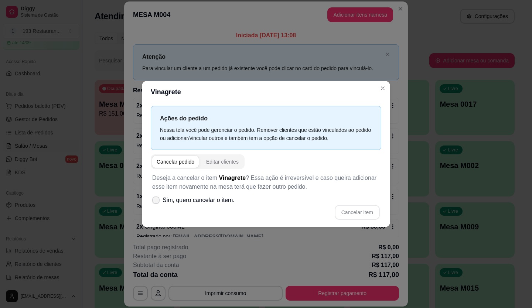
click at [183, 200] on span "Sim, quero cancelar o item." at bounding box center [199, 200] width 72 height 9
click at [157, 202] on input "Sim, quero cancelar o item." at bounding box center [154, 204] width 5 height 5
checkbox input "true"
click at [357, 214] on button "Cancelar item" at bounding box center [357, 212] width 44 height 14
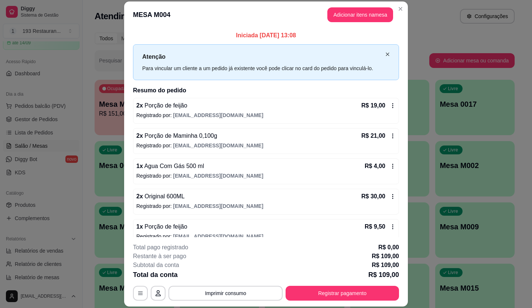
click at [385, 52] on icon "close" at bounding box center [387, 54] width 4 height 4
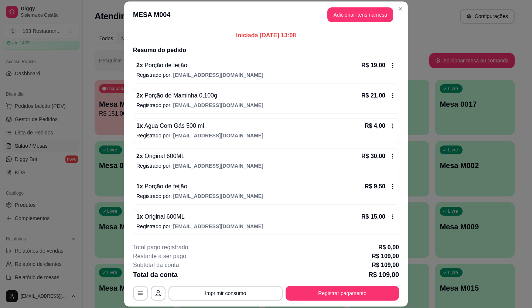
click at [390, 66] on icon at bounding box center [393, 65] width 6 height 6
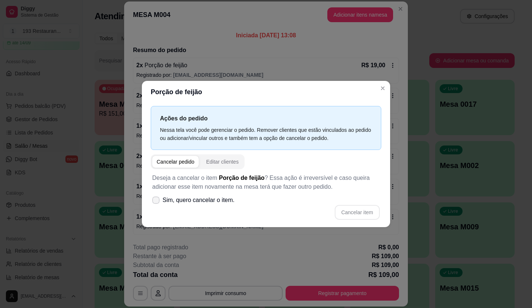
click at [158, 197] on span at bounding box center [155, 200] width 7 height 7
click at [157, 202] on input "Sim, quero cancelar o item." at bounding box center [154, 204] width 5 height 5
checkbox input "true"
click at [345, 211] on button "Cancelar item" at bounding box center [357, 212] width 45 height 15
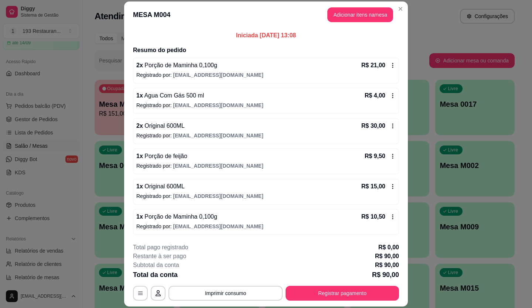
click at [392, 63] on icon at bounding box center [392, 65] width 1 height 5
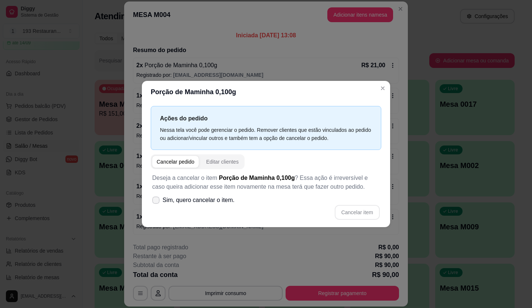
click at [179, 203] on span "Sim, quero cancelar o item." at bounding box center [199, 200] width 72 height 9
click at [157, 203] on input "Sim, quero cancelar o item." at bounding box center [154, 204] width 5 height 5
checkbox input "true"
click at [353, 215] on button "Cancelar item" at bounding box center [357, 212] width 45 height 15
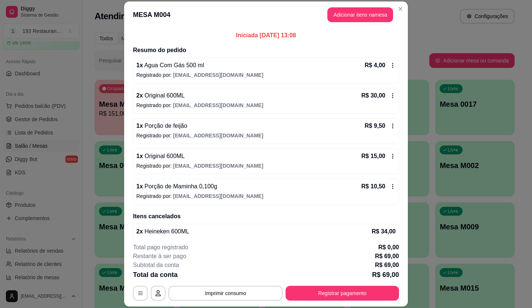
click at [390, 65] on icon at bounding box center [393, 65] width 6 height 6
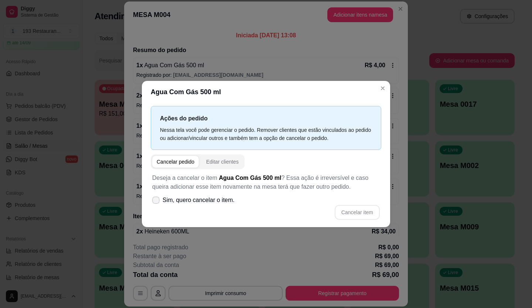
click at [156, 197] on span at bounding box center [155, 200] width 7 height 7
click at [156, 202] on input "Sim, quero cancelar o item." at bounding box center [154, 204] width 5 height 5
checkbox input "true"
click at [348, 212] on button "Cancelar item" at bounding box center [357, 212] width 45 height 15
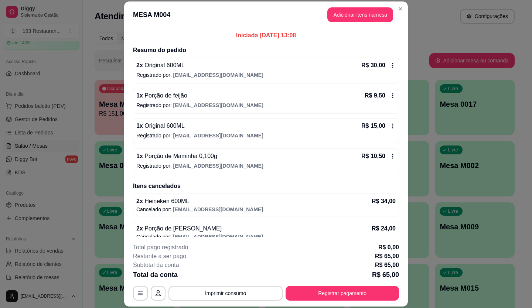
click at [390, 65] on icon at bounding box center [393, 65] width 6 height 6
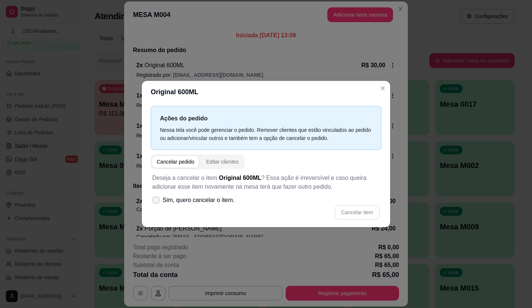
click at [184, 198] on span "Sim, quero cancelar o item." at bounding box center [199, 200] width 72 height 9
click at [157, 202] on input "Sim, quero cancelar o item." at bounding box center [154, 204] width 5 height 5
checkbox input "true"
click at [350, 211] on button "Cancelar item" at bounding box center [357, 212] width 45 height 15
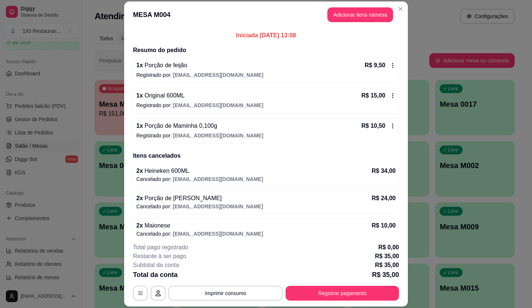
click at [390, 66] on icon at bounding box center [393, 65] width 6 height 6
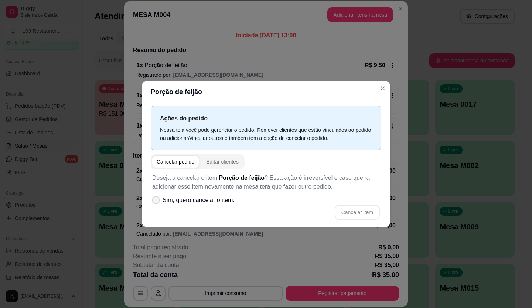
click at [158, 197] on span at bounding box center [155, 200] width 7 height 7
click at [157, 202] on input "Sim, quero cancelar o item." at bounding box center [154, 204] width 5 height 5
checkbox input "true"
click at [351, 211] on button "Cancelar item" at bounding box center [357, 212] width 45 height 15
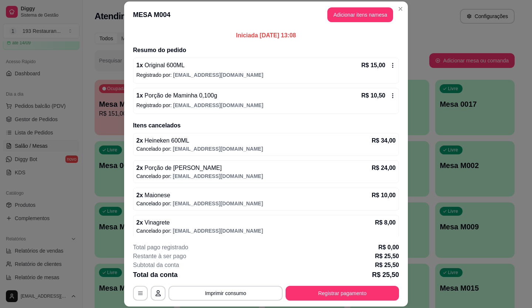
click at [390, 64] on icon at bounding box center [393, 65] width 6 height 6
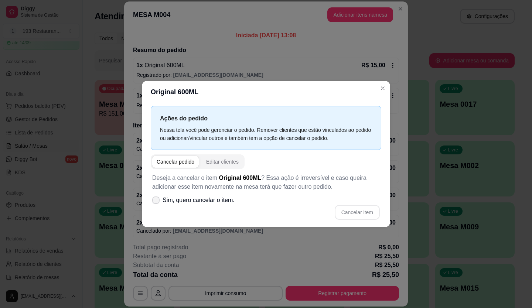
click at [184, 197] on span "Sim, quero cancelar o item." at bounding box center [199, 200] width 72 height 9
click at [157, 202] on input "Sim, quero cancelar o item." at bounding box center [154, 204] width 5 height 5
checkbox input "true"
click at [351, 214] on button "Cancelar item" at bounding box center [357, 212] width 44 height 14
click at [340, 212] on button "Cancelar item" at bounding box center [357, 212] width 44 height 14
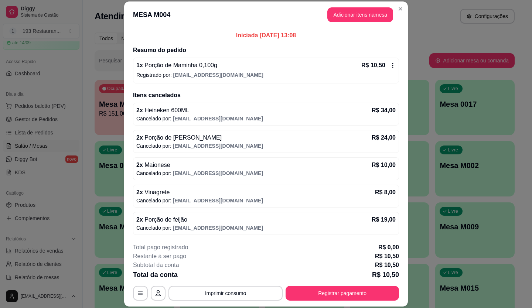
click at [390, 67] on icon at bounding box center [393, 65] width 6 height 6
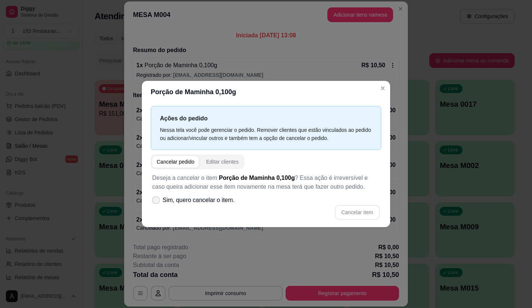
click at [156, 203] on span at bounding box center [155, 200] width 7 height 7
click at [156, 203] on input "Sim, quero cancelar o item." at bounding box center [154, 204] width 5 height 5
checkbox input "true"
click at [354, 211] on button "Cancelar item" at bounding box center [357, 212] width 45 height 15
click at [350, 214] on button "Cancelar item" at bounding box center [357, 212] width 44 height 14
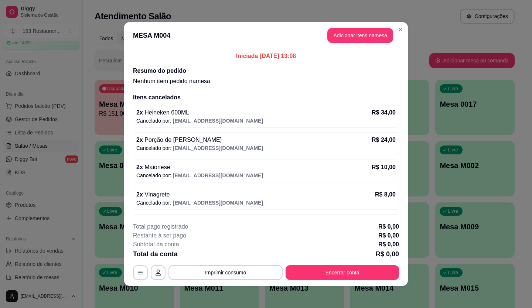
click at [328, 273] on button "Encerrar conta" at bounding box center [342, 272] width 113 height 15
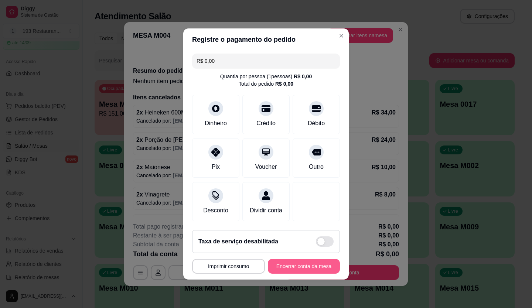
click at [282, 269] on button "Encerrar conta da mesa" at bounding box center [304, 266] width 72 height 15
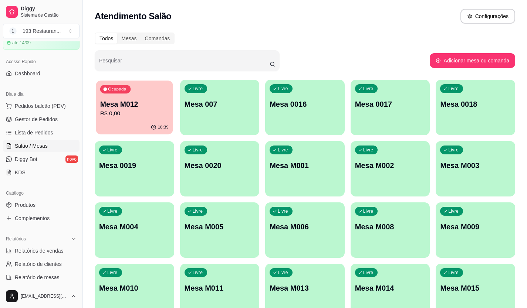
click at [143, 101] on p "Mesa M012" at bounding box center [134, 104] width 68 height 10
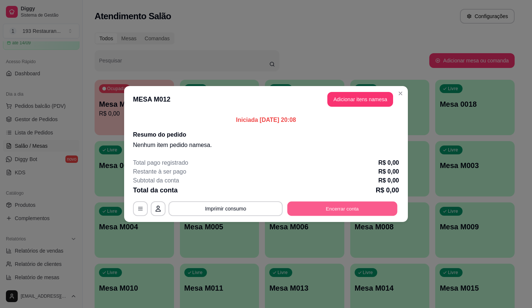
click at [353, 213] on button "Encerrar conta" at bounding box center [342, 209] width 110 height 14
click at [339, 210] on button "Encerrar conta" at bounding box center [342, 209] width 110 height 14
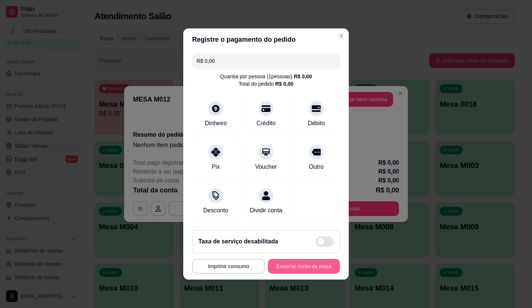
click at [309, 268] on button "Encerrar conta da mesa" at bounding box center [304, 266] width 72 height 15
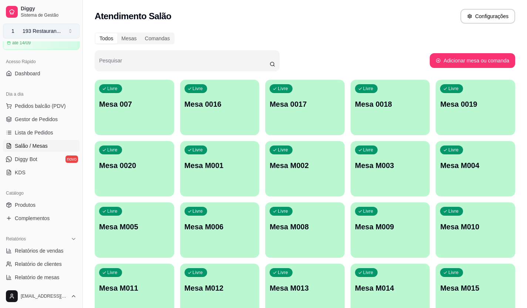
click at [44, 34] on div "193 Restauran ..." at bounding box center [42, 30] width 38 height 7
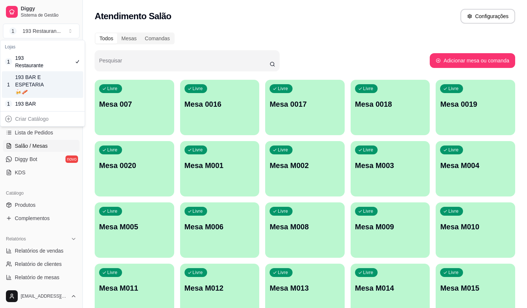
drag, startPoint x: 44, startPoint y: 79, endPoint x: 33, endPoint y: 75, distance: 12.5
click at [33, 75] on div "193 BAR E ESPETARIA🍻🥓" at bounding box center [31, 85] width 33 height 22
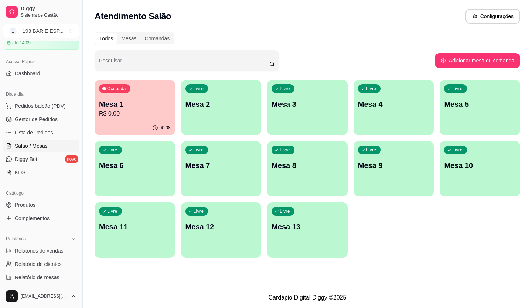
click at [144, 110] on p "R$ 0,00" at bounding box center [135, 113] width 72 height 9
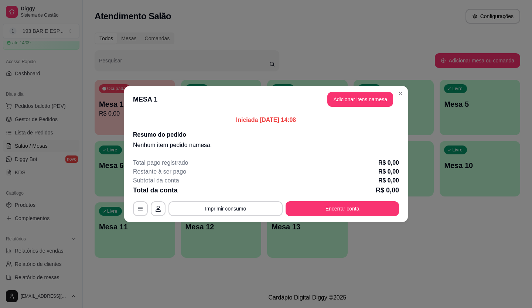
click at [340, 98] on button "Adicionar itens na mesa" at bounding box center [360, 99] width 66 height 15
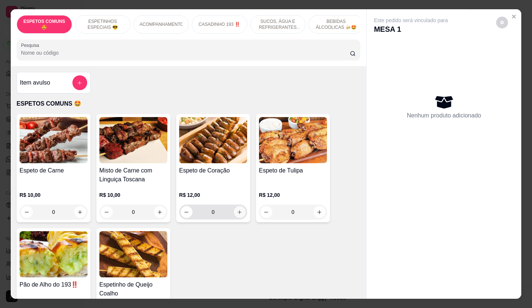
click at [237, 212] on icon "increase-product-quantity" at bounding box center [240, 213] width 6 height 6
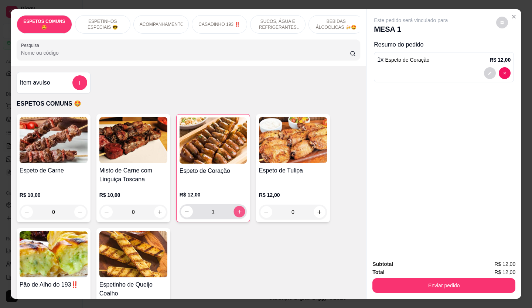
click at [237, 212] on icon "increase-product-quantity" at bounding box center [240, 212] width 6 height 6
type input "2"
click at [202, 244] on div "Espeto de Carne R$ 10,00 0 Misto de Carne com Linguiça Toscana R$ 10,00 0 Espet…" at bounding box center [189, 225] width 344 height 222
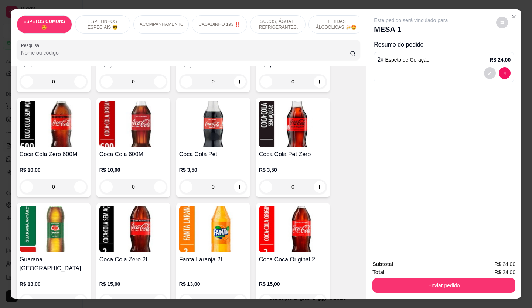
scroll to position [924, 0]
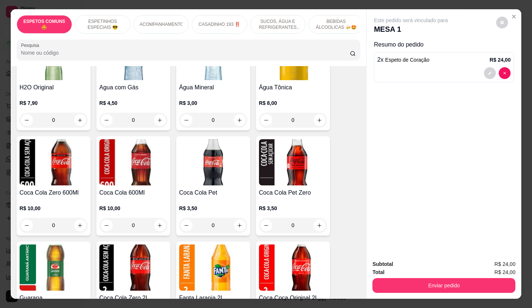
click at [157, 218] on div "0" at bounding box center [133, 225] width 68 height 15
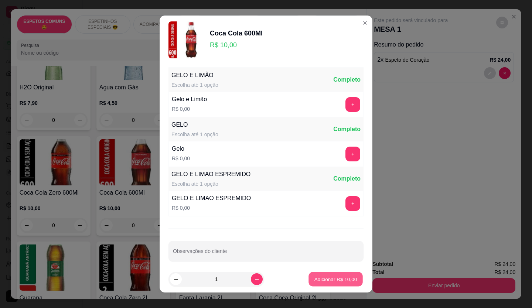
click at [321, 282] on p "Adicionar R$ 10,00" at bounding box center [335, 279] width 43 height 7
type input "1"
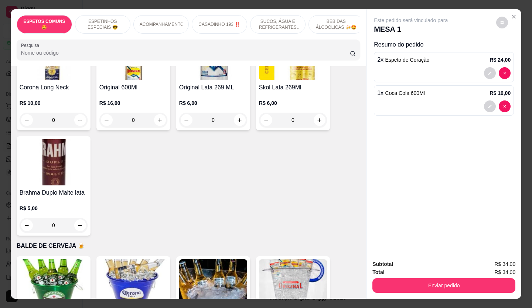
scroll to position [1441, 0]
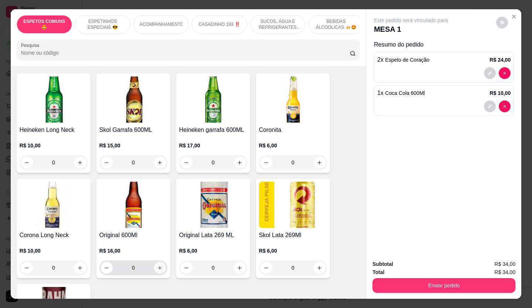
click at [157, 265] on icon "increase-product-quantity" at bounding box center [160, 268] width 6 height 6
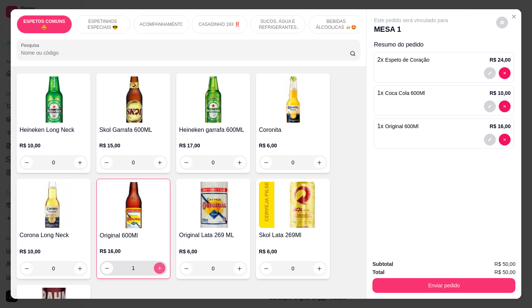
click at [157, 266] on icon "increase-product-quantity" at bounding box center [160, 269] width 6 height 6
click at [159, 266] on icon "increase-product-quantity" at bounding box center [160, 269] width 6 height 6
click at [157, 266] on icon "increase-product-quantity" at bounding box center [160, 269] width 6 height 6
type input "4"
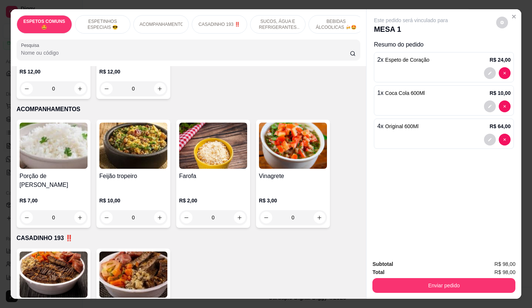
scroll to position [370, 0]
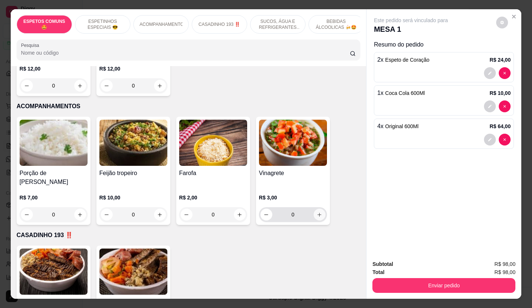
click at [319, 212] on icon "increase-product-quantity" at bounding box center [320, 215] width 6 height 6
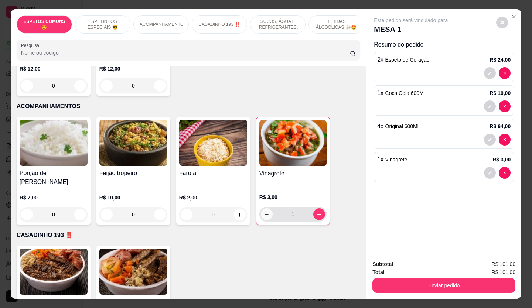
click at [265, 212] on icon "decrease-product-quantity" at bounding box center [267, 215] width 6 height 6
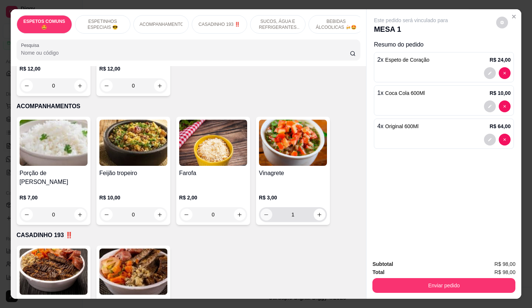
type input "0"
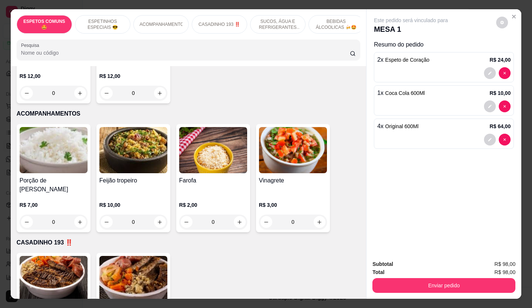
scroll to position [333, 0]
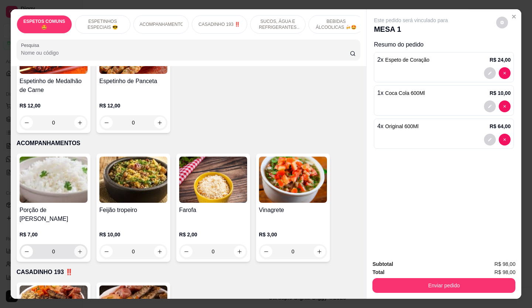
click at [77, 249] on icon "increase-product-quantity" at bounding box center [80, 252] width 6 height 6
type input "1"
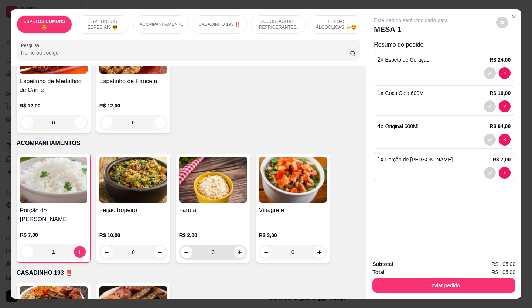
click at [237, 250] on icon "increase-product-quantity" at bounding box center [240, 253] width 6 height 6
type input "1"
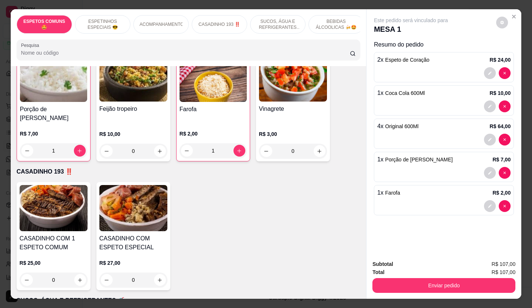
scroll to position [443, 0]
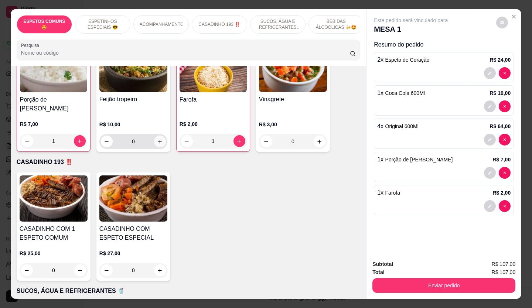
click at [157, 139] on icon "increase-product-quantity" at bounding box center [160, 142] width 6 height 6
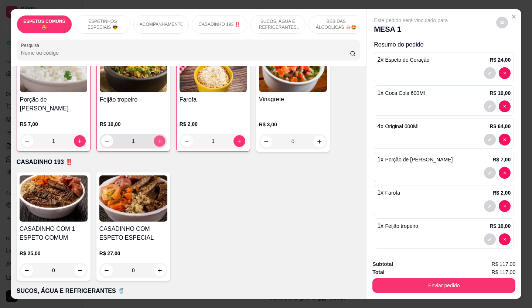
click at [157, 139] on icon "increase-product-quantity" at bounding box center [160, 142] width 6 height 6
click at [104, 139] on icon "decrease-product-quantity" at bounding box center [107, 142] width 6 height 6
type input "2"
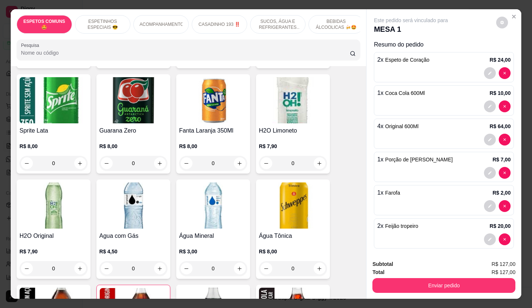
scroll to position [924, 0]
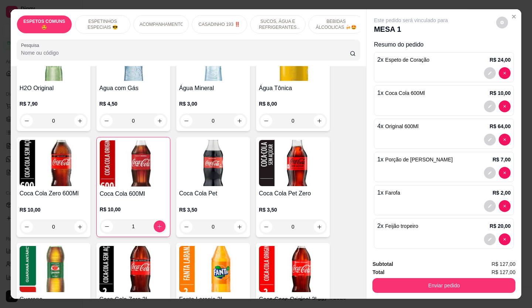
click at [157, 113] on div "0" at bounding box center [133, 120] width 68 height 15
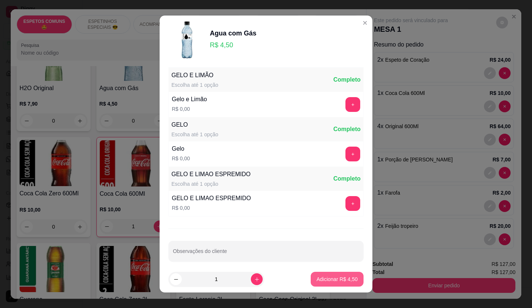
click at [327, 281] on p "Adicionar R$ 4,50" at bounding box center [337, 279] width 41 height 7
type input "1"
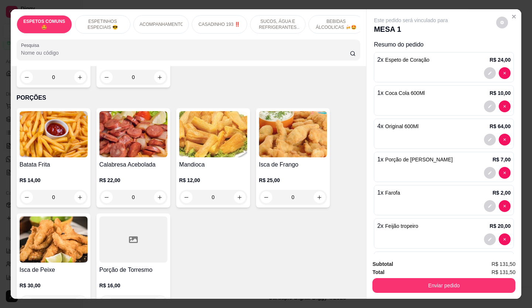
scroll to position [2207, 0]
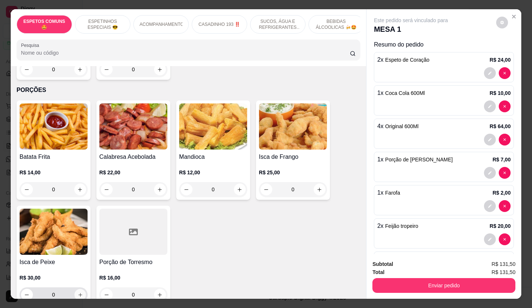
click at [78, 292] on icon "increase-product-quantity" at bounding box center [81, 295] width 6 height 6
type input "1"
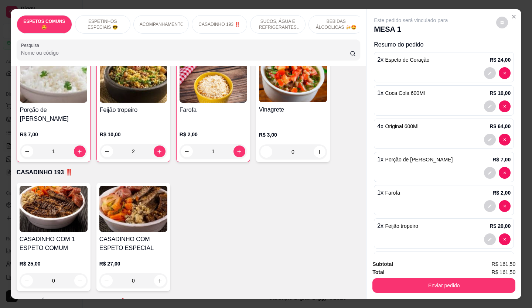
scroll to position [322, 0]
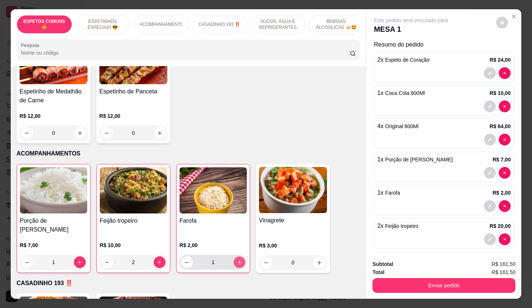
click at [238, 260] on icon "increase-product-quantity" at bounding box center [240, 263] width 6 height 6
type input "2"
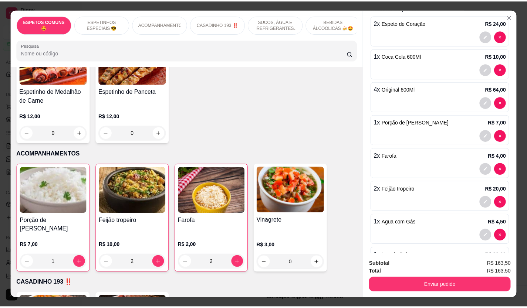
scroll to position [71, 0]
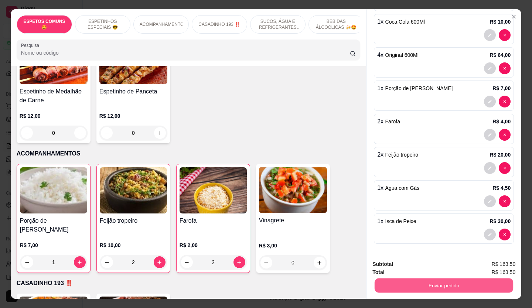
click at [414, 280] on button "Enviar pedido" at bounding box center [444, 286] width 139 height 14
click at [404, 261] on button "Não registrar e enviar pedido" at bounding box center [419, 265] width 77 height 14
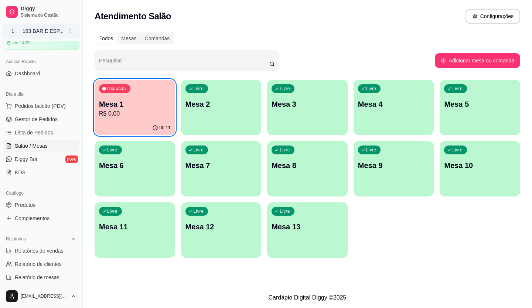
click at [58, 30] on div "193 BAR E ESP ..." at bounding box center [43, 30] width 41 height 7
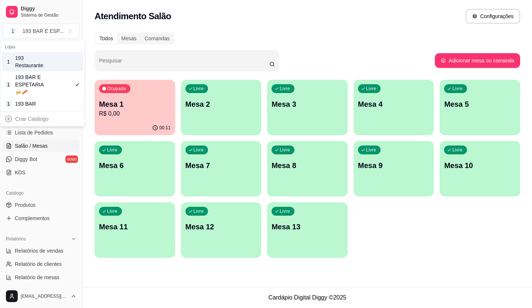
click at [38, 67] on div "193 Restaurante" at bounding box center [31, 61] width 33 height 15
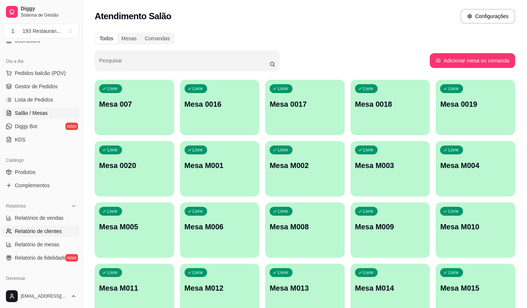
scroll to position [111, 0]
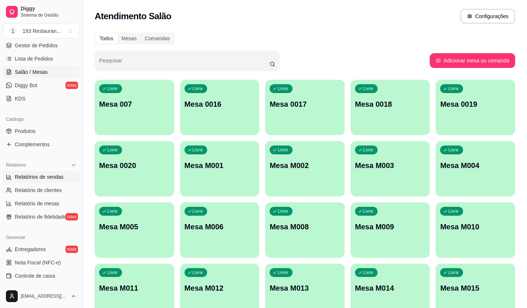
click at [35, 178] on span "Relatórios de vendas" at bounding box center [39, 176] width 49 height 7
select select "ALL"
select select "0"
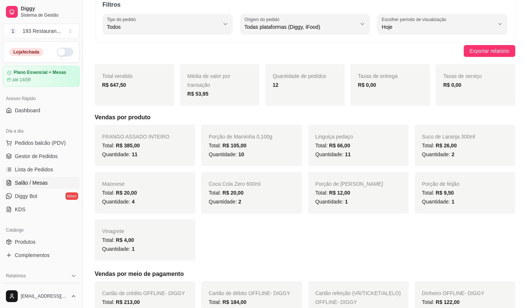
click at [32, 182] on span "Salão / Mesas" at bounding box center [31, 182] width 33 height 7
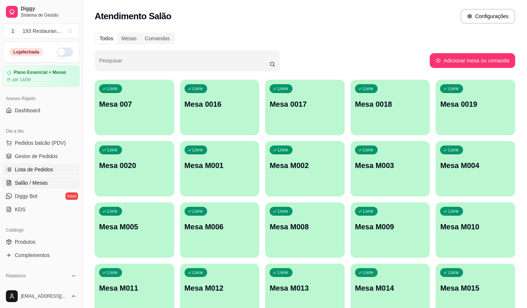
click at [37, 174] on link "Lista de Pedidos" at bounding box center [41, 170] width 76 height 12
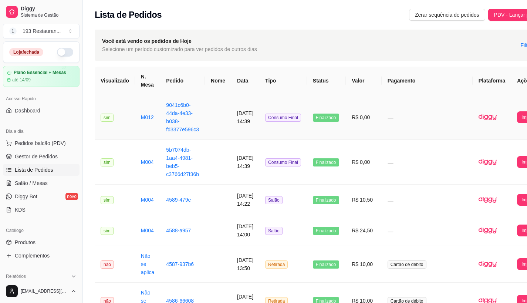
drag, startPoint x: 232, startPoint y: 125, endPoint x: 194, endPoint y: 119, distance: 38.2
click at [194, 119] on td "9041c6b0-44da-4e33-b038-fd3377e596c3" at bounding box center [182, 117] width 45 height 45
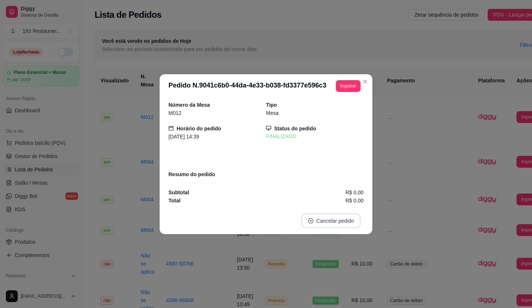
click at [323, 219] on button "Cancelar pedido" at bounding box center [331, 221] width 59 height 15
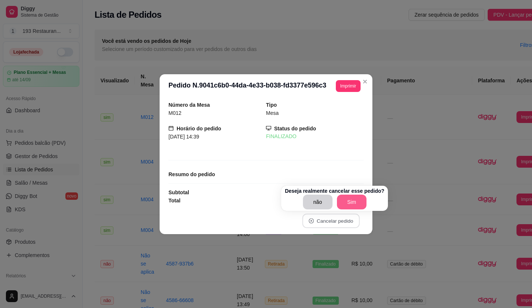
click at [341, 204] on button "Sim" at bounding box center [352, 202] width 30 height 15
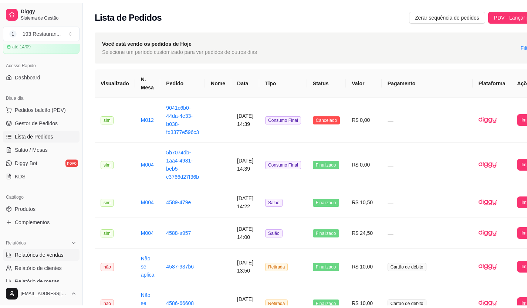
scroll to position [74, 0]
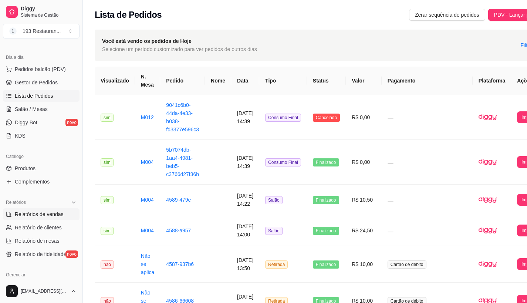
click at [35, 211] on span "Relatórios de vendas" at bounding box center [39, 213] width 49 height 7
select select "ALL"
select select "0"
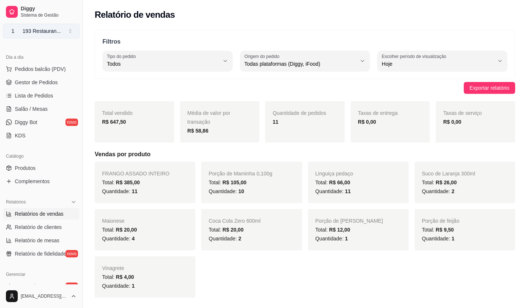
click at [54, 29] on div "193 Restauran ..." at bounding box center [42, 30] width 38 height 7
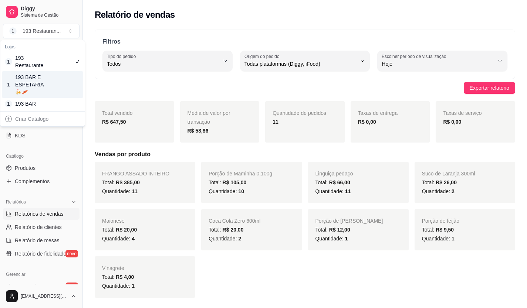
click at [47, 81] on div "193 BAR E ESPETARIA🍻🥓" at bounding box center [31, 85] width 33 height 22
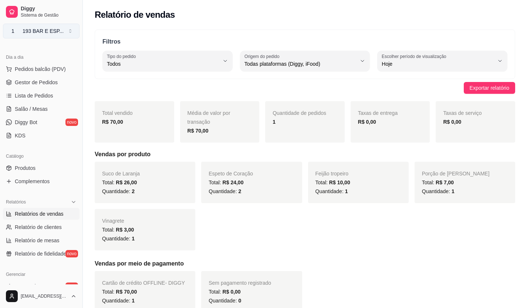
click at [62, 32] on button "1 193 BAR E ESP ..." at bounding box center [41, 31] width 76 height 15
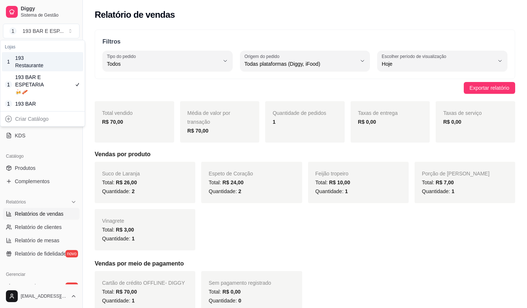
click at [55, 58] on div "1 193 Restaurante" at bounding box center [42, 61] width 81 height 19
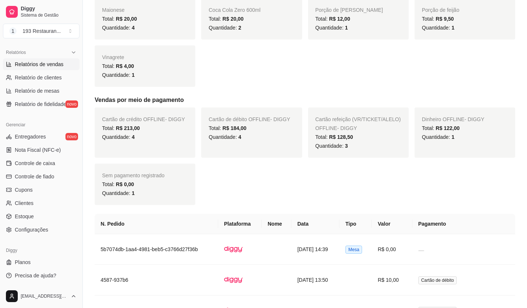
scroll to position [222, 0]
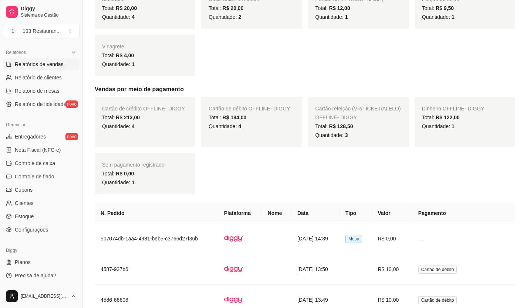
drag, startPoint x: 79, startPoint y: 177, endPoint x: 80, endPoint y: 193, distance: 15.6
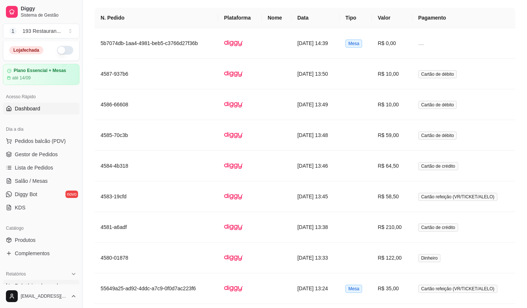
scroll to position [0, 0]
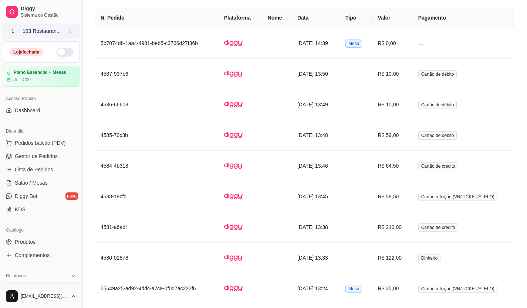
click at [42, 27] on button "1 193 Restauran ..." at bounding box center [41, 31] width 76 height 15
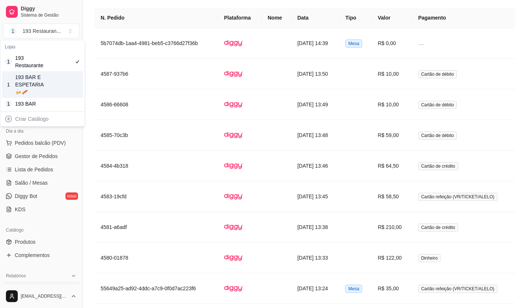
click at [45, 78] on div "193 BAR E ESPETARIA🍻🥓" at bounding box center [31, 85] width 33 height 22
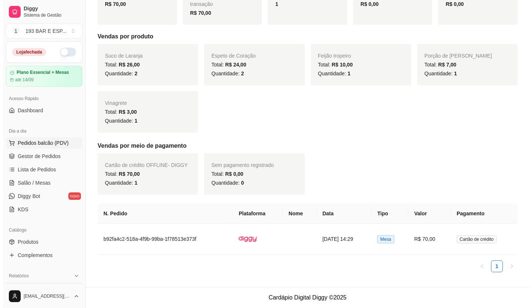
scroll to position [118, 0]
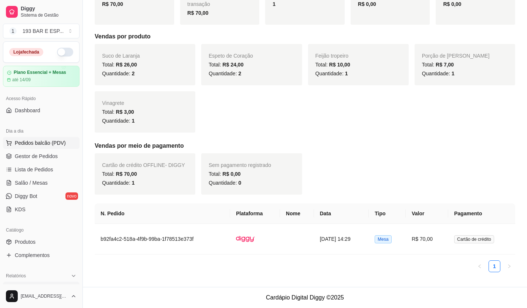
click at [51, 140] on span "Pedidos balcão (PDV)" at bounding box center [40, 142] width 51 height 7
click at [48, 28] on div "193 BAR E ESP ..." at bounding box center [43, 30] width 41 height 7
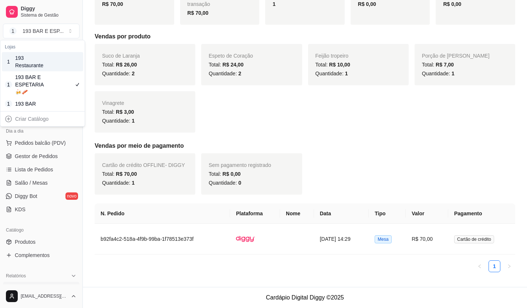
click at [63, 67] on div "1 193 Restaurante" at bounding box center [42, 61] width 81 height 19
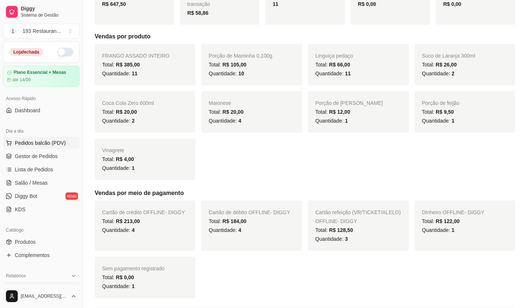
click at [45, 143] on span "Pedidos balcão (PDV)" at bounding box center [40, 142] width 51 height 7
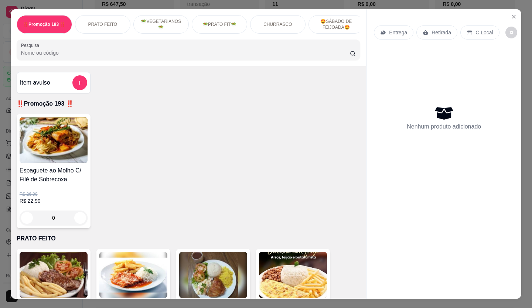
click at [432, 32] on p "Retirada" at bounding box center [442, 32] width 20 height 7
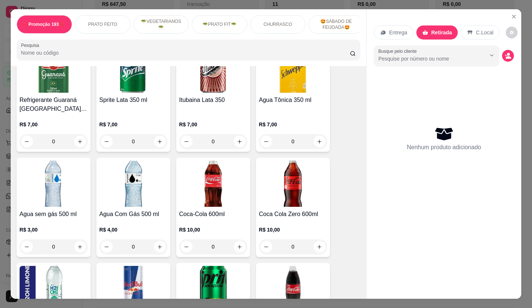
scroll to position [2291, 0]
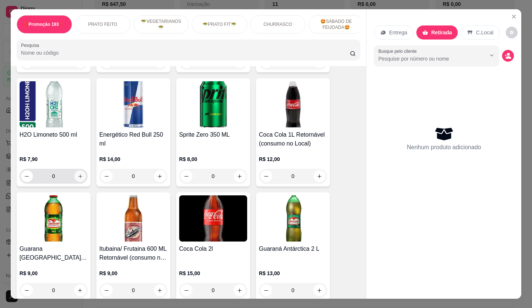
click at [79, 174] on icon "increase-product-quantity" at bounding box center [81, 177] width 6 height 6
type input "1"
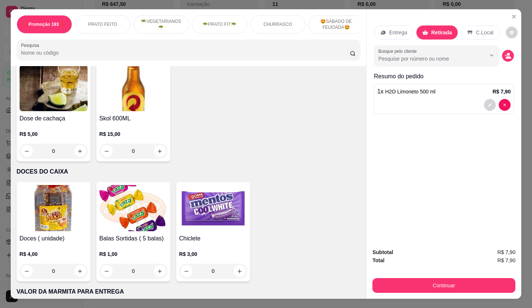
scroll to position [2744, 0]
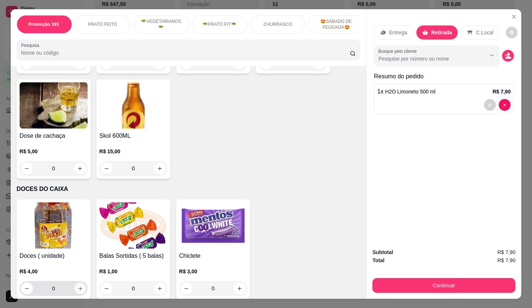
click at [78, 286] on icon "increase-product-quantity" at bounding box center [81, 289] width 6 height 6
type input "1"
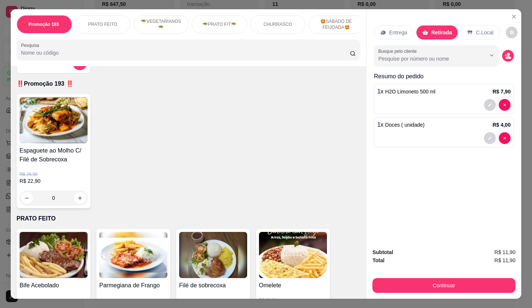
scroll to position [111, 0]
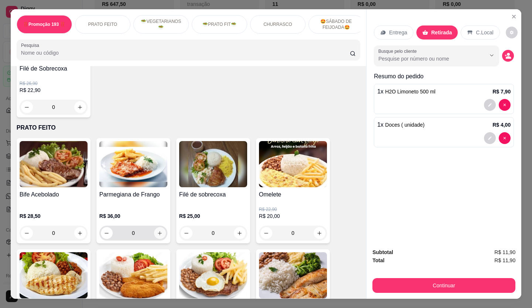
click at [158, 232] on button "increase-product-quantity" at bounding box center [160, 233] width 12 height 12
type input "1"
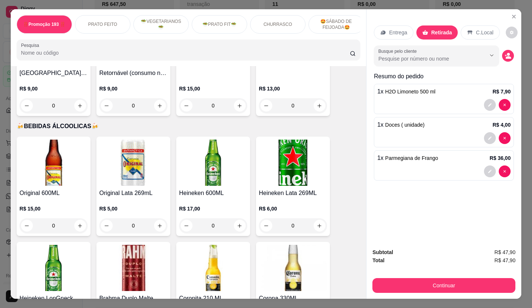
scroll to position [2402, 0]
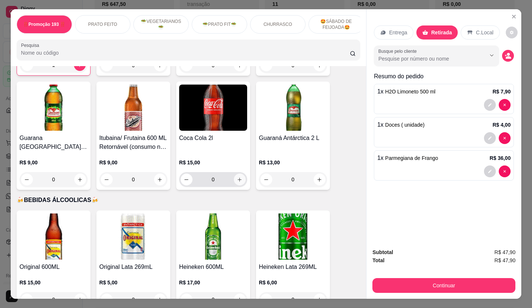
click at [237, 177] on icon "increase-product-quantity" at bounding box center [240, 180] width 6 height 6
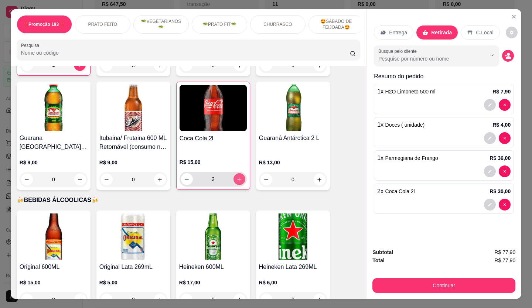
type input "2"
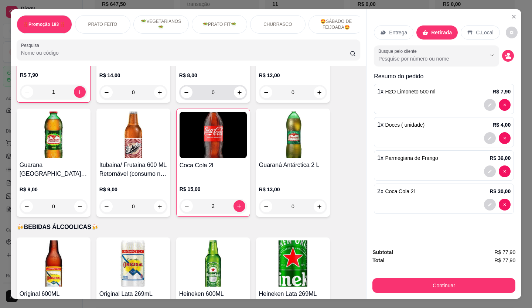
scroll to position [2153, 0]
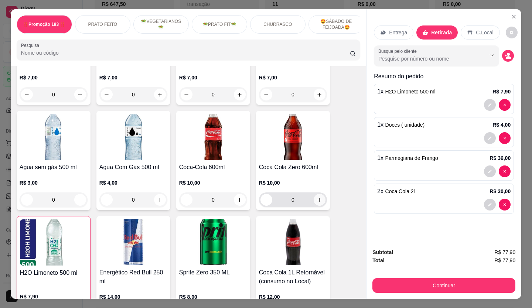
click at [317, 197] on icon "increase-product-quantity" at bounding box center [320, 200] width 6 height 6
type input "1"
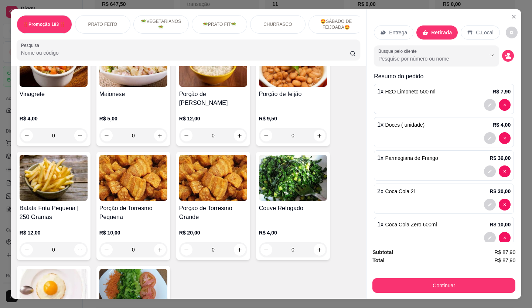
scroll to position [1637, 0]
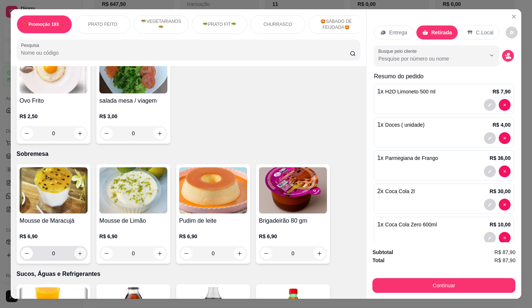
click at [81, 248] on button "increase-product-quantity" at bounding box center [80, 254] width 12 height 12
type input "1"
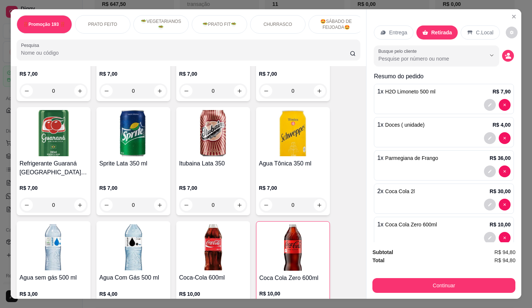
scroll to position [2191, 0]
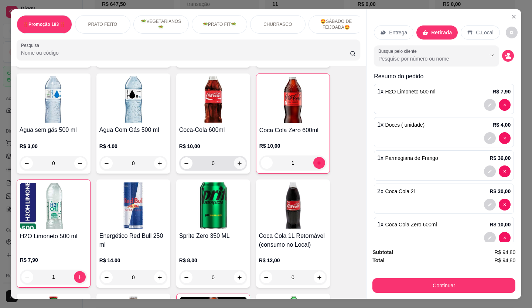
click at [239, 161] on icon "increase-product-quantity" at bounding box center [240, 164] width 6 height 6
type input "1"
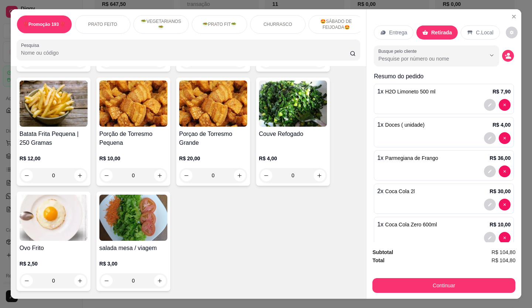
scroll to position [1305, 0]
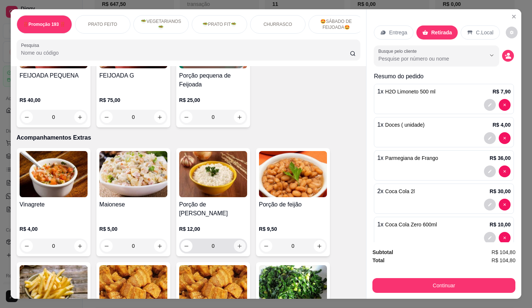
click at [237, 244] on icon "increase-product-quantity" at bounding box center [240, 247] width 6 height 6
type input "1"
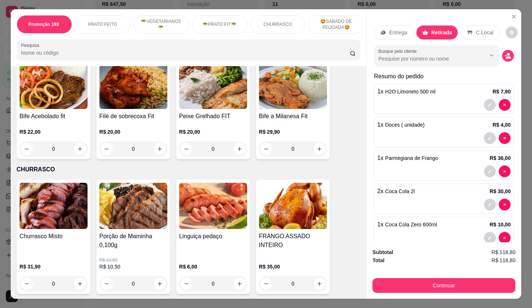
scroll to position [1083, 0]
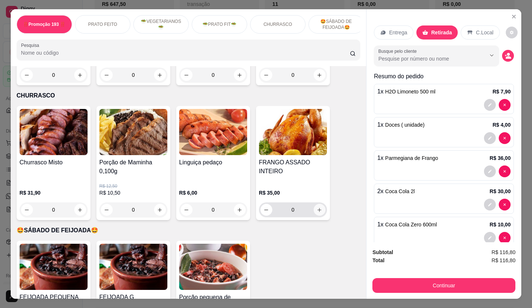
click at [320, 204] on button "increase-product-quantity" at bounding box center [320, 210] width 12 height 12
type input "1"
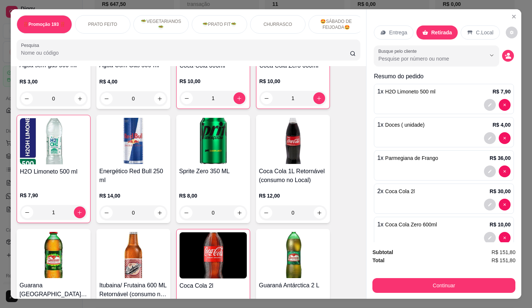
scroll to position [2302, 0]
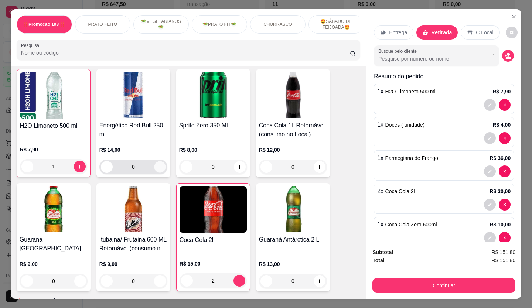
click at [158, 164] on icon "increase-product-quantity" at bounding box center [160, 167] width 6 height 6
type input "1"
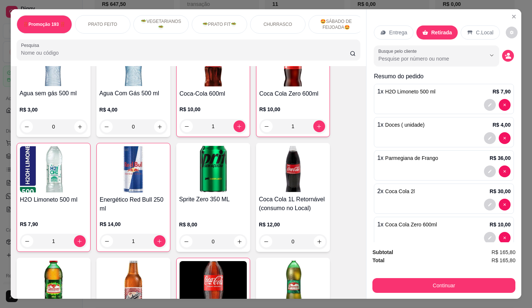
scroll to position [2044, 0]
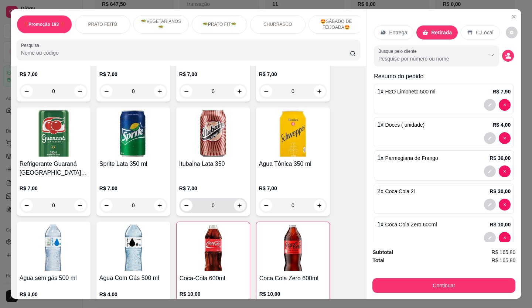
click at [237, 203] on icon "increase-product-quantity" at bounding box center [240, 206] width 6 height 6
type input "1"
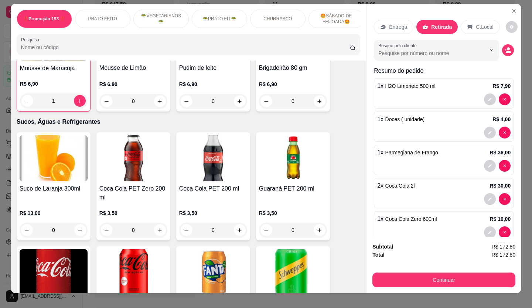
scroll to position [0, 0]
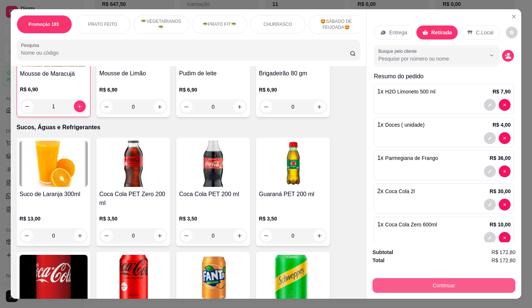
click at [442, 288] on button "Continuar" at bounding box center [443, 285] width 143 height 15
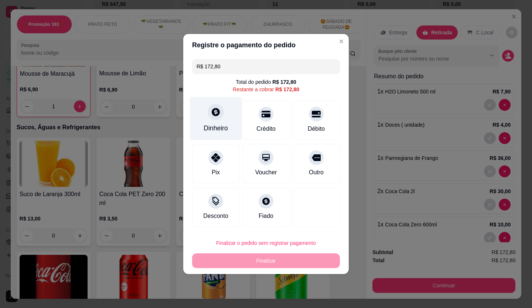
click at [219, 112] on icon at bounding box center [216, 112] width 10 height 10
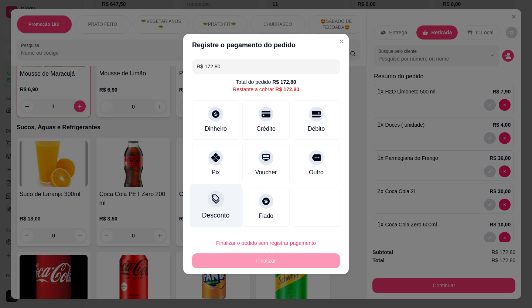
click at [217, 208] on div "Desconto" at bounding box center [216, 205] width 52 height 43
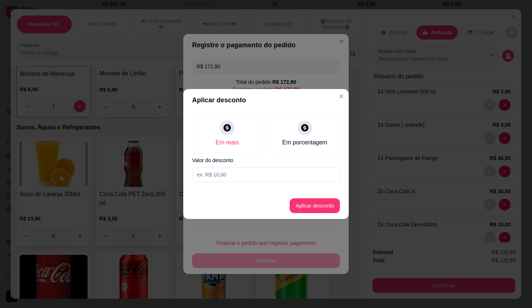
click at [224, 177] on input at bounding box center [266, 174] width 148 height 15
click at [253, 176] on input at bounding box center [266, 174] width 148 height 15
type input "22,80"
click at [302, 207] on button "Aplicar desconto" at bounding box center [315, 205] width 50 height 15
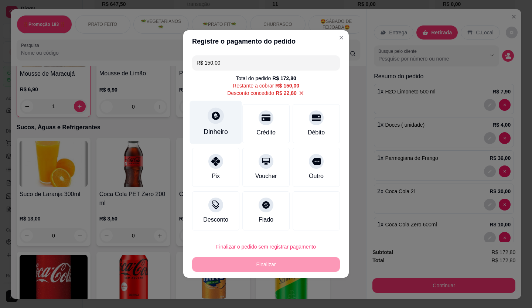
click at [219, 119] on icon at bounding box center [216, 116] width 10 height 10
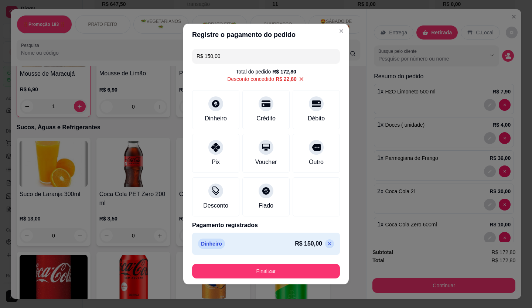
type input "R$ 0,00"
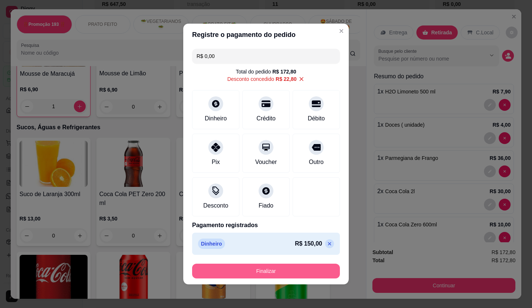
click at [292, 268] on button "Finalizar" at bounding box center [266, 271] width 148 height 15
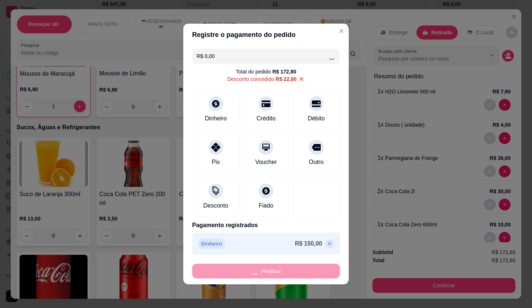
type input "0"
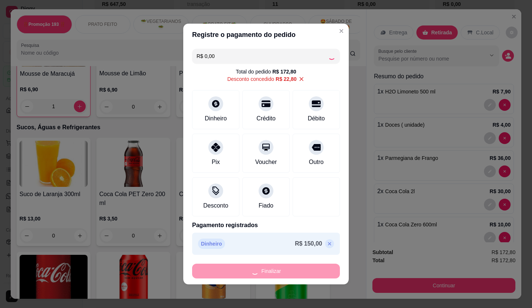
type input "0"
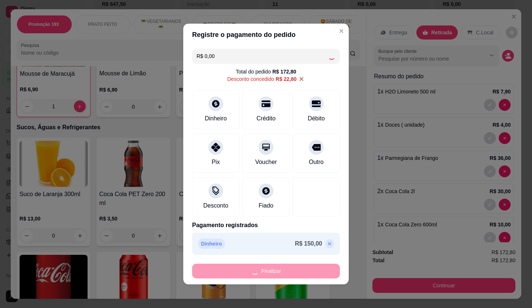
type input "0"
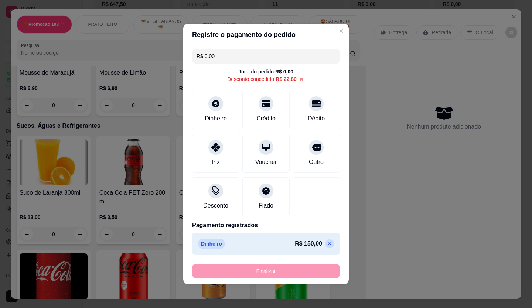
type input "-R$ 172,80"
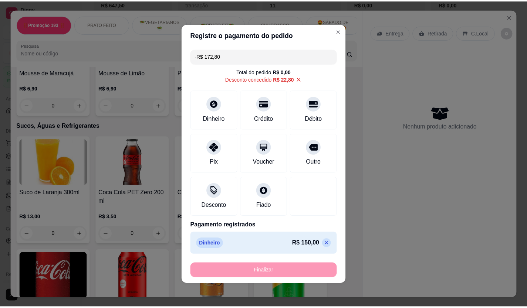
scroll to position [1784, 0]
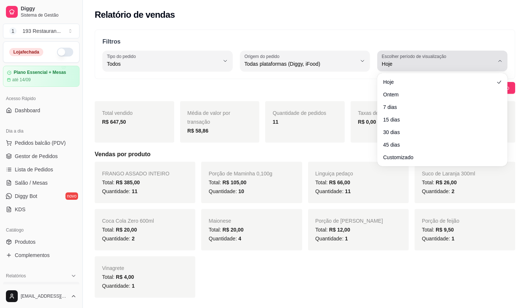
click at [486, 64] on span "Hoje" at bounding box center [437, 63] width 112 height 7
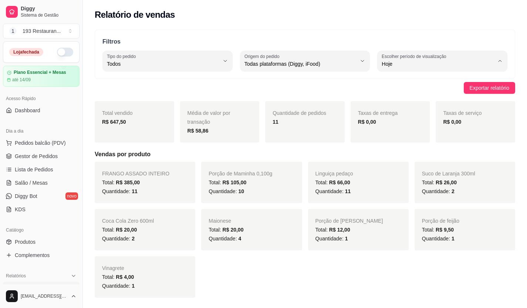
click at [416, 96] on span "Ontem" at bounding box center [438, 93] width 106 height 7
type input "1"
select select "1"
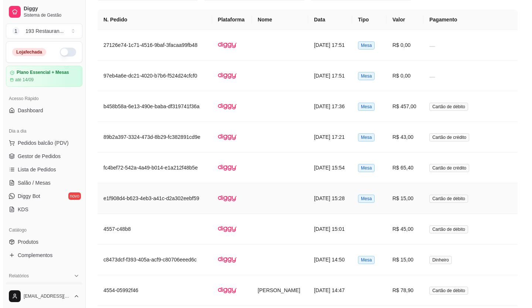
scroll to position [739, 0]
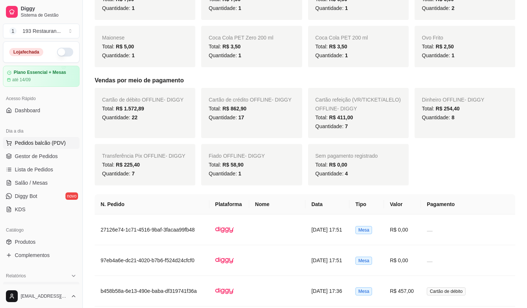
click at [39, 141] on span "Pedidos balcão (PDV)" at bounding box center [40, 142] width 51 height 7
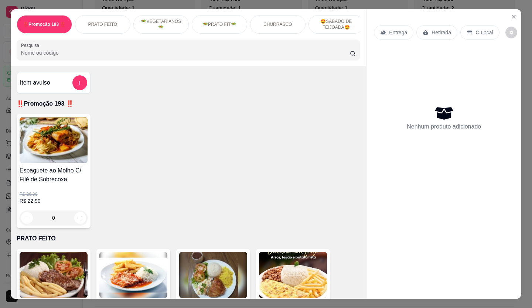
click at [437, 31] on p "Retirada" at bounding box center [442, 32] width 20 height 7
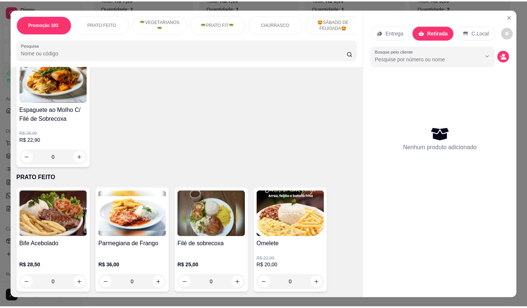
scroll to position [74, 0]
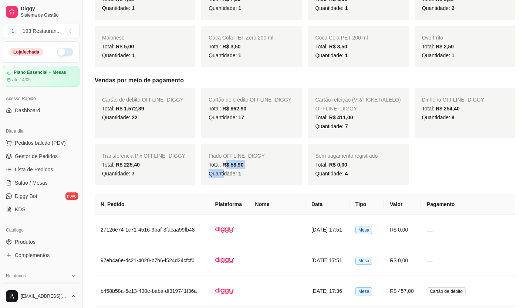
click at [224, 169] on div "Fiado OFFLINE - DIGGY Total: R$ 58,90 Quantidade: 1" at bounding box center [251, 164] width 101 height 41
drag, startPoint x: 221, startPoint y: 164, endPoint x: 217, endPoint y: 175, distance: 11.8
click at [217, 175] on span "Quantidade: 1" at bounding box center [224, 174] width 33 height 6
click at [223, 169] on div "Total: R$ 58,90" at bounding box center [251, 164] width 86 height 9
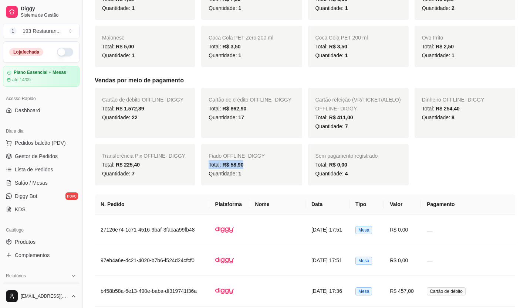
click at [223, 169] on div "Total: R$ 58,90" at bounding box center [251, 164] width 86 height 9
click at [241, 163] on span "R$ 58,90" at bounding box center [232, 165] width 21 height 6
click at [240, 164] on span "R$ 58,90" at bounding box center [232, 165] width 21 height 6
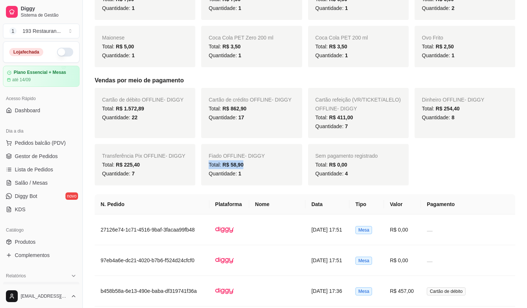
click at [240, 164] on span "R$ 58,90" at bounding box center [232, 165] width 21 height 6
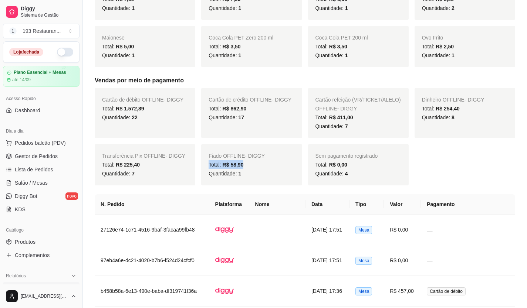
click at [240, 164] on span "R$ 58,90" at bounding box center [232, 165] width 21 height 6
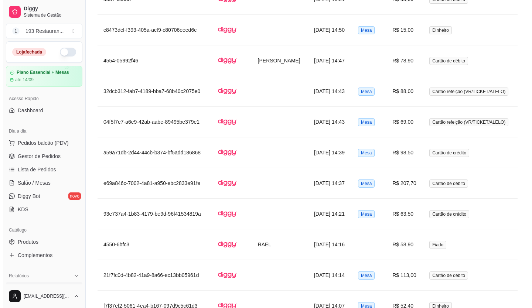
scroll to position [1219, 0]
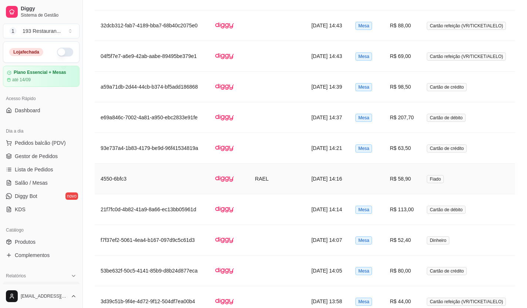
click at [357, 179] on td at bounding box center [366, 179] width 34 height 31
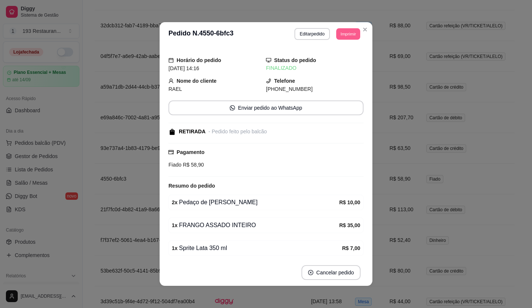
click at [339, 35] on button "Imprimir" at bounding box center [348, 33] width 24 height 11
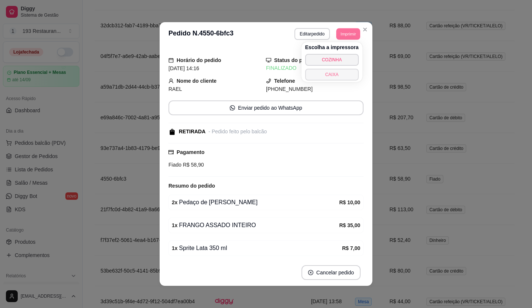
click at [320, 76] on button "CAIXA" at bounding box center [332, 75] width 54 height 12
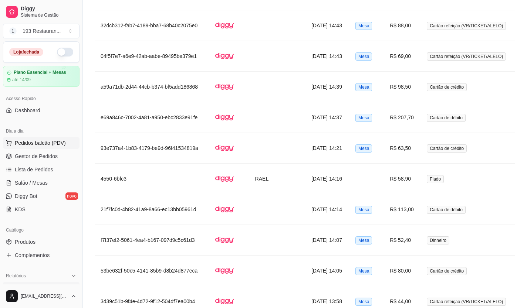
click at [36, 143] on span "Pedidos balcão (PDV)" at bounding box center [40, 142] width 51 height 7
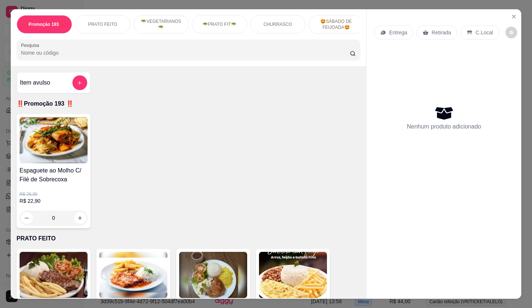
click at [448, 30] on div "Retirada" at bounding box center [436, 32] width 41 height 14
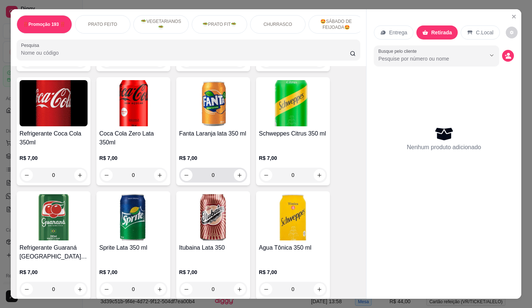
scroll to position [1774, 0]
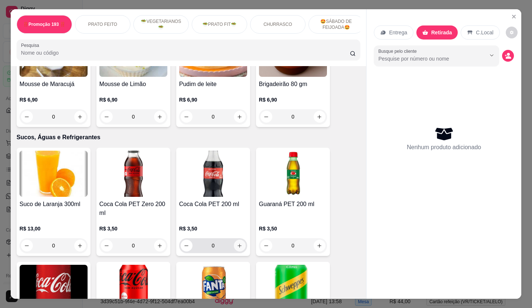
click at [237, 243] on icon "increase-product-quantity" at bounding box center [240, 246] width 6 height 6
type input "1"
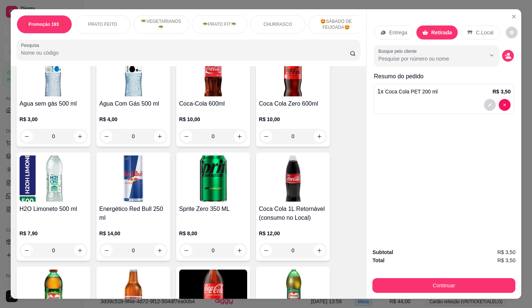
scroll to position [2217, 0]
click at [158, 248] on icon "increase-product-quantity" at bounding box center [160, 250] width 4 height 4
type input "1"
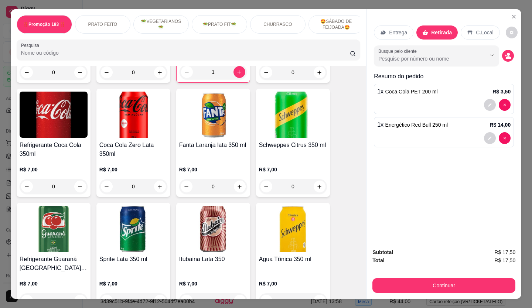
scroll to position [1885, 0]
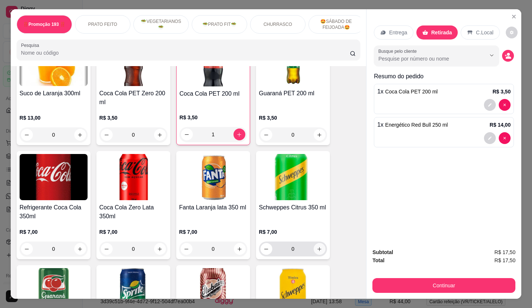
click at [317, 246] on icon "increase-product-quantity" at bounding box center [320, 249] width 6 height 6
type input "1"
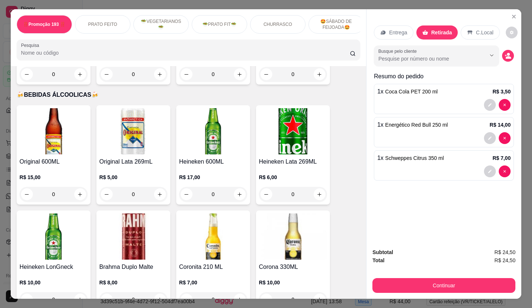
scroll to position [2513, 0]
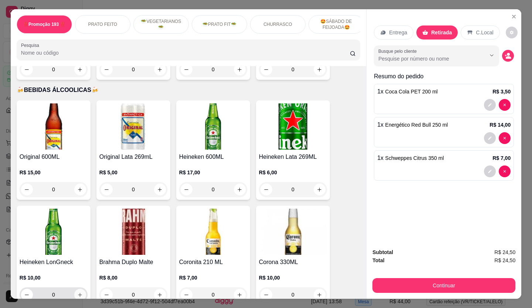
click at [77, 292] on icon "increase-product-quantity" at bounding box center [80, 295] width 6 height 6
type input "1"
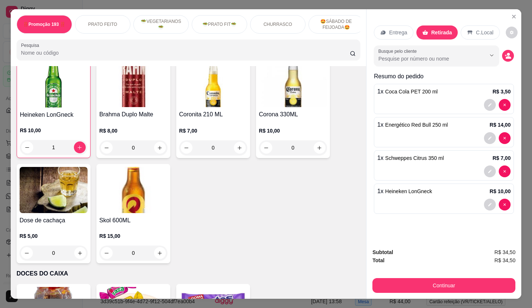
scroll to position [2856, 0]
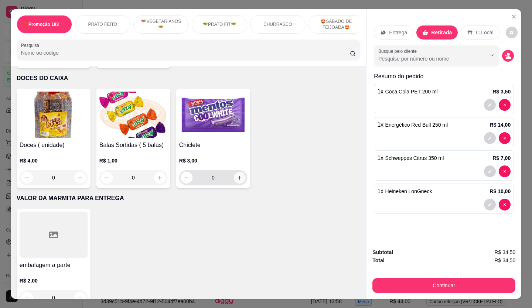
click at [237, 175] on icon "increase-product-quantity" at bounding box center [240, 178] width 6 height 6
type input "1"
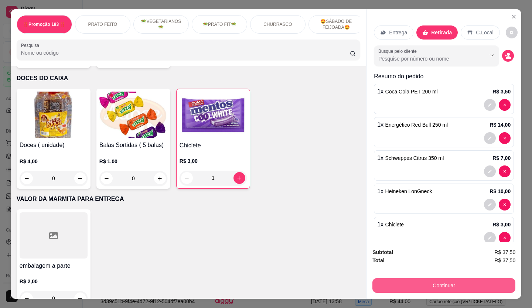
click at [414, 283] on button "Continuar" at bounding box center [443, 285] width 143 height 15
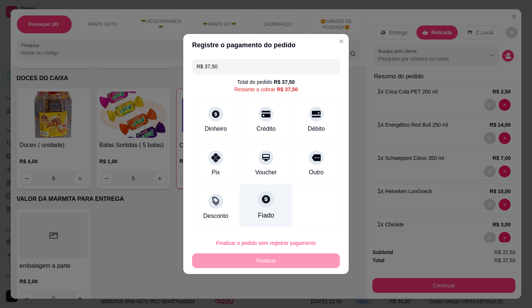
click at [263, 210] on div "Fiado" at bounding box center [266, 205] width 52 height 43
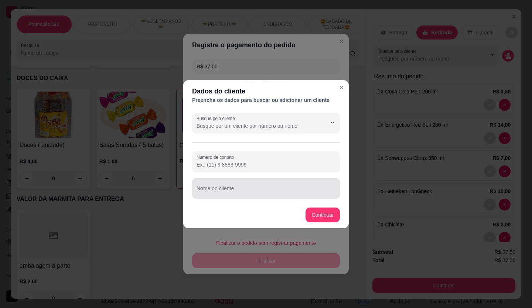
click at [246, 190] on input "Nome do cliente" at bounding box center [266, 191] width 139 height 7
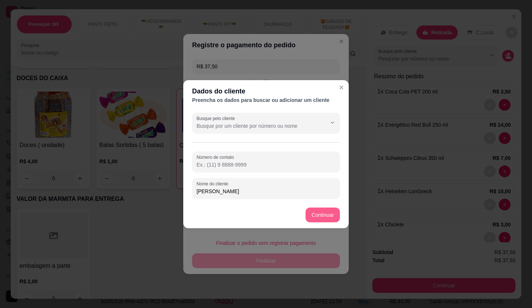
type input "[PERSON_NAME]"
click at [324, 217] on button "Continuar" at bounding box center [323, 215] width 34 height 15
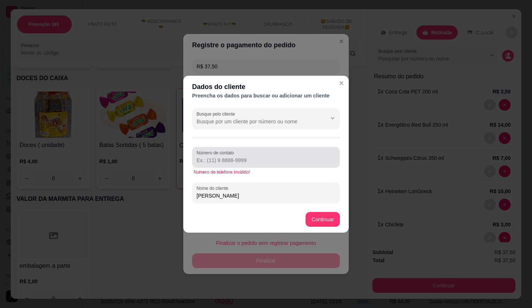
click at [264, 154] on div at bounding box center [266, 157] width 139 height 15
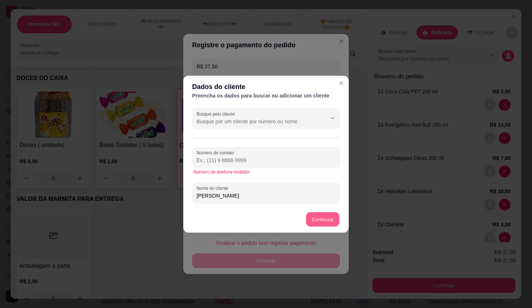
click at [323, 221] on button "Continuar" at bounding box center [322, 219] width 33 height 14
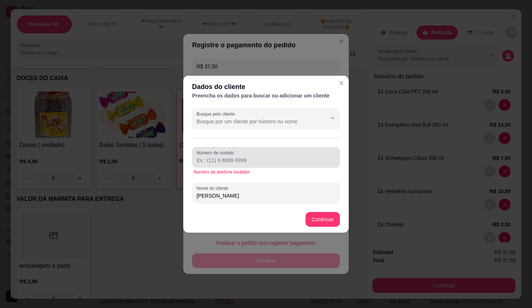
click at [268, 158] on input "Número de contato" at bounding box center [266, 160] width 139 height 7
type input "8922"
click at [324, 219] on button "Continuar" at bounding box center [323, 219] width 34 height 15
click at [232, 164] on div "8922" at bounding box center [266, 157] width 139 height 15
click at [245, 178] on div "Número de contato 8922 Numero de telefone inválido! Nome do cliente [PERSON_NAM…" at bounding box center [266, 175] width 148 height 56
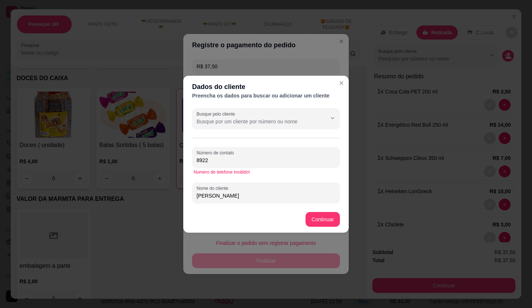
drag, startPoint x: 242, startPoint y: 163, endPoint x: 152, endPoint y: 171, distance: 90.2
click at [152, 171] on div "Dados do cliente Preencha os dados para buscar ou adicionar um cliente Busque p…" at bounding box center [266, 154] width 532 height 308
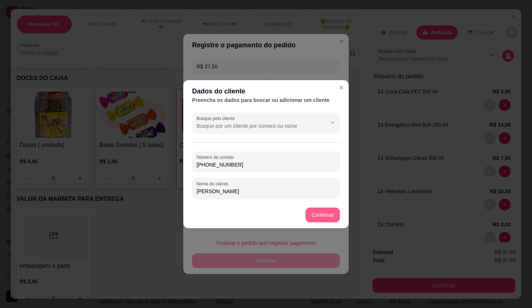
type input "[PHONE_NUMBER]"
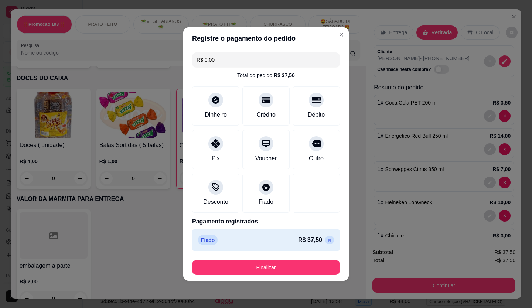
type input "R$ 0,00"
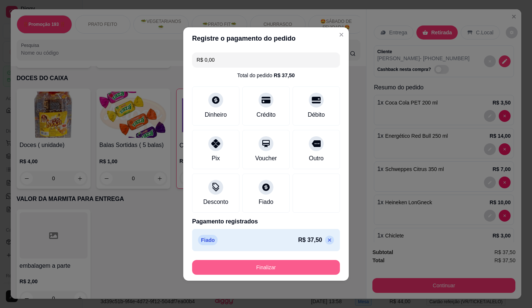
click at [282, 263] on button "Finalizar" at bounding box center [266, 267] width 148 height 15
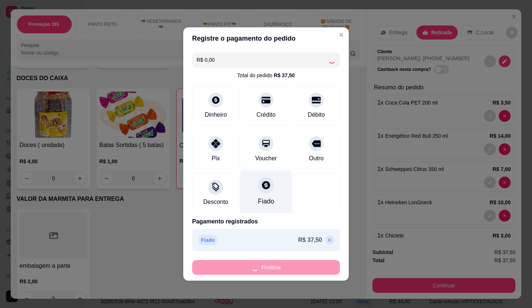
type input "0"
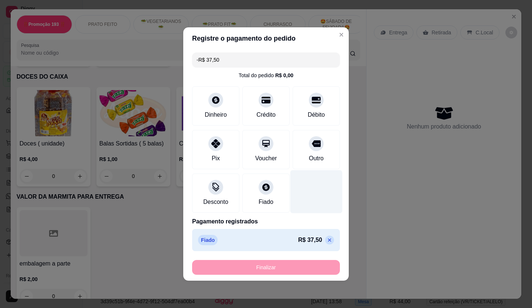
scroll to position [2855, 0]
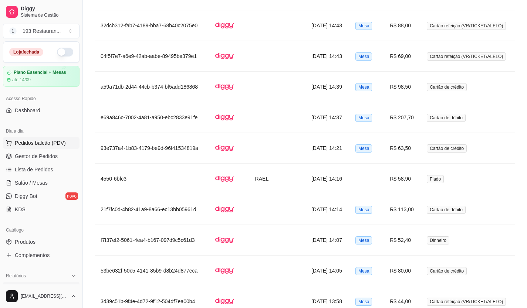
click at [46, 145] on span "Pedidos balcão (PDV)" at bounding box center [40, 142] width 51 height 7
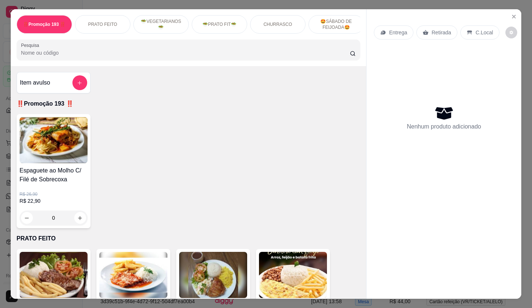
click at [430, 34] on div "Retirada" at bounding box center [436, 32] width 41 height 14
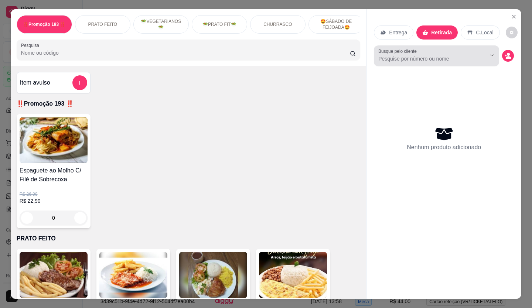
drag, startPoint x: 386, startPoint y: 52, endPoint x: 212, endPoint y: 127, distance: 189.7
click at [212, 127] on div "Espaguete ao Molho C/ Filé de Sobrecoxa R$ 26,90 R$ 22,90 0" at bounding box center [189, 171] width 344 height 114
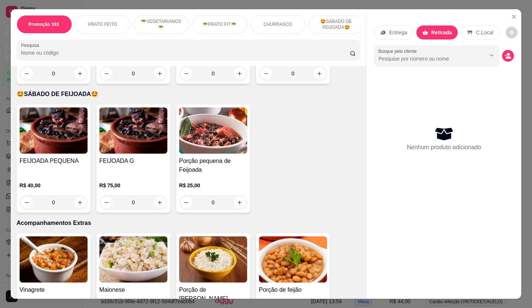
scroll to position [1035, 0]
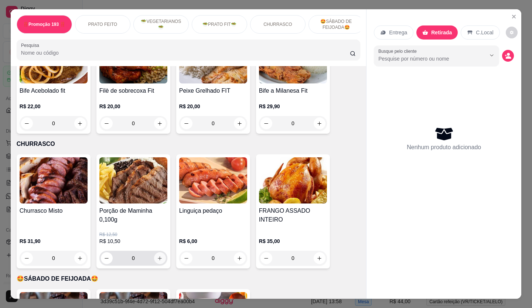
click at [158, 256] on icon "increase-product-quantity" at bounding box center [160, 259] width 6 height 6
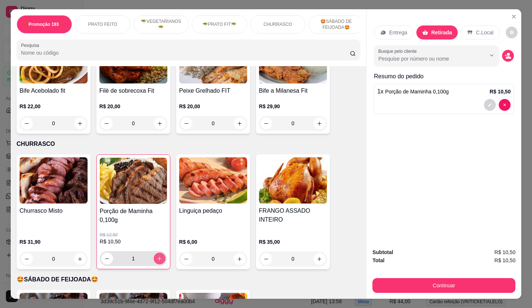
click at [159, 256] on icon "increase-product-quantity" at bounding box center [160, 259] width 6 height 6
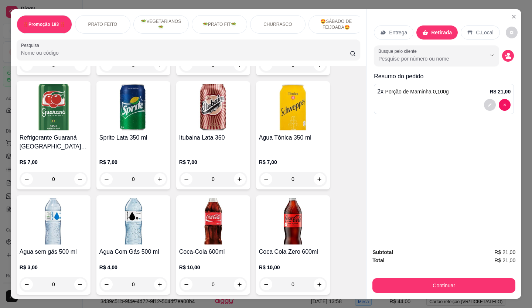
scroll to position [1885, 0]
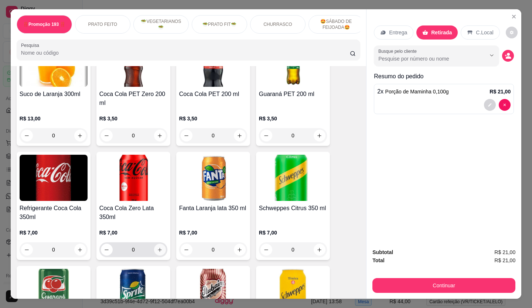
click at [157, 247] on icon "increase-product-quantity" at bounding box center [160, 250] width 6 height 6
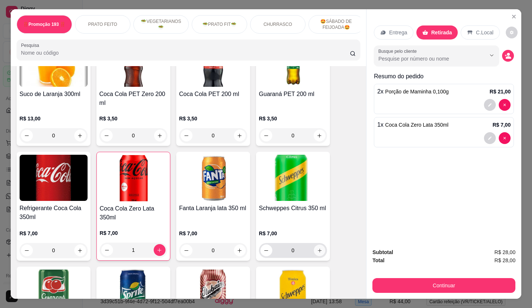
click at [317, 248] on icon "increase-product-quantity" at bounding box center [320, 251] width 6 height 6
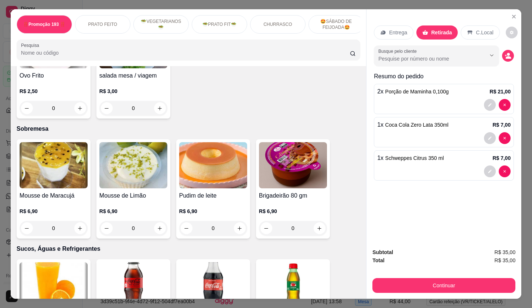
scroll to position [1848, 0]
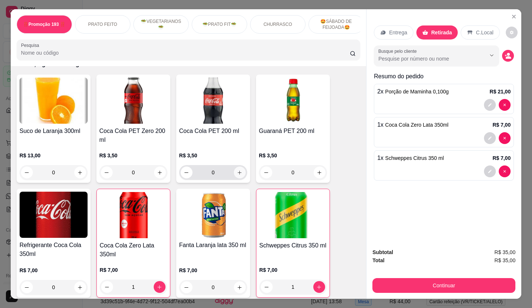
click at [237, 170] on icon "increase-product-quantity" at bounding box center [240, 173] width 6 height 6
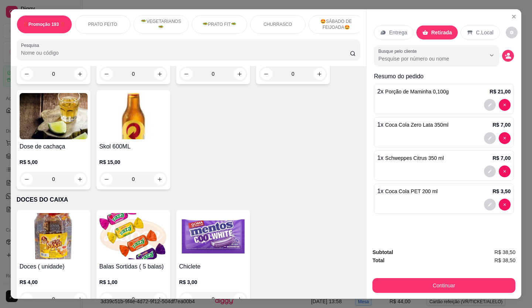
scroll to position [2856, 0]
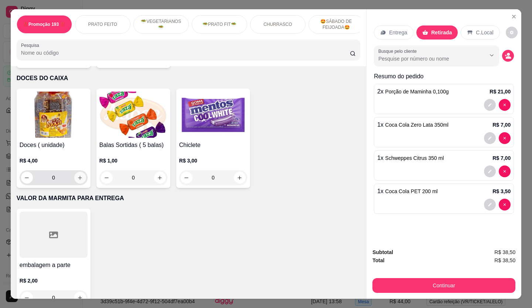
click at [81, 172] on button "increase-product-quantity" at bounding box center [80, 178] width 12 height 12
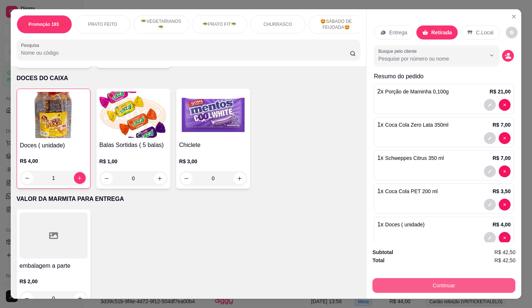
click at [429, 289] on button "Continuar" at bounding box center [443, 285] width 143 height 15
click at [413, 281] on button "Continuar" at bounding box center [444, 286] width 139 height 14
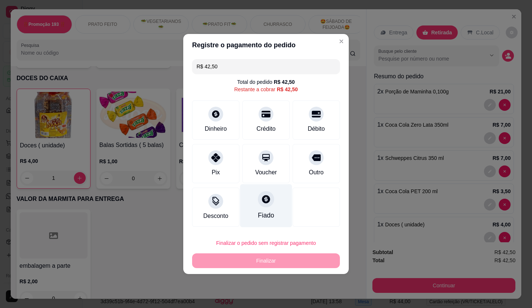
click at [254, 202] on div "Fiado" at bounding box center [266, 205] width 52 height 43
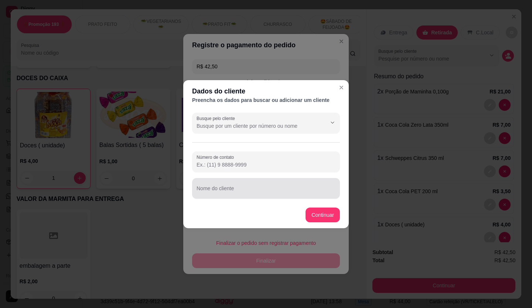
click at [232, 198] on div "Nome do cliente" at bounding box center [266, 188] width 148 height 21
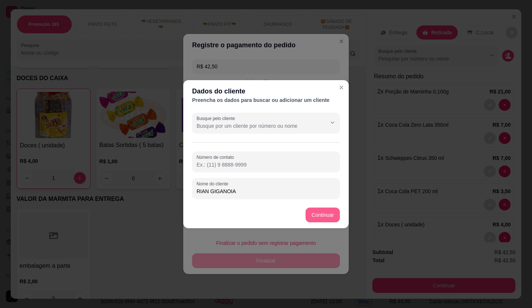
click at [321, 216] on button "Continuar" at bounding box center [323, 215] width 34 height 15
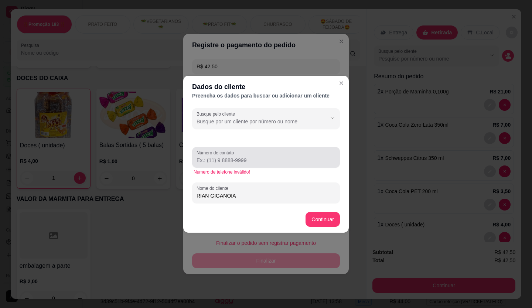
click at [250, 150] on div at bounding box center [266, 157] width 139 height 15
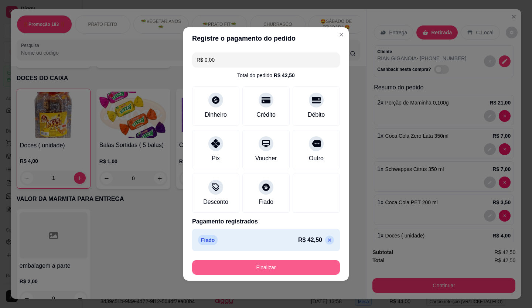
click at [275, 270] on button "Finalizar" at bounding box center [266, 267] width 148 height 15
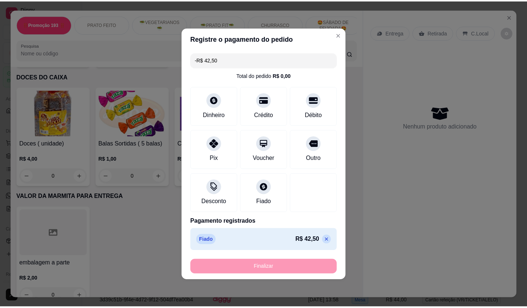
scroll to position [2855, 0]
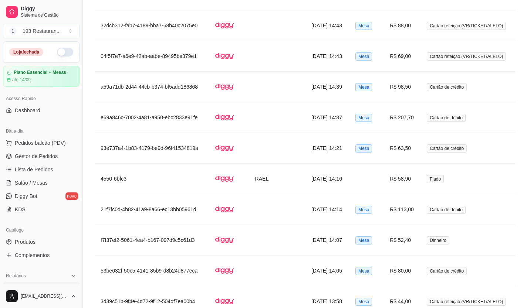
click at [46, 137] on div "Dia a dia" at bounding box center [41, 131] width 76 height 12
click at [42, 151] on link "Gestor de Pedidos" at bounding box center [41, 156] width 76 height 12
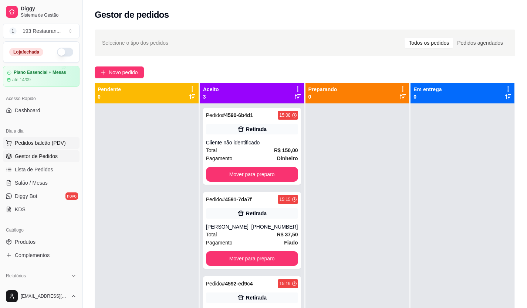
click at [45, 146] on span "Pedidos balcão (PDV)" at bounding box center [40, 142] width 51 height 7
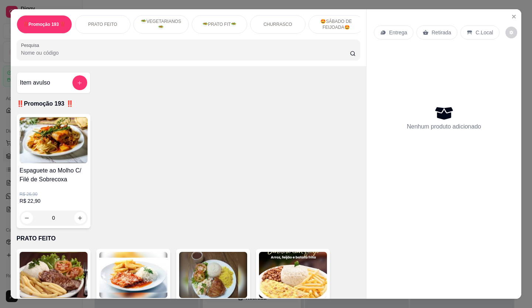
click at [432, 29] on p "Retirada" at bounding box center [442, 32] width 20 height 7
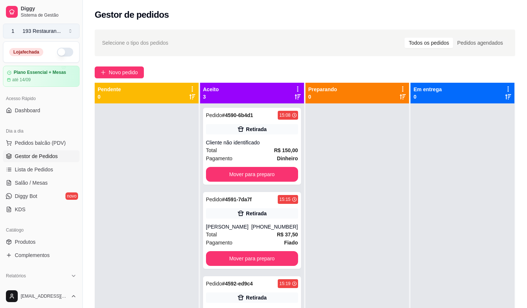
click at [25, 34] on div "193 Restauran ..." at bounding box center [42, 30] width 38 height 7
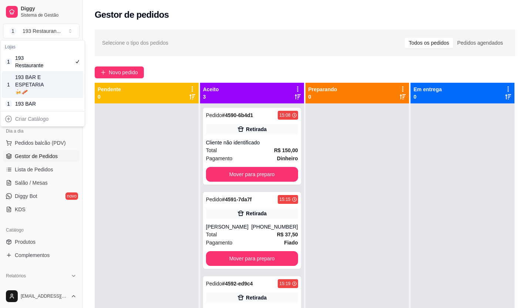
click at [53, 73] on div "1 193 BAR E ESPETARIA🍻🥓" at bounding box center [42, 84] width 81 height 27
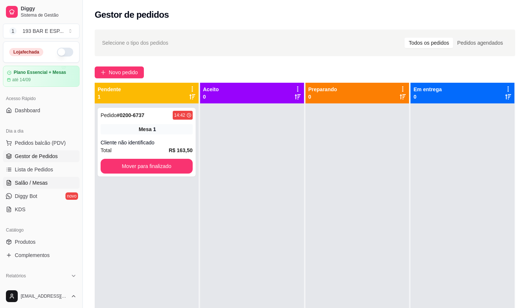
click at [39, 182] on span "Salão / Mesas" at bounding box center [31, 182] width 33 height 7
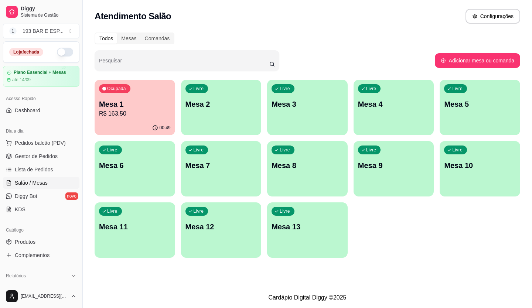
click at [143, 107] on p "Mesa 1" at bounding box center [135, 104] width 72 height 10
click at [43, 145] on span "Pedidos balcão (PDV)" at bounding box center [40, 142] width 51 height 7
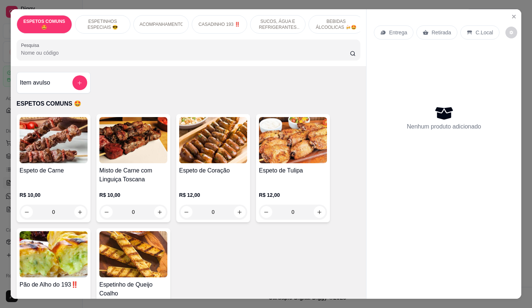
click at [426, 27] on div "Retirada" at bounding box center [436, 32] width 41 height 14
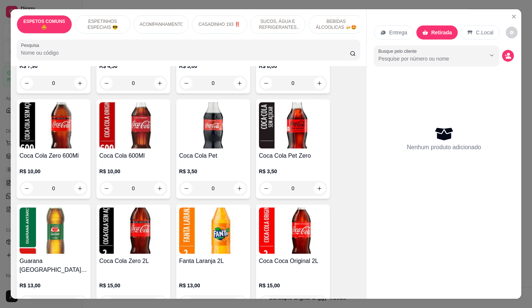
scroll to position [1109, 0]
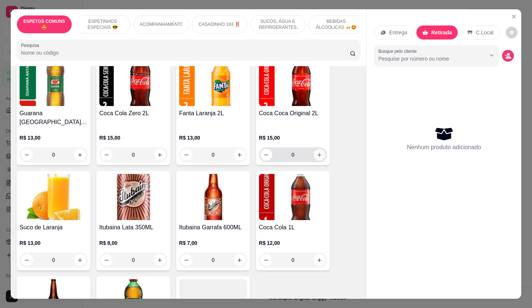
click at [317, 152] on icon "increase-product-quantity" at bounding box center [320, 155] width 6 height 6
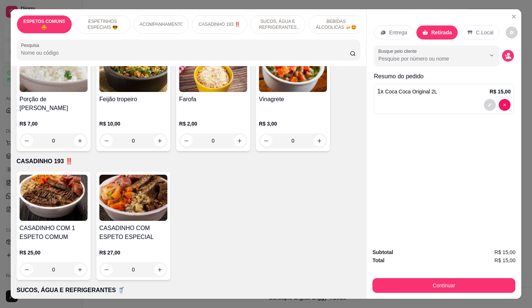
scroll to position [222, 0]
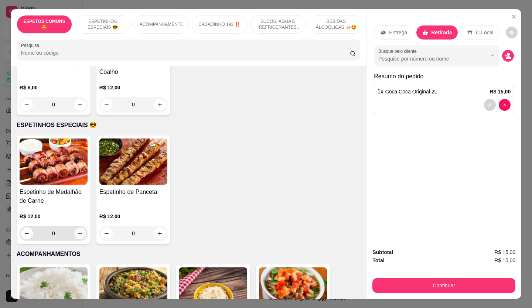
click at [74, 234] on button "increase-product-quantity" at bounding box center [80, 234] width 12 height 12
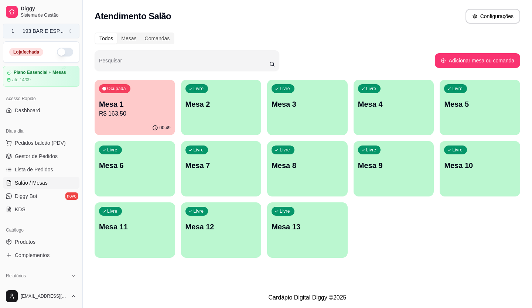
click at [55, 28] on div "193 BAR E ESP ..." at bounding box center [43, 30] width 41 height 7
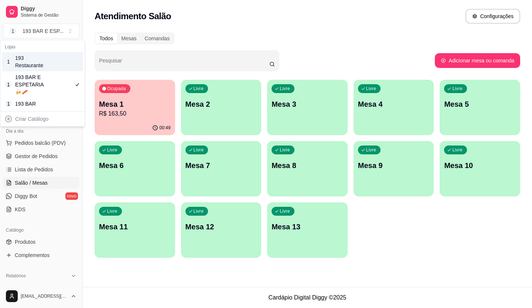
click at [52, 66] on div "1 193 Restaurante" at bounding box center [42, 61] width 81 height 19
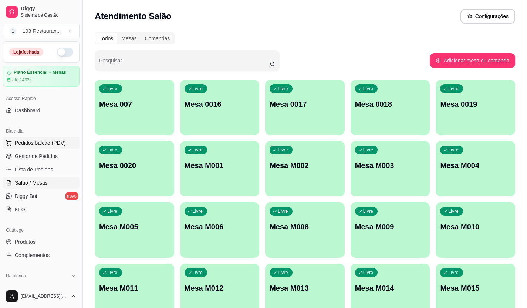
click at [50, 143] on span "Pedidos balcão (PDV)" at bounding box center [40, 142] width 51 height 7
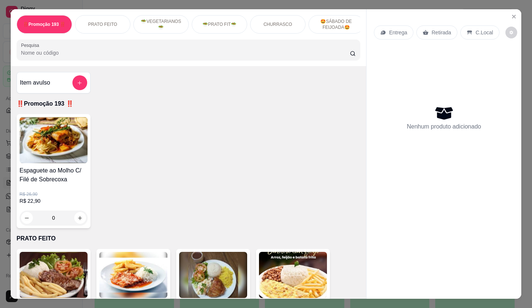
click at [441, 32] on p "Retirada" at bounding box center [442, 32] width 20 height 7
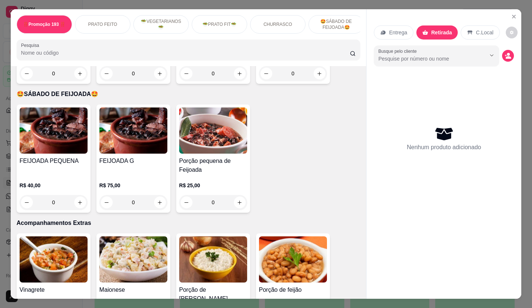
scroll to position [1072, 0]
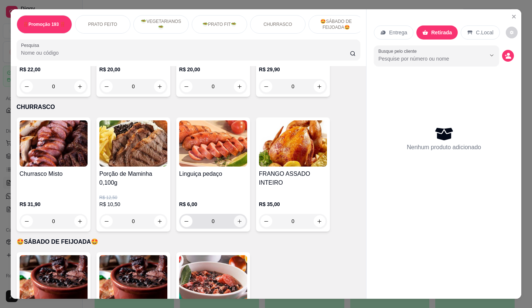
click at [237, 219] on icon "increase-product-quantity" at bounding box center [240, 222] width 6 height 6
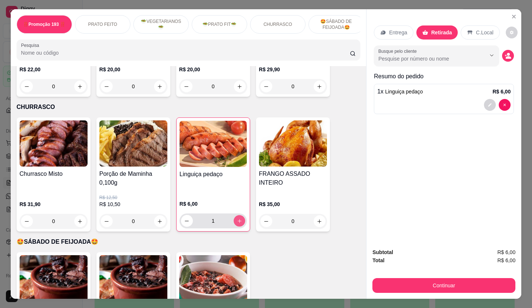
click at [237, 218] on icon "increase-product-quantity" at bounding box center [240, 221] width 6 height 6
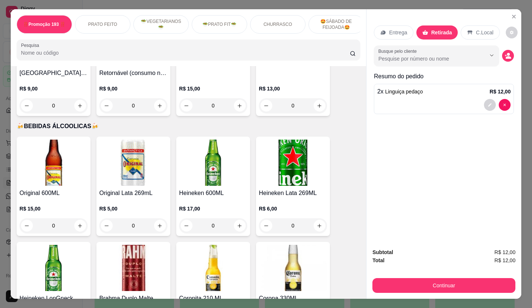
scroll to position [2365, 0]
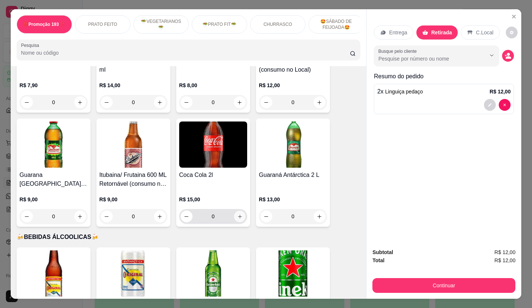
click at [237, 214] on icon "increase-product-quantity" at bounding box center [240, 217] width 6 height 6
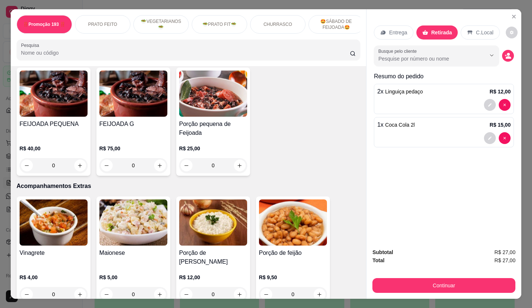
scroll to position [1367, 0]
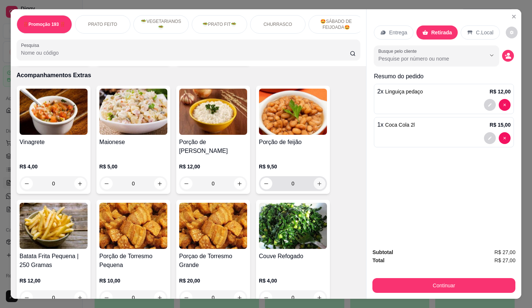
click at [319, 181] on icon "increase-product-quantity" at bounding box center [320, 184] width 6 height 6
click at [317, 181] on icon "increase-product-quantity" at bounding box center [320, 184] width 6 height 6
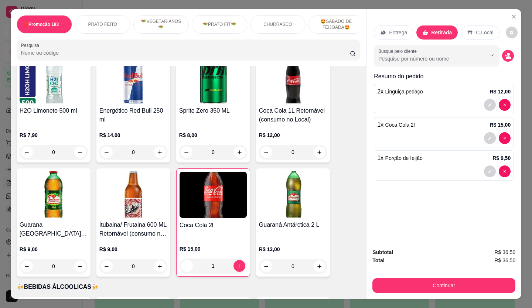
scroll to position [2439, 0]
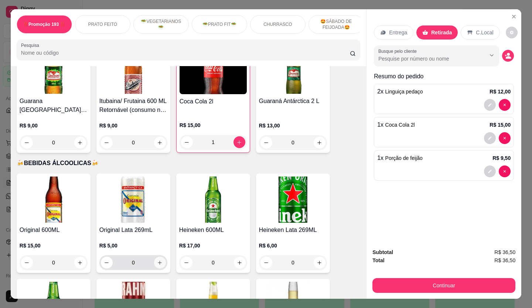
click at [158, 260] on icon "increase-product-quantity" at bounding box center [160, 263] width 6 height 6
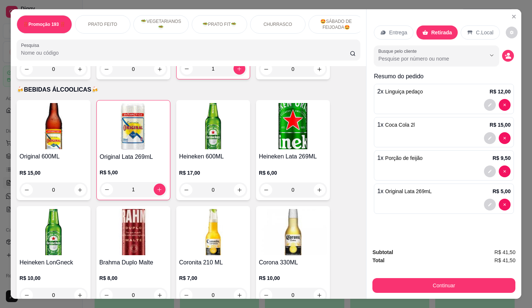
scroll to position [2476, 0]
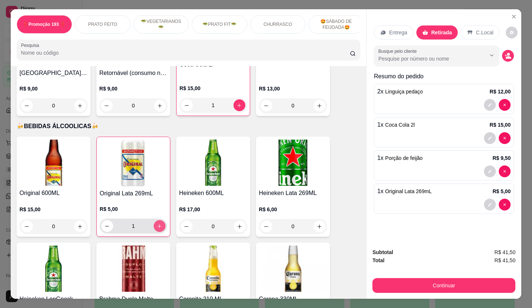
click at [157, 224] on icon "increase-product-quantity" at bounding box center [160, 227] width 6 height 6
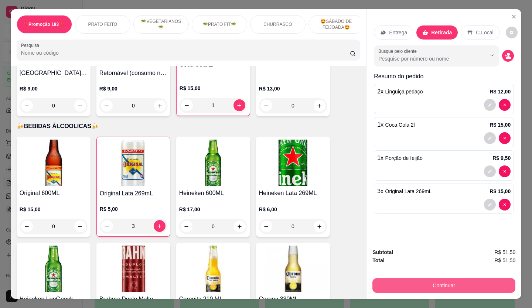
click at [446, 281] on button "Continuar" at bounding box center [443, 285] width 143 height 15
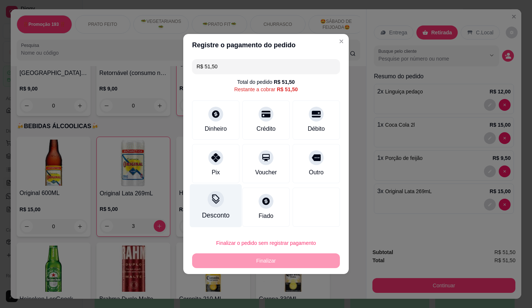
click at [212, 196] on div at bounding box center [216, 199] width 16 height 16
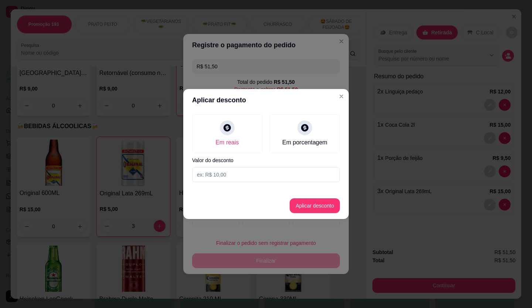
drag, startPoint x: 228, startPoint y: 175, endPoint x: 234, endPoint y: 172, distance: 6.5
click at [228, 175] on input at bounding box center [266, 174] width 148 height 15
click at [297, 205] on button "Aplicar desconto" at bounding box center [315, 206] width 48 height 14
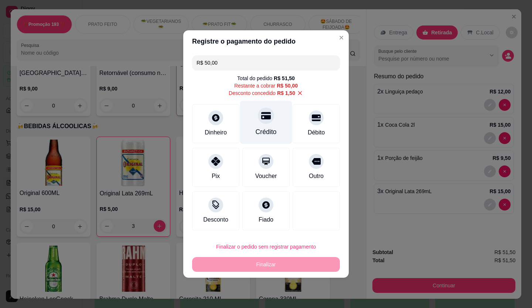
click at [259, 122] on div at bounding box center [266, 116] width 16 height 16
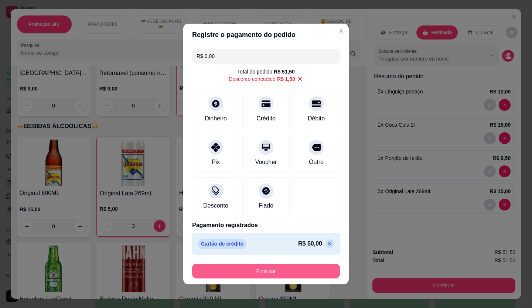
click at [289, 266] on button "Finalizar" at bounding box center [266, 271] width 148 height 15
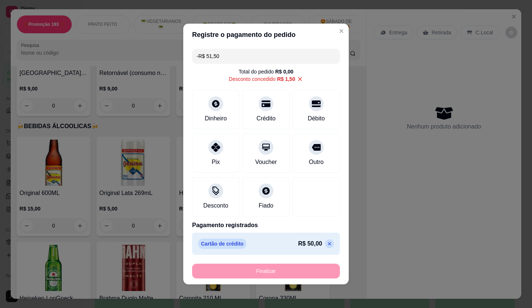
scroll to position [2475, 0]
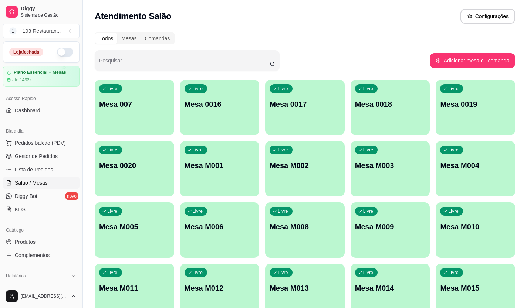
drag, startPoint x: 43, startPoint y: 140, endPoint x: 103, endPoint y: 115, distance: 65.7
click at [44, 140] on span "Pedidos balcão (PDV)" at bounding box center [40, 142] width 51 height 7
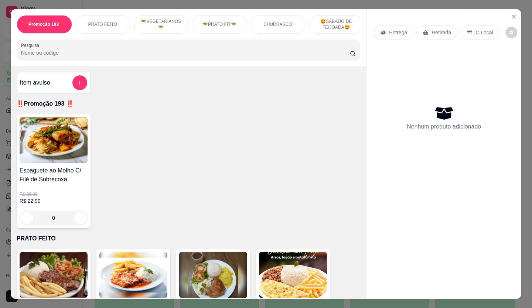
click at [424, 31] on icon at bounding box center [426, 32] width 6 height 5
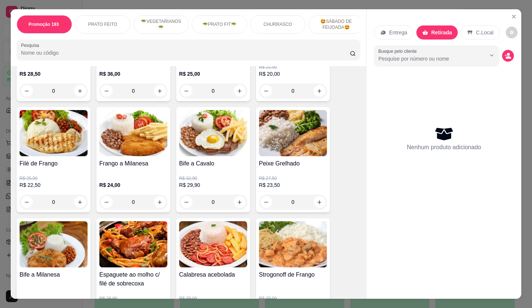
scroll to position [259, 0]
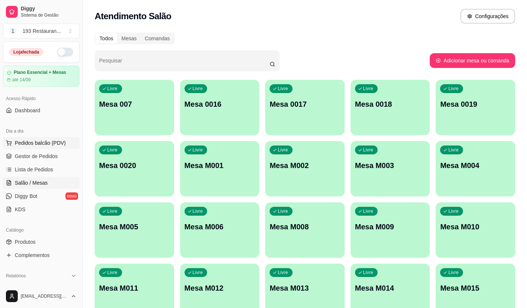
click at [36, 141] on span "Pedidos balcão (PDV)" at bounding box center [40, 142] width 51 height 7
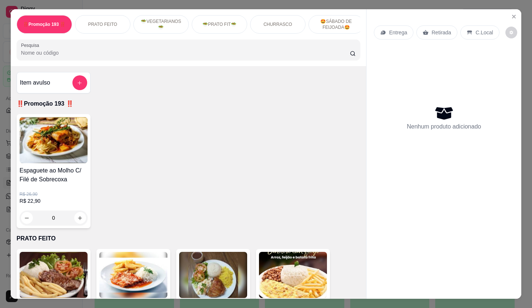
click at [440, 29] on p "Retirada" at bounding box center [442, 32] width 20 height 7
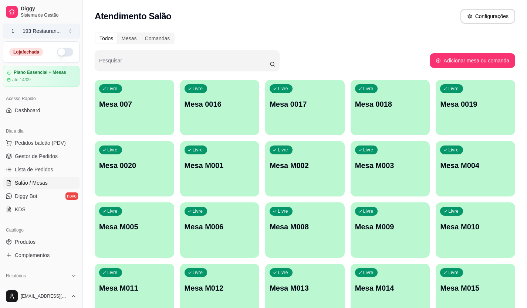
click at [48, 31] on div "193 Restauran ..." at bounding box center [42, 30] width 38 height 7
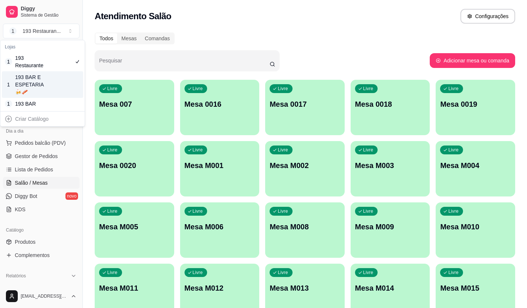
click at [48, 82] on div "1 193 BAR E ESPETARIA🍻🥓" at bounding box center [42, 84] width 81 height 27
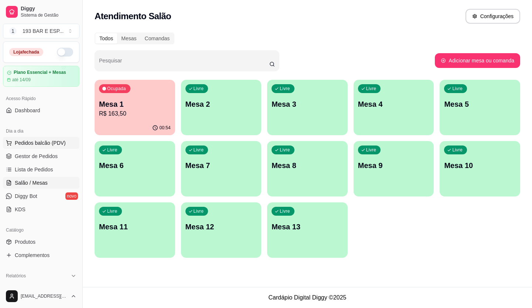
click at [42, 143] on span "Pedidos balcão (PDV)" at bounding box center [40, 142] width 51 height 7
click at [432, 30] on p "Retirada" at bounding box center [442, 32] width 20 height 7
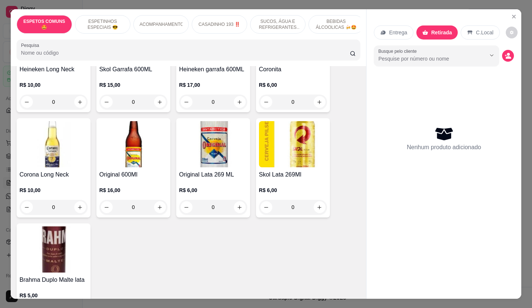
scroll to position [1515, 0]
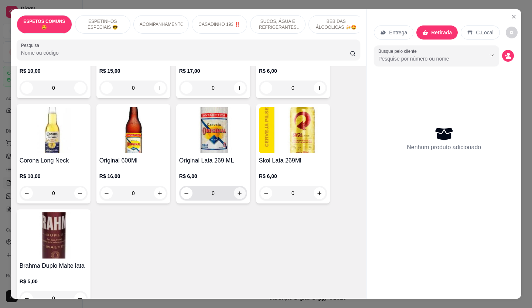
click at [242, 187] on button "increase-product-quantity" at bounding box center [240, 193] width 12 height 12
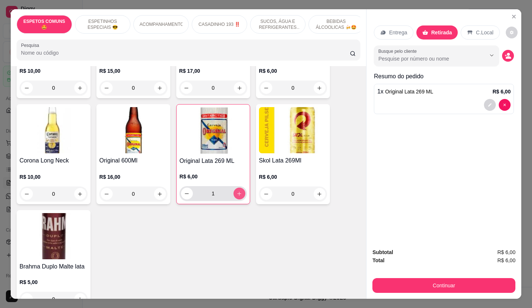
click at [242, 188] on button "increase-product-quantity" at bounding box center [240, 194] width 12 height 12
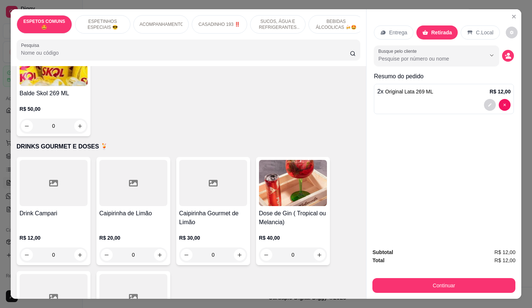
scroll to position [1921, 0]
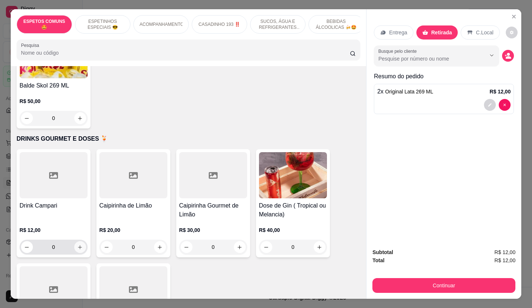
click at [79, 241] on button "increase-product-quantity" at bounding box center [80, 247] width 12 height 12
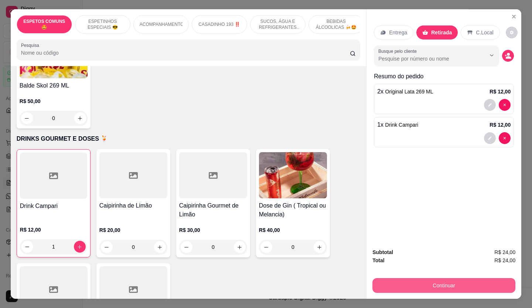
click at [432, 283] on button "Continuar" at bounding box center [443, 285] width 143 height 15
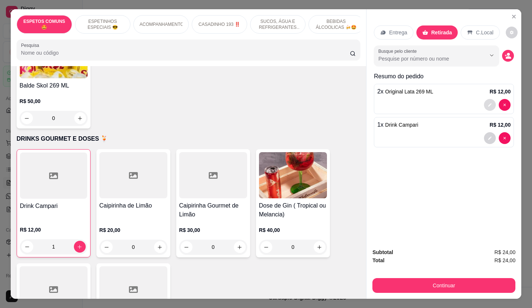
click at [488, 103] on icon "decrease-product-quantity" at bounding box center [490, 105] width 4 height 4
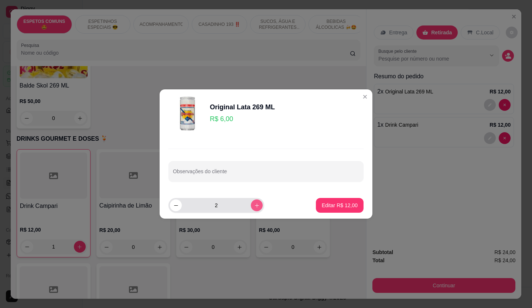
click at [254, 206] on icon "increase-product-quantity" at bounding box center [257, 206] width 6 height 6
click at [254, 204] on icon "increase-product-quantity" at bounding box center [257, 206] width 6 height 6
click at [343, 202] on p "Editar R$ 30,00" at bounding box center [339, 205] width 35 height 7
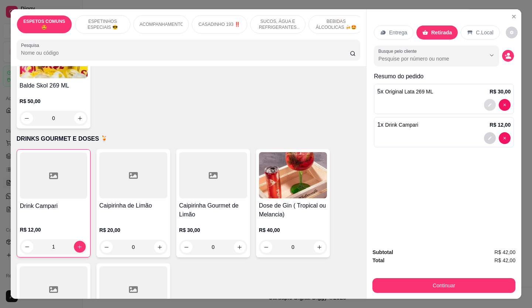
click at [484, 103] on button "decrease-product-quantity" at bounding box center [490, 105] width 12 height 12
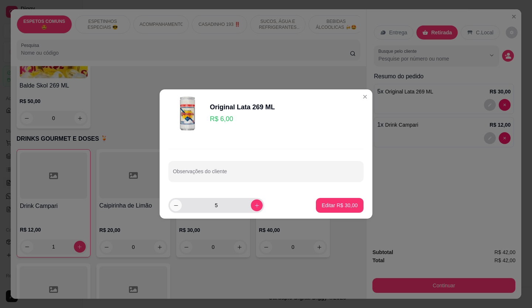
click at [178, 207] on icon "decrease-product-quantity" at bounding box center [176, 206] width 6 height 6
click at [331, 207] on p "Editar R$ 24,00" at bounding box center [340, 205] width 36 height 7
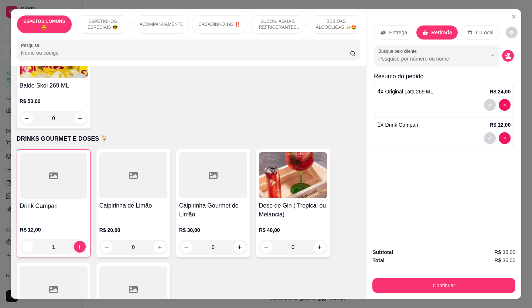
drag, startPoint x: 330, startPoint y: 207, endPoint x: 438, endPoint y: 261, distance: 120.3
click at [438, 261] on div "Total R$ 36,00" at bounding box center [443, 260] width 143 height 8
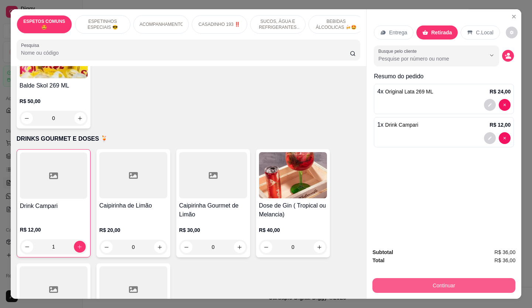
click at [429, 283] on button "Continuar" at bounding box center [443, 285] width 143 height 15
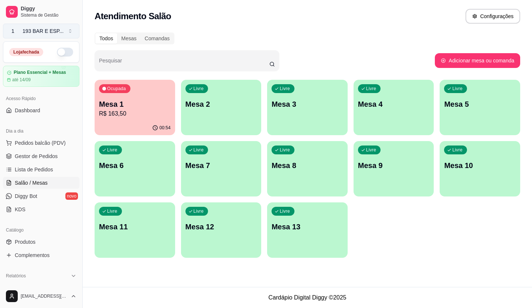
click at [51, 27] on div "193 BAR E ESP ..." at bounding box center [43, 30] width 41 height 7
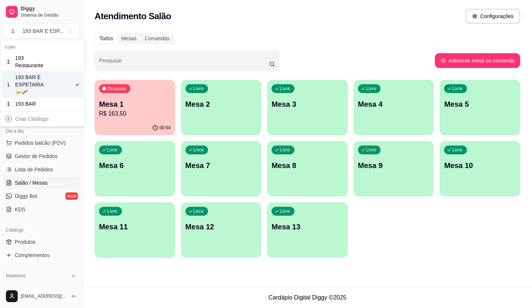
click at [43, 82] on div "193 BAR E ESPETARIA🍻🥓" at bounding box center [31, 85] width 33 height 22
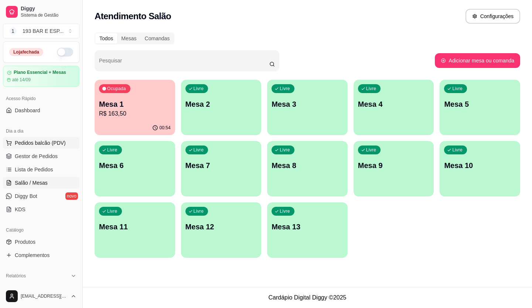
click at [50, 142] on span "Pedidos balcão (PDV)" at bounding box center [40, 142] width 51 height 7
click at [47, 28] on div "193 BAR E ESP ..." at bounding box center [43, 30] width 41 height 7
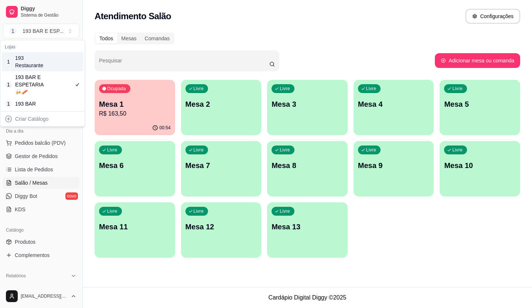
click at [44, 63] on div "193 Restaurante" at bounding box center [31, 61] width 33 height 15
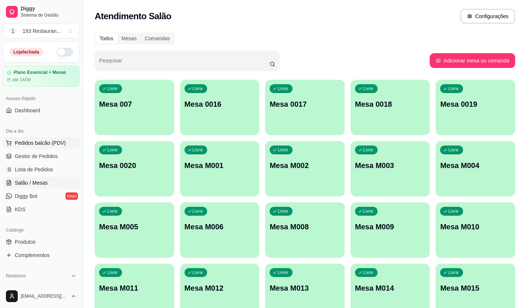
click at [47, 140] on span "Pedidos balcão (PDV)" at bounding box center [40, 142] width 51 height 7
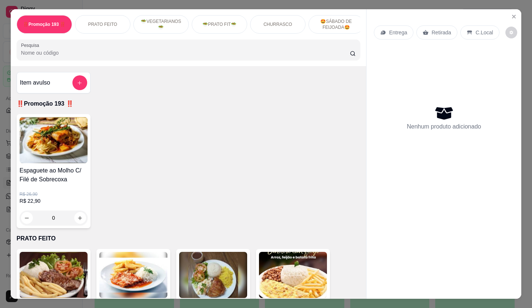
click at [432, 29] on p "Retirada" at bounding box center [442, 32] width 20 height 7
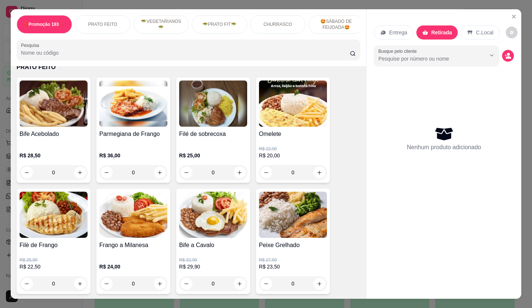
scroll to position [185, 0]
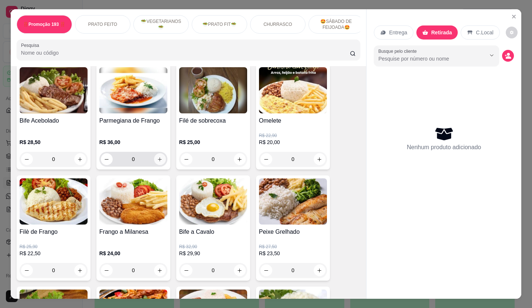
click at [157, 162] on icon "increase-product-quantity" at bounding box center [160, 160] width 6 height 6
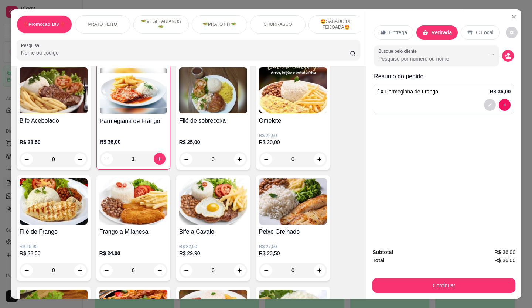
click at [463, 276] on div "Continuar" at bounding box center [443, 284] width 143 height 17
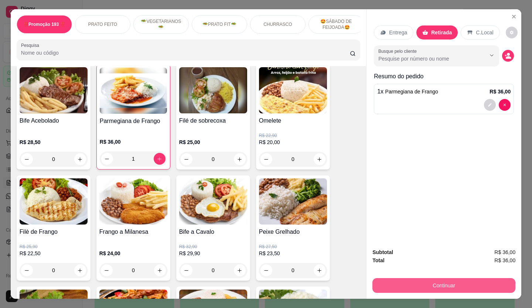
click at [458, 285] on button "Continuar" at bounding box center [443, 285] width 143 height 15
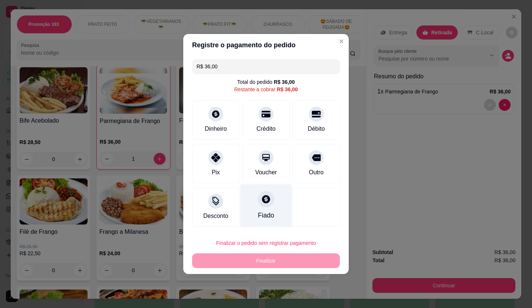
click at [265, 206] on div at bounding box center [266, 199] width 16 height 16
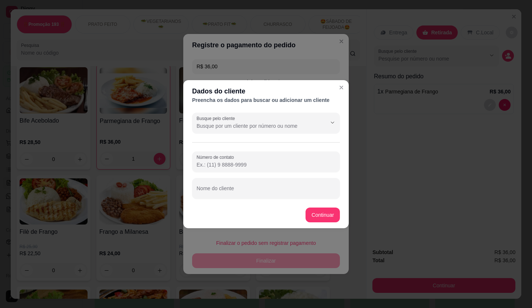
click at [228, 204] on footer "Continuar" at bounding box center [266, 215] width 166 height 27
click at [231, 189] on input "Nome do cliente" at bounding box center [266, 191] width 139 height 7
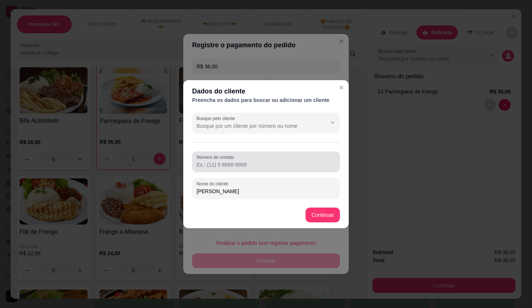
click at [234, 163] on input "Número de contato" at bounding box center [266, 164] width 139 height 7
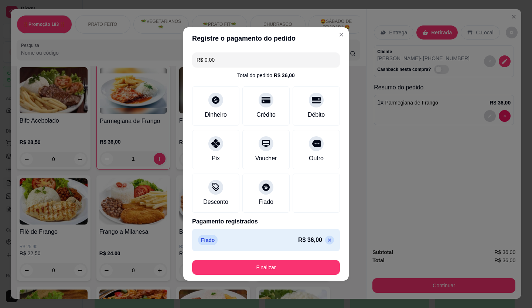
click at [249, 265] on button "Finalizar" at bounding box center [266, 267] width 148 height 15
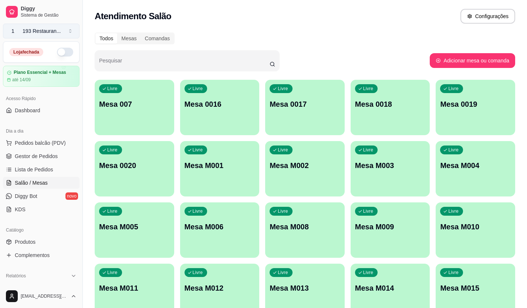
click at [40, 30] on div "193 Restauran ..." at bounding box center [42, 30] width 38 height 7
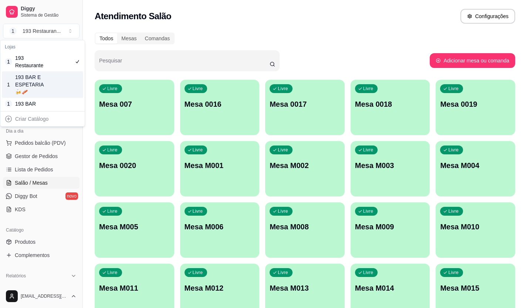
click at [40, 85] on div "193 BAR E ESPETARIA🍻🥓" at bounding box center [31, 85] width 33 height 22
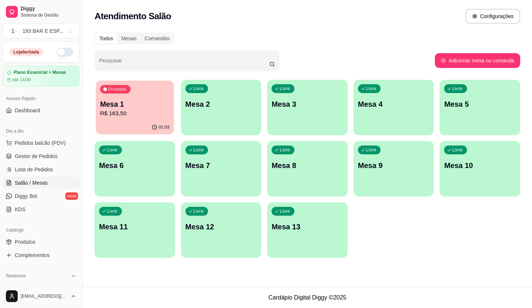
click at [139, 102] on p "Mesa 1" at bounding box center [134, 104] width 69 height 10
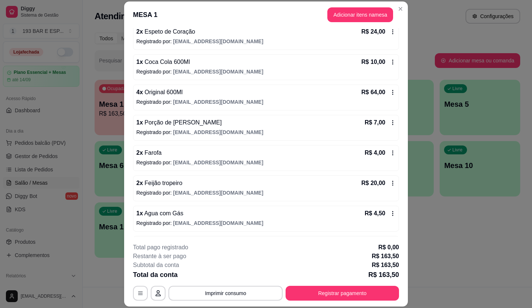
scroll to position [22, 0]
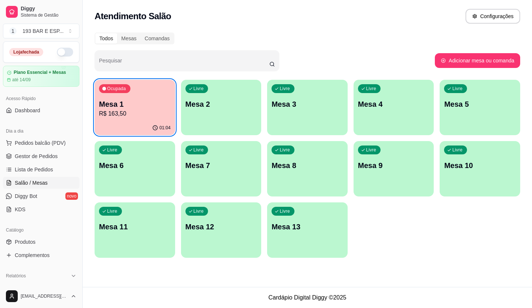
click at [142, 104] on p "Mesa 1" at bounding box center [135, 104] width 72 height 10
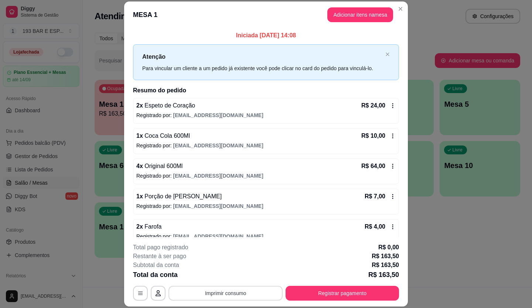
click at [246, 291] on button "Imprimir consumo" at bounding box center [225, 293] width 114 height 15
click at [225, 260] on button "IMPRESSORA" at bounding box center [225, 262] width 54 height 12
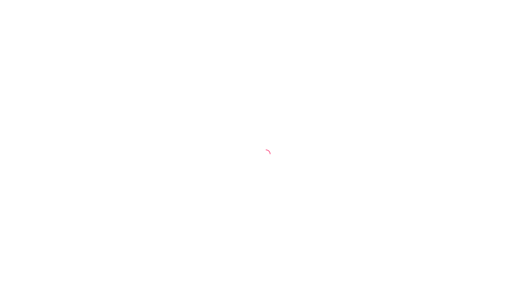
select select "TOTAL_OF_ORDERS"
select select "7"
